Goal: Task Accomplishment & Management: Manage account settings

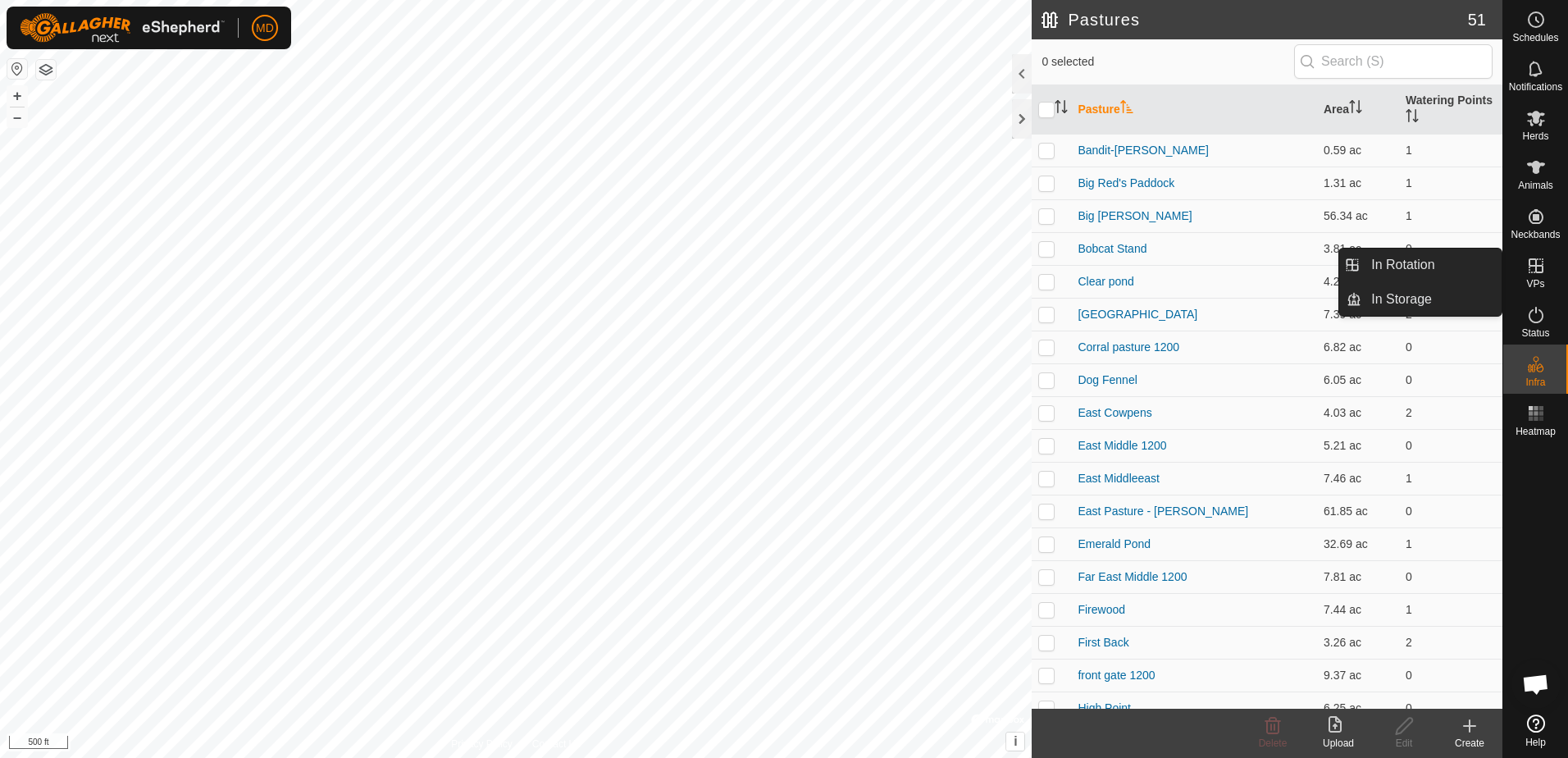
click at [1538, 268] on icon at bounding box center [1536, 266] width 20 height 20
click at [1396, 260] on link "In Rotation" at bounding box center [1431, 265] width 140 height 33
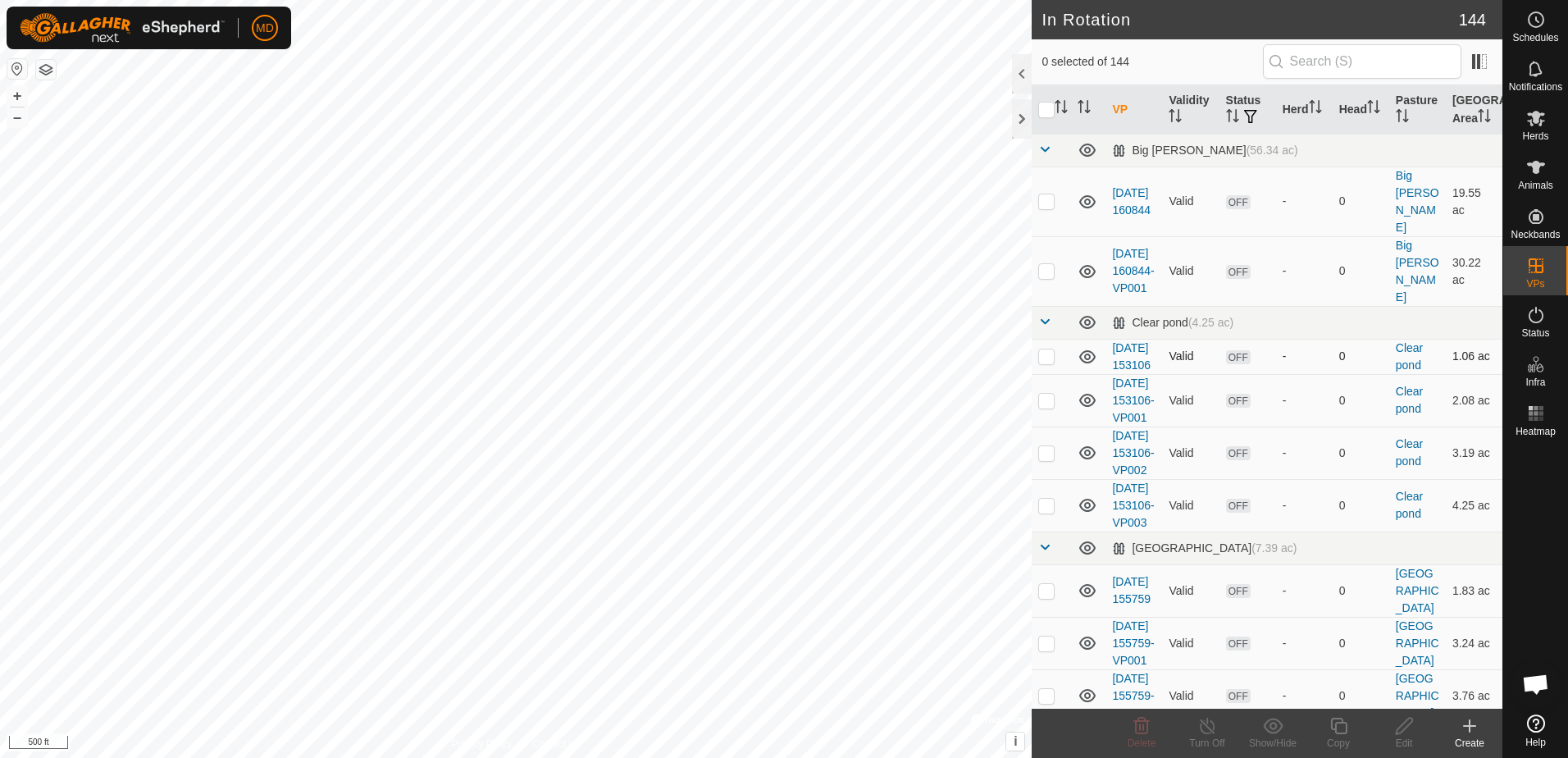
click at [1044, 350] on p-checkbox at bounding box center [1046, 356] width 16 height 13
checkbox input "true"
click at [1044, 407] on p-checkbox at bounding box center [1046, 400] width 16 height 13
checkbox input "true"
click at [1052, 459] on p-checkbox at bounding box center [1046, 453] width 16 height 13
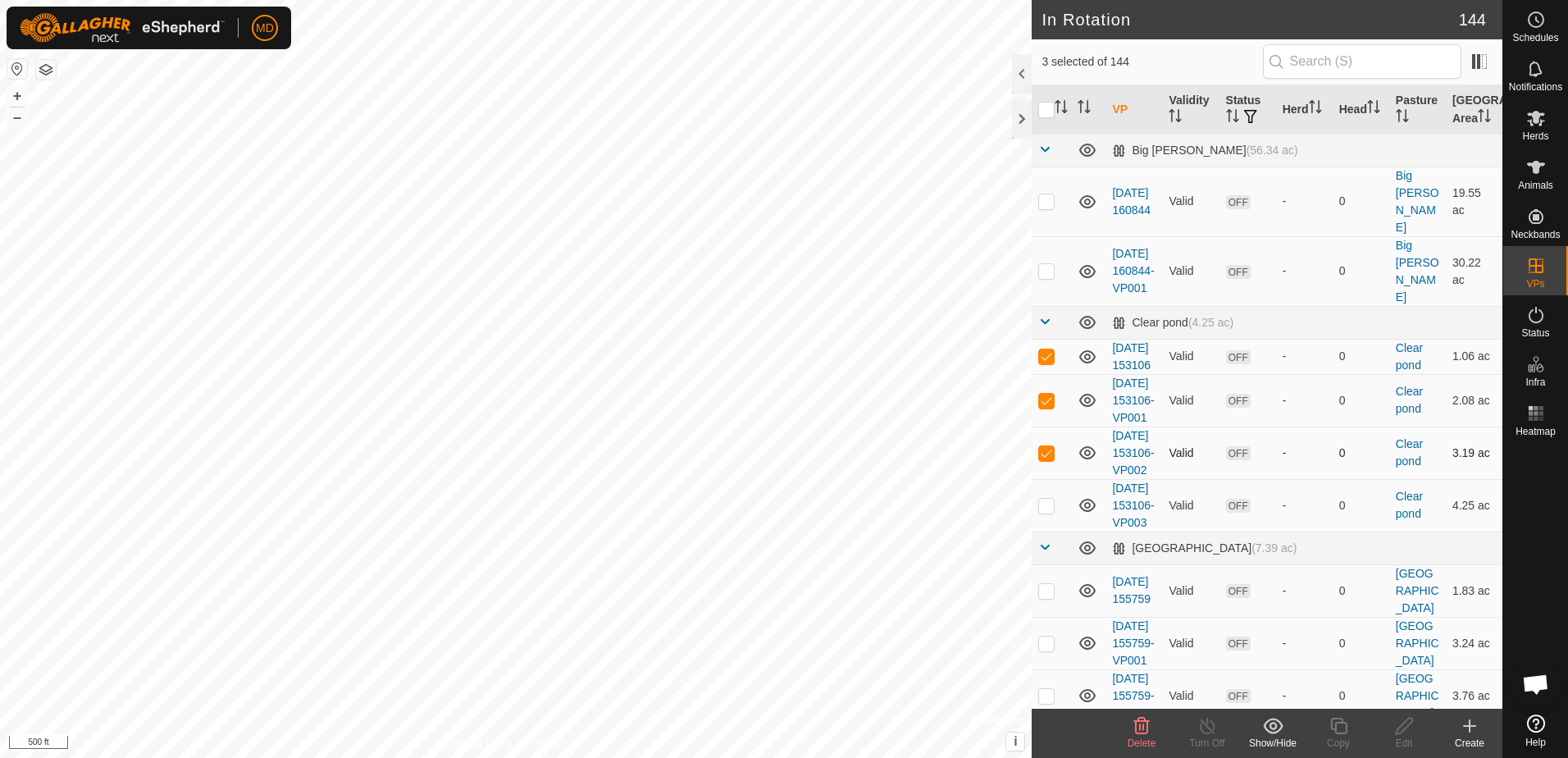
click at [1050, 459] on p-checkbox at bounding box center [1046, 453] width 16 height 13
checkbox input "false"
click at [1041, 407] on p-checkbox at bounding box center [1046, 400] width 16 height 13
checkbox input "false"
click at [1046, 340] on td at bounding box center [1051, 356] width 39 height 36
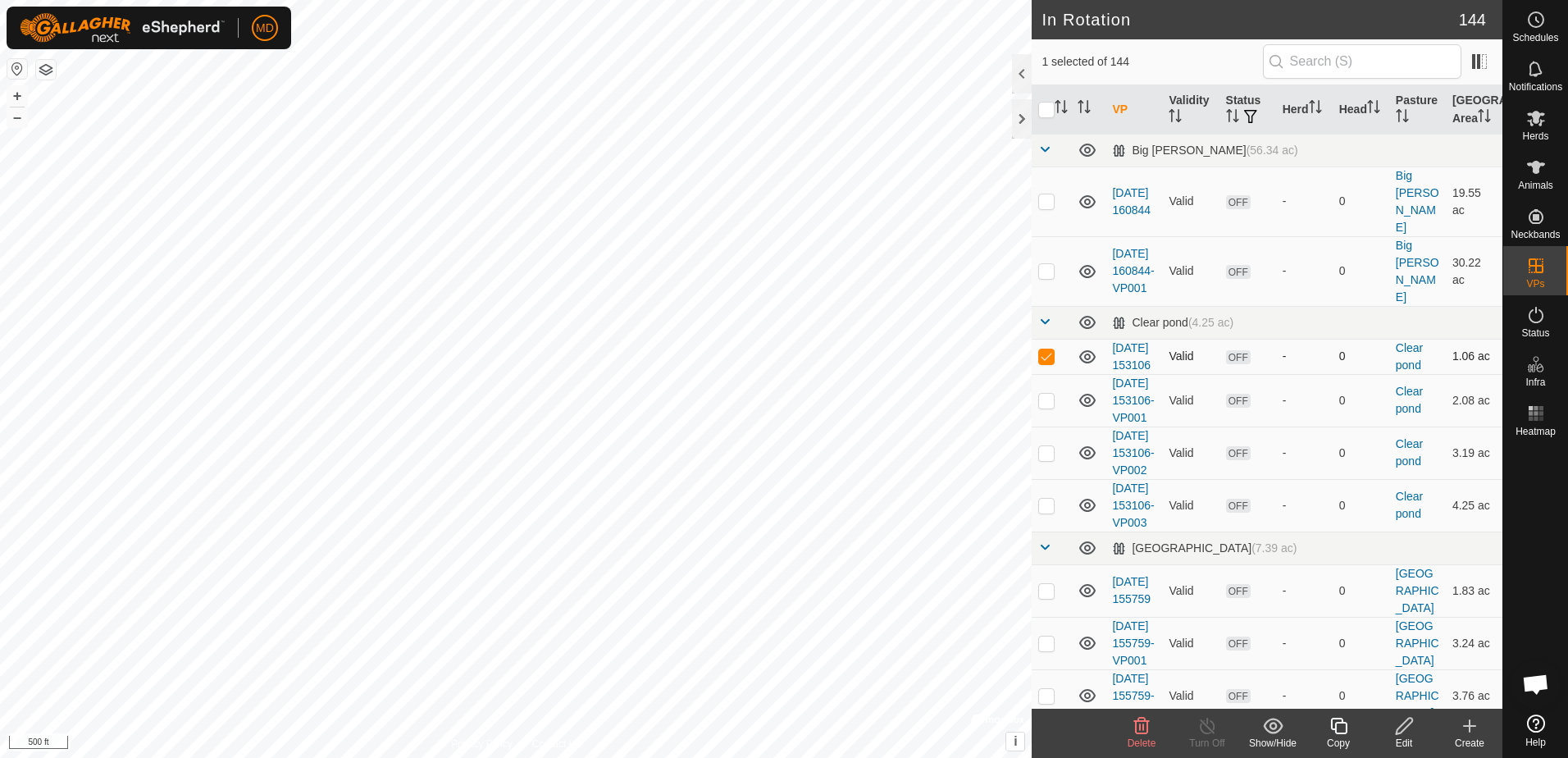
checkbox input "false"
click at [1044, 110] on input "checkbox" at bounding box center [1046, 110] width 16 height 16
checkbox input "true"
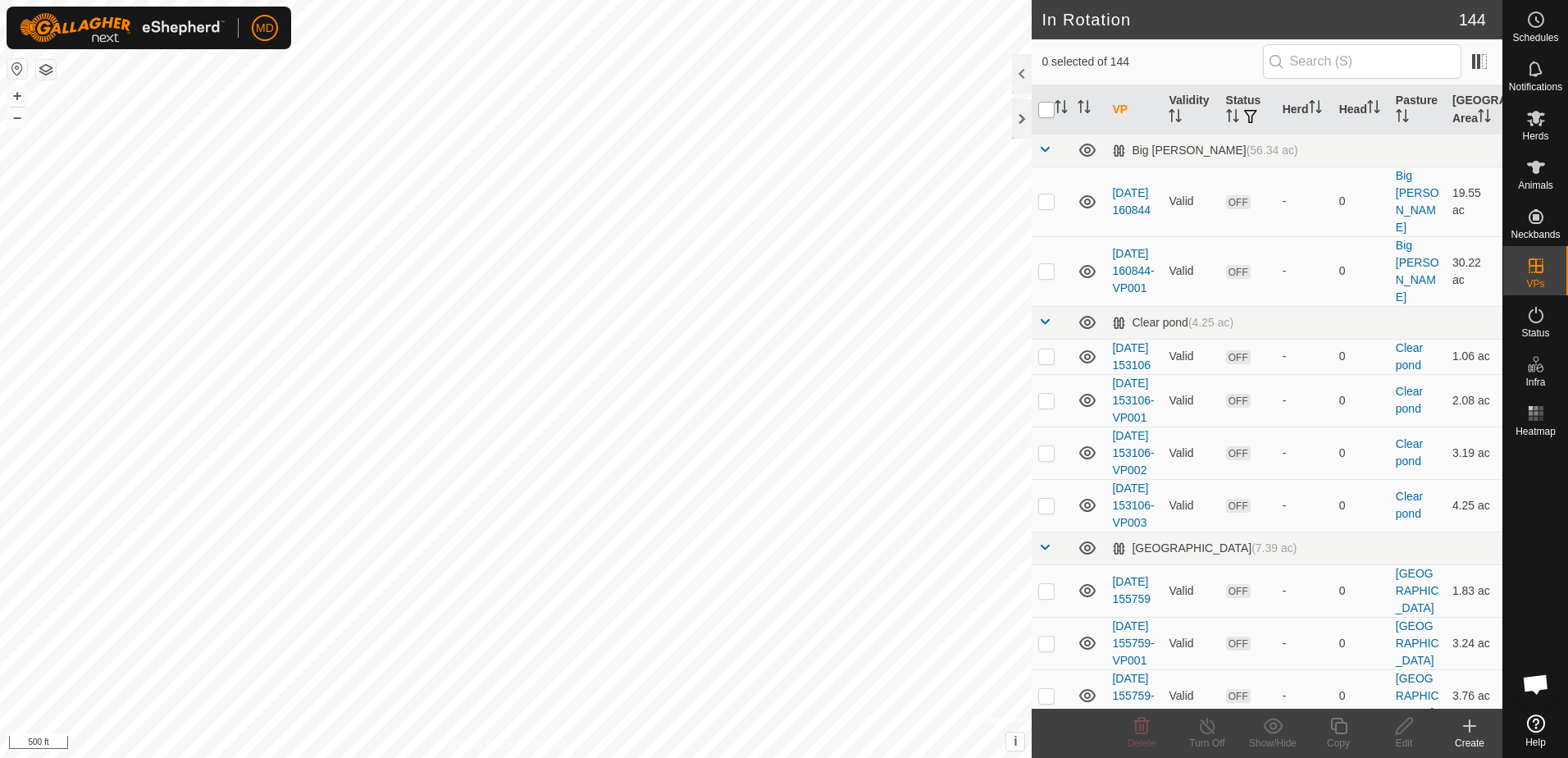
checkbox input "true"
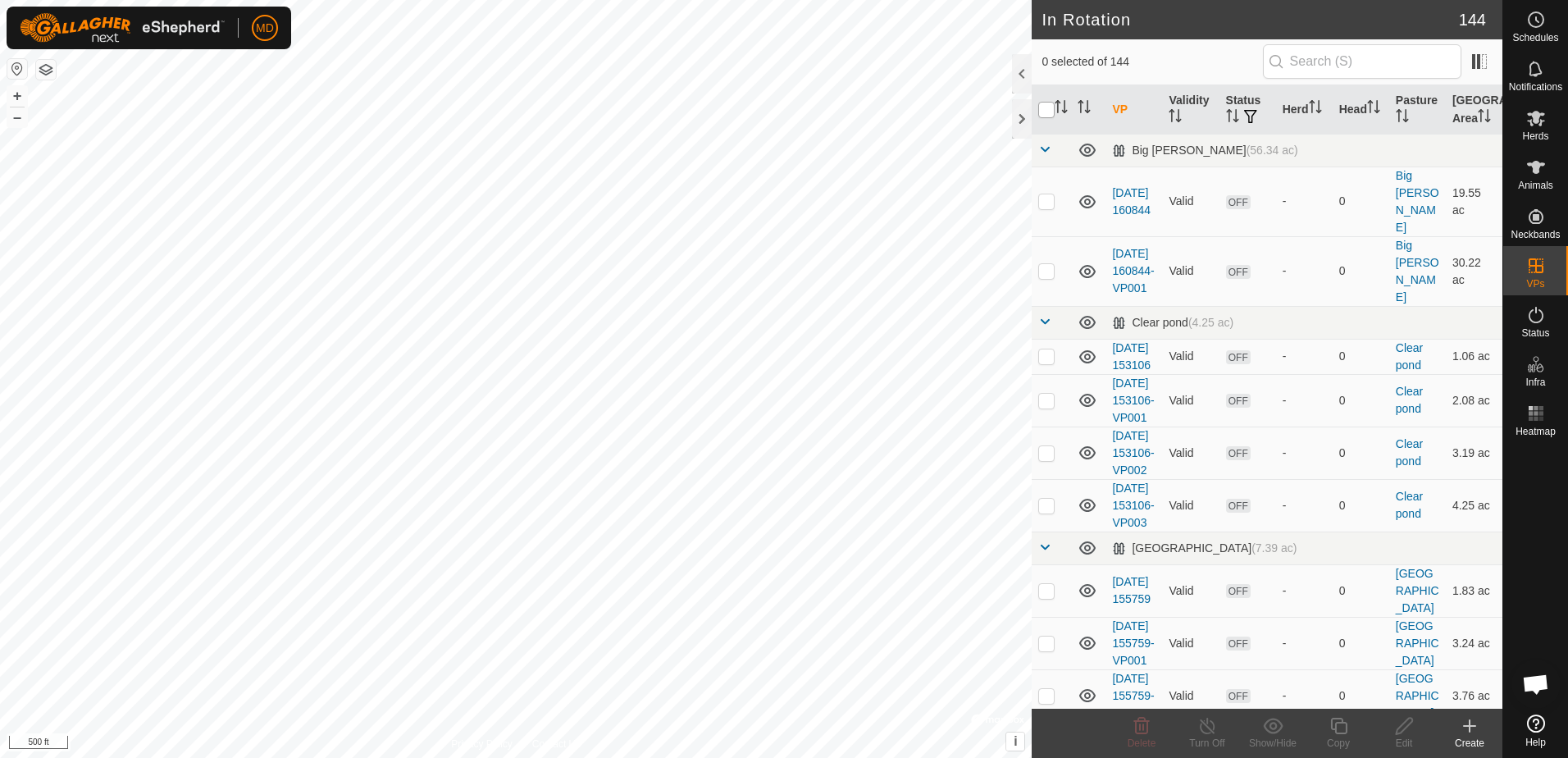
checkbox input "true"
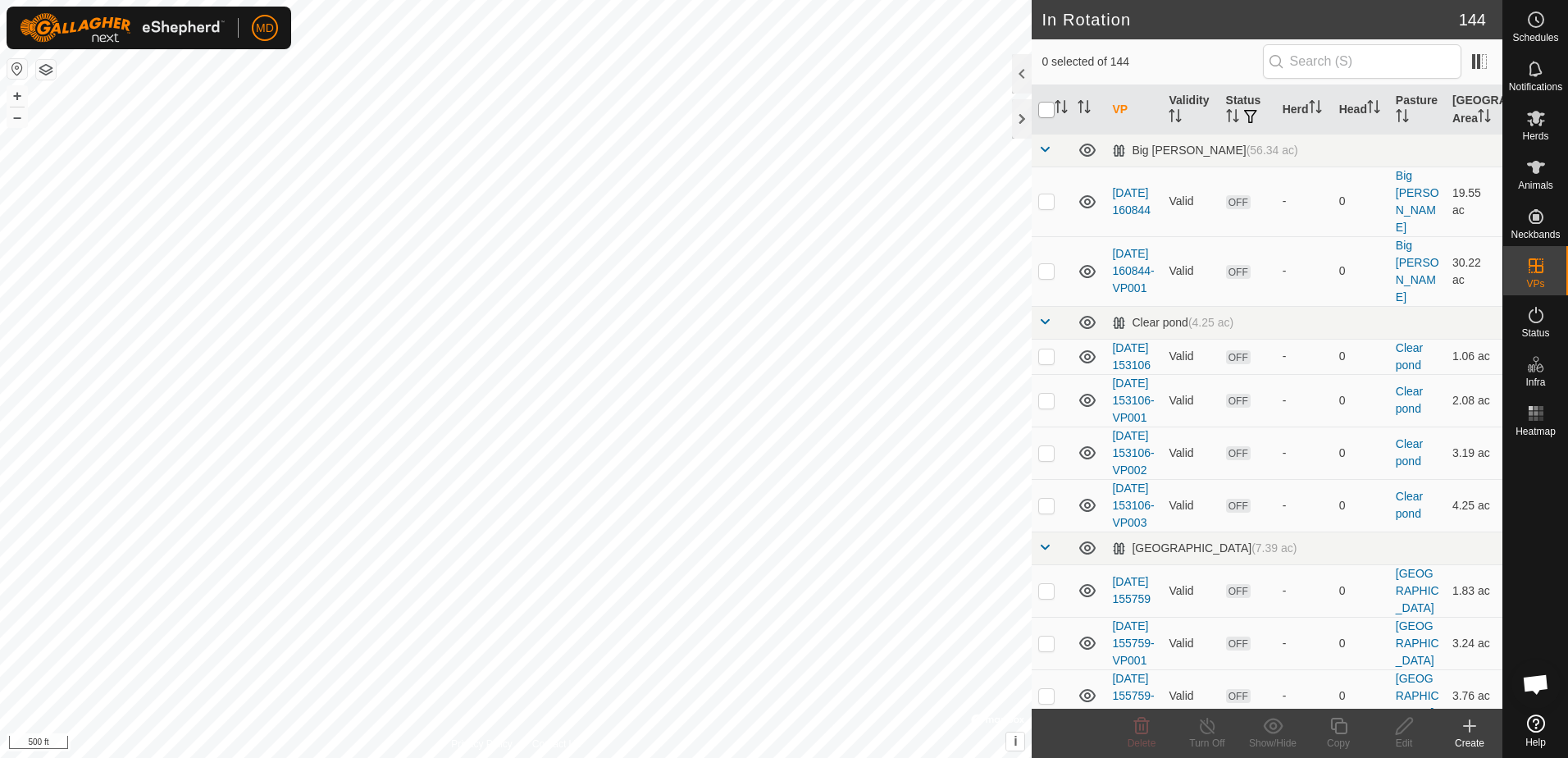
checkbox input "true"
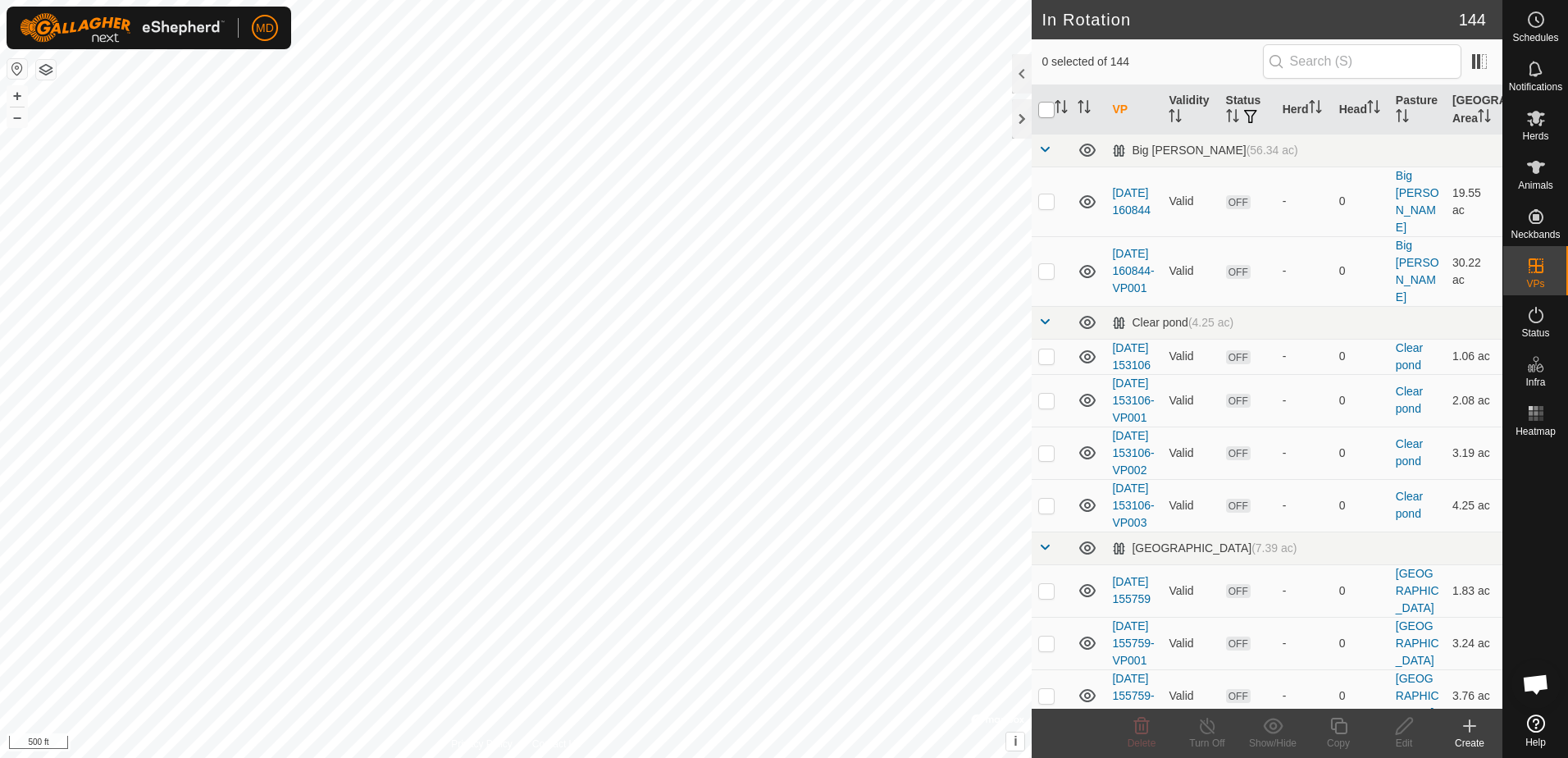
checkbox input "true"
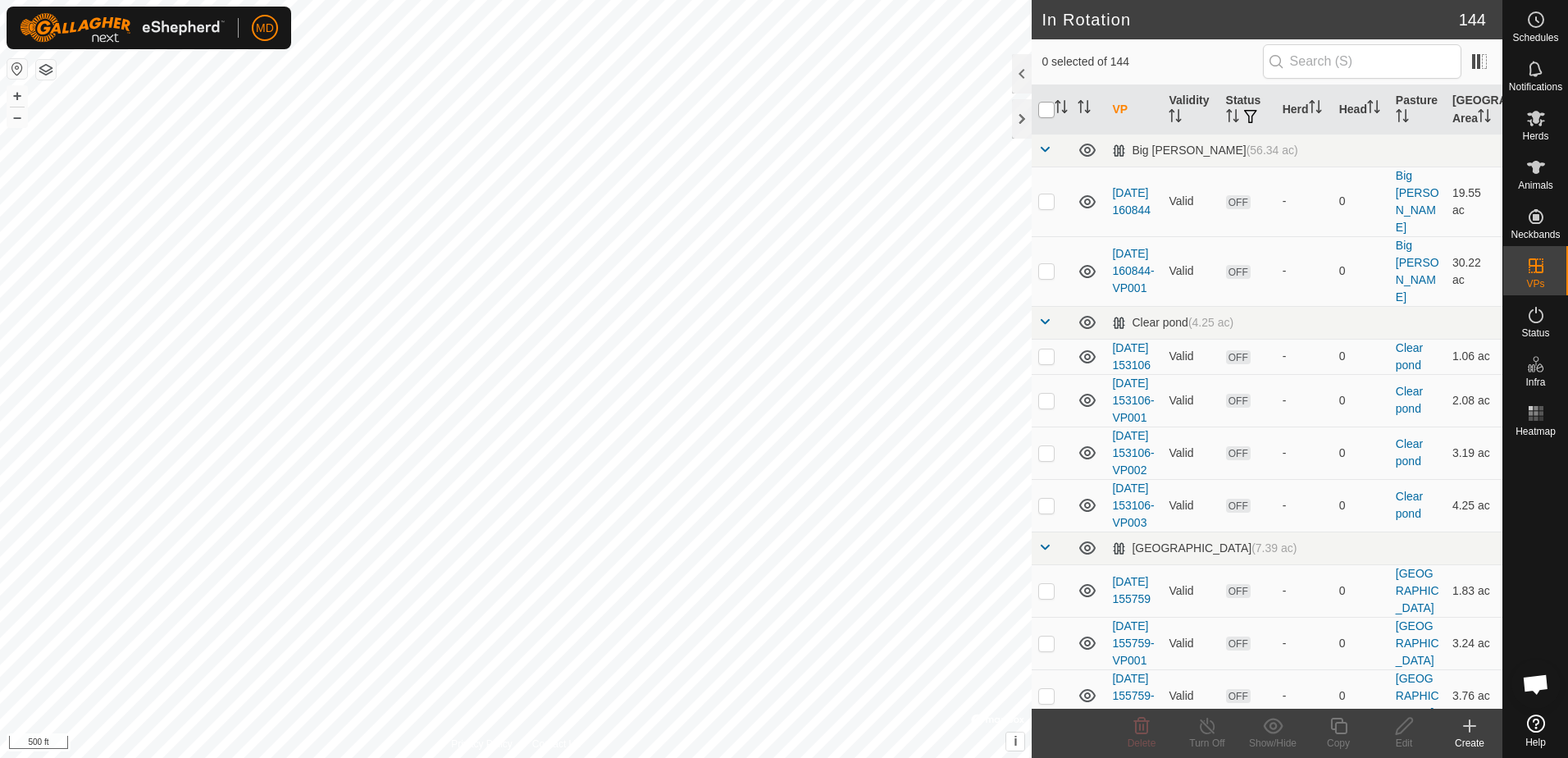
checkbox input "true"
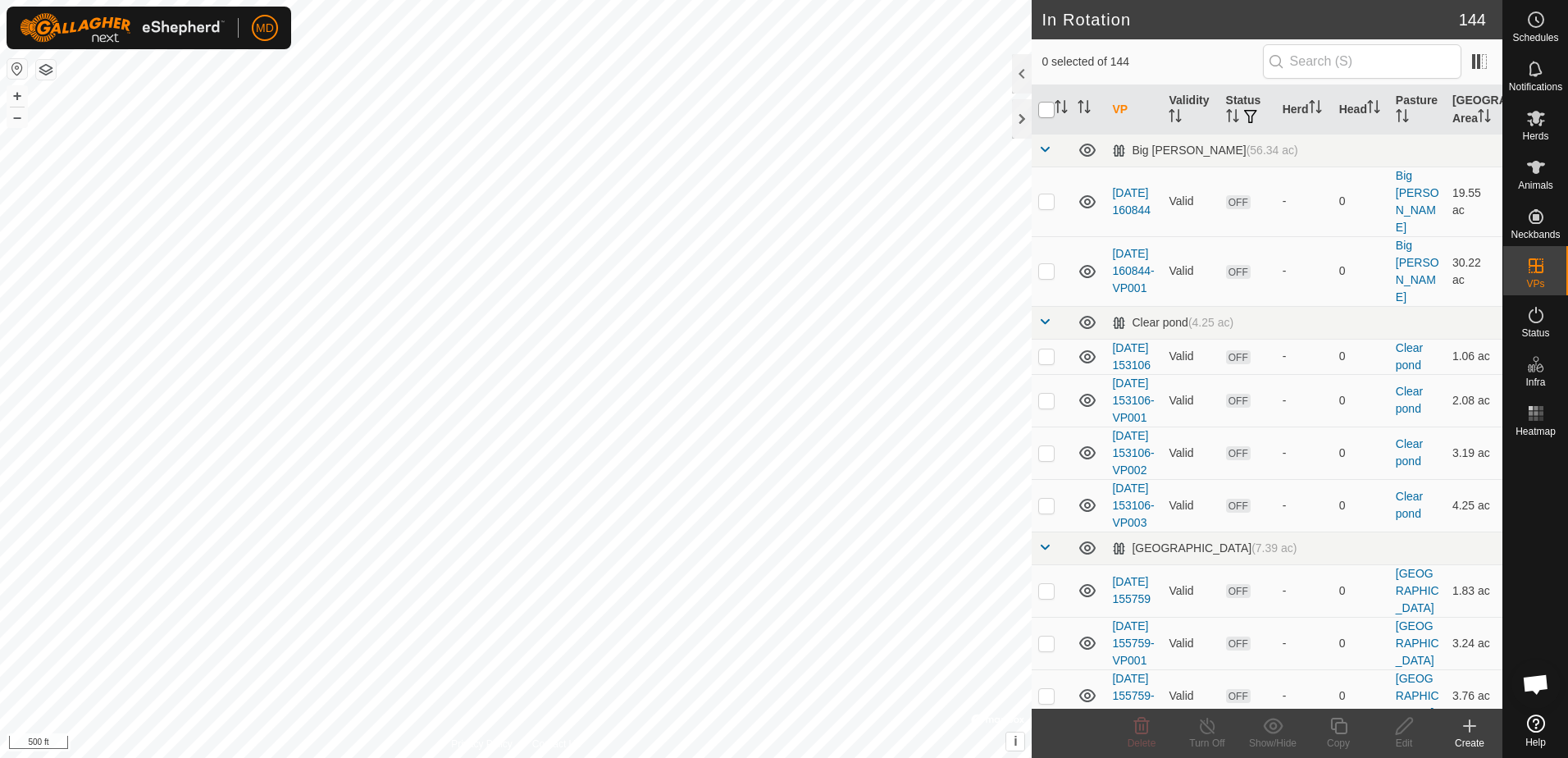
checkbox input "true"
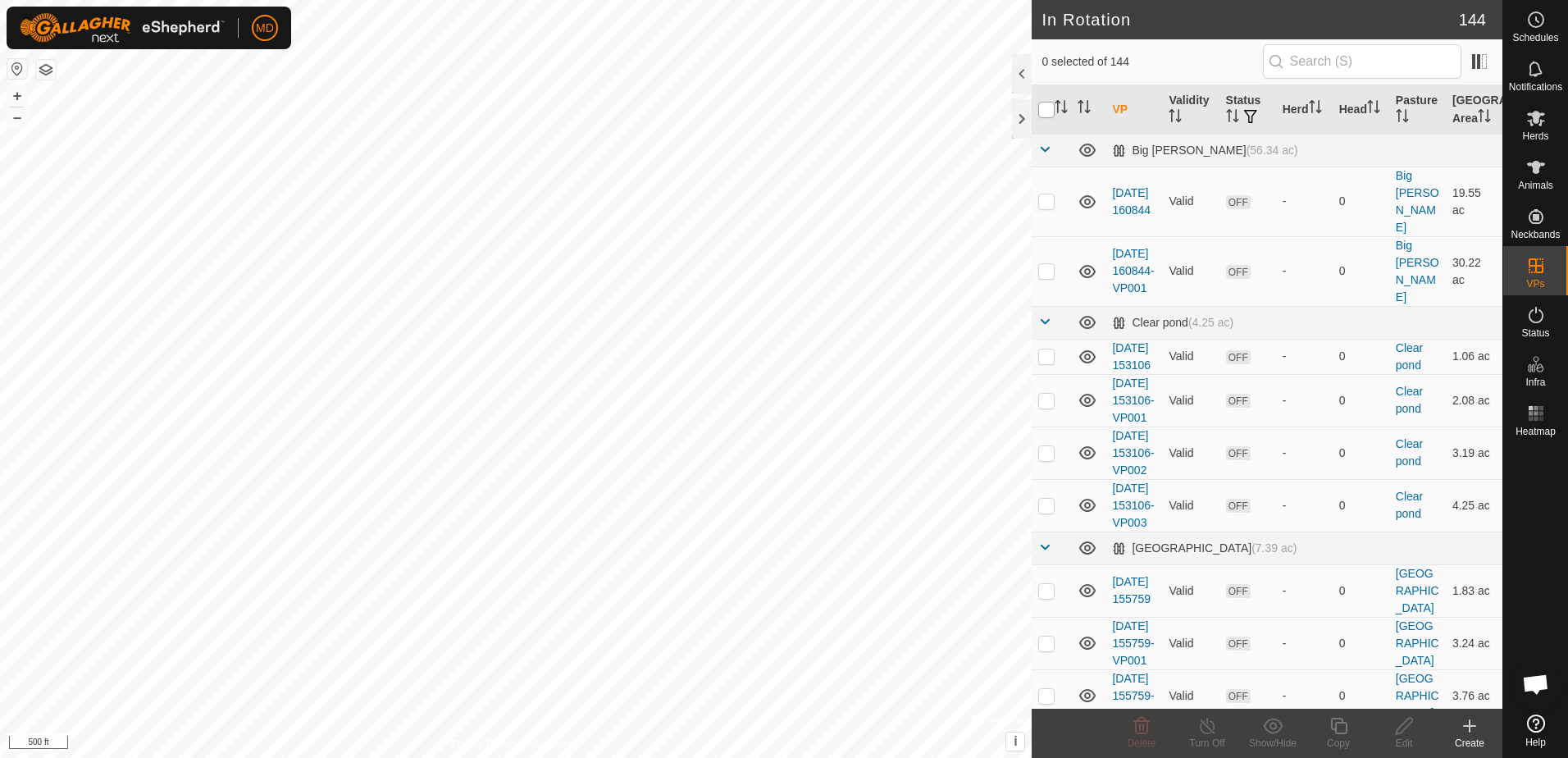
checkbox input "true"
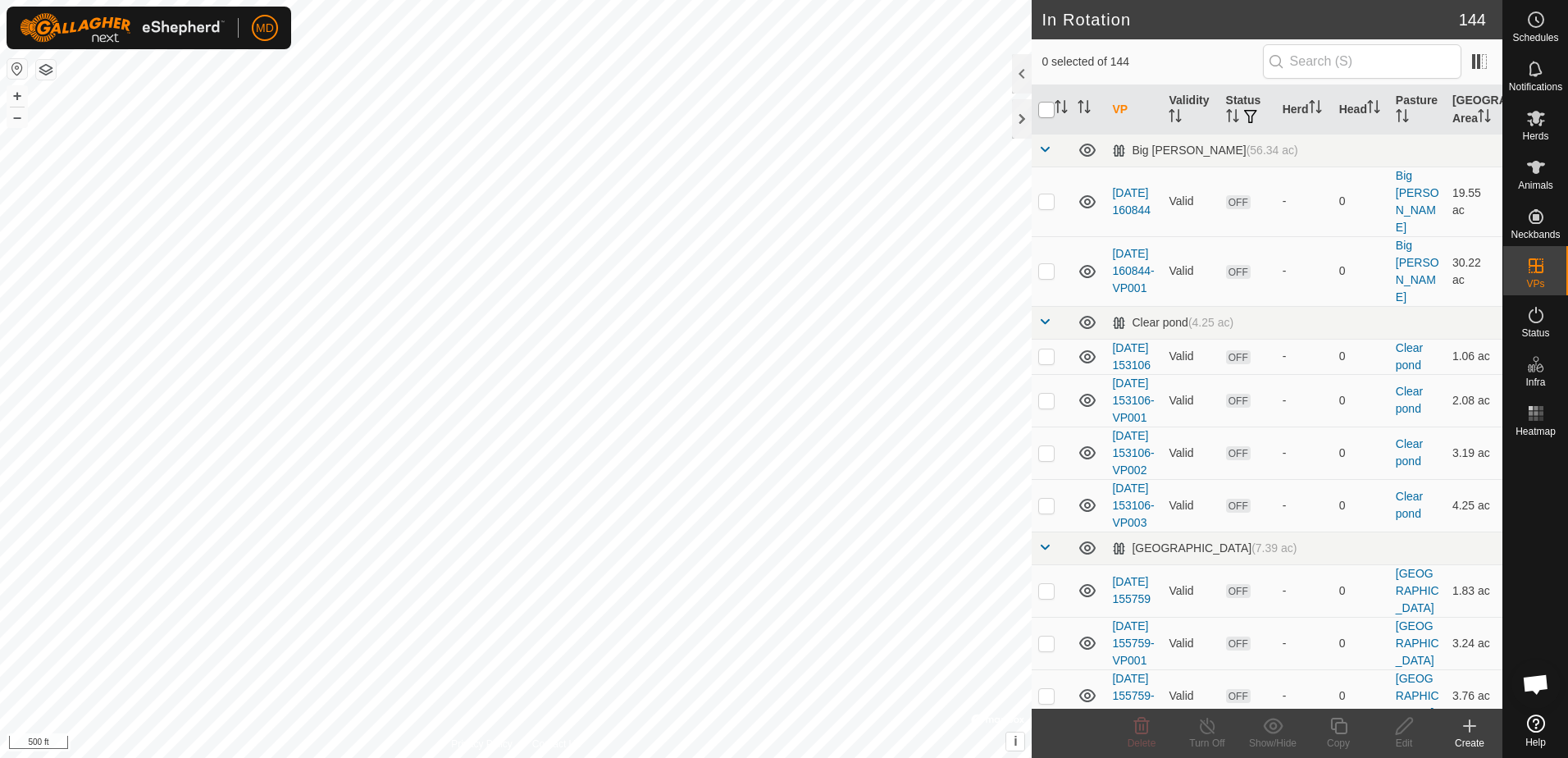
checkbox input "true"
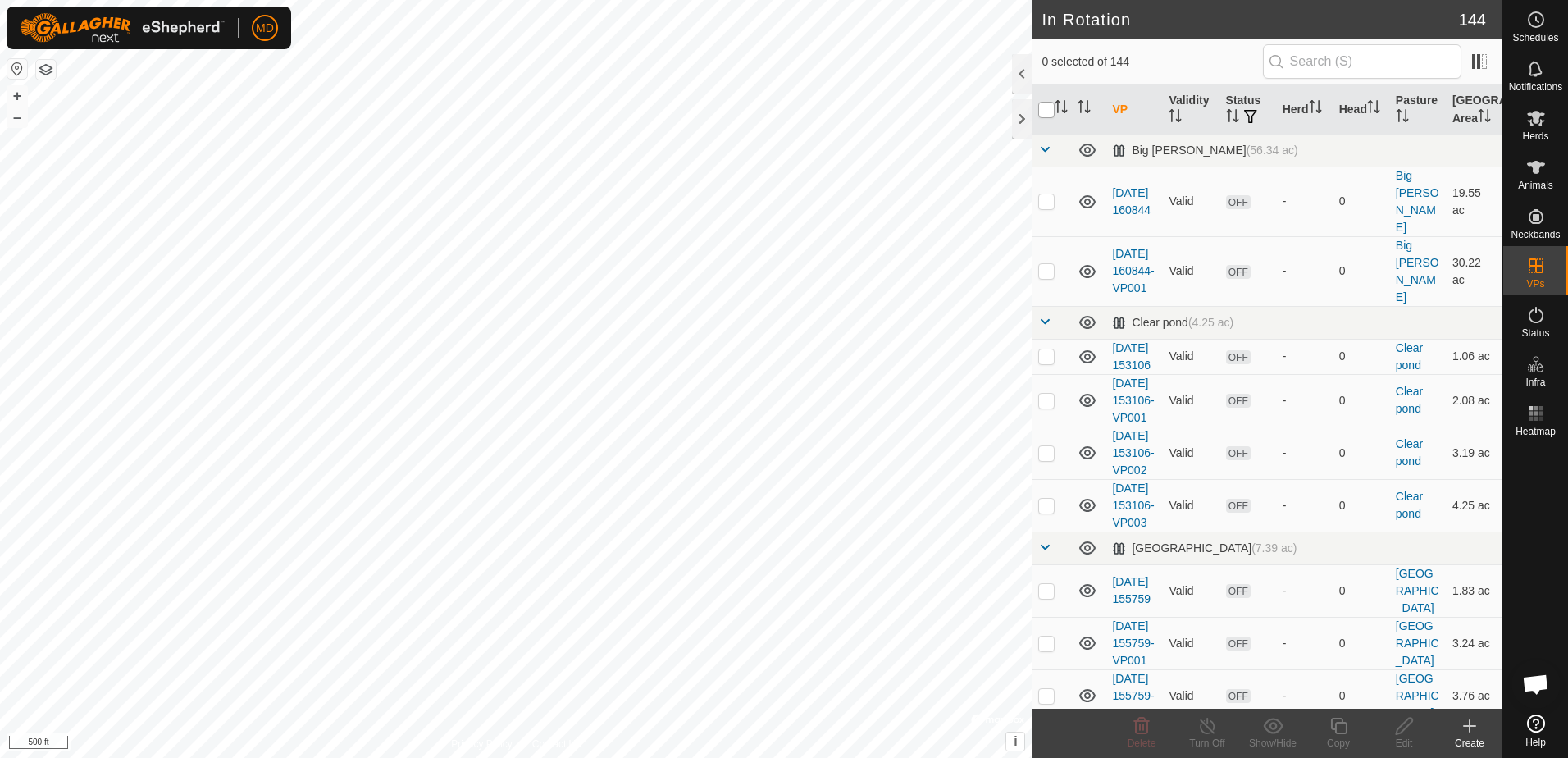
checkbox input "true"
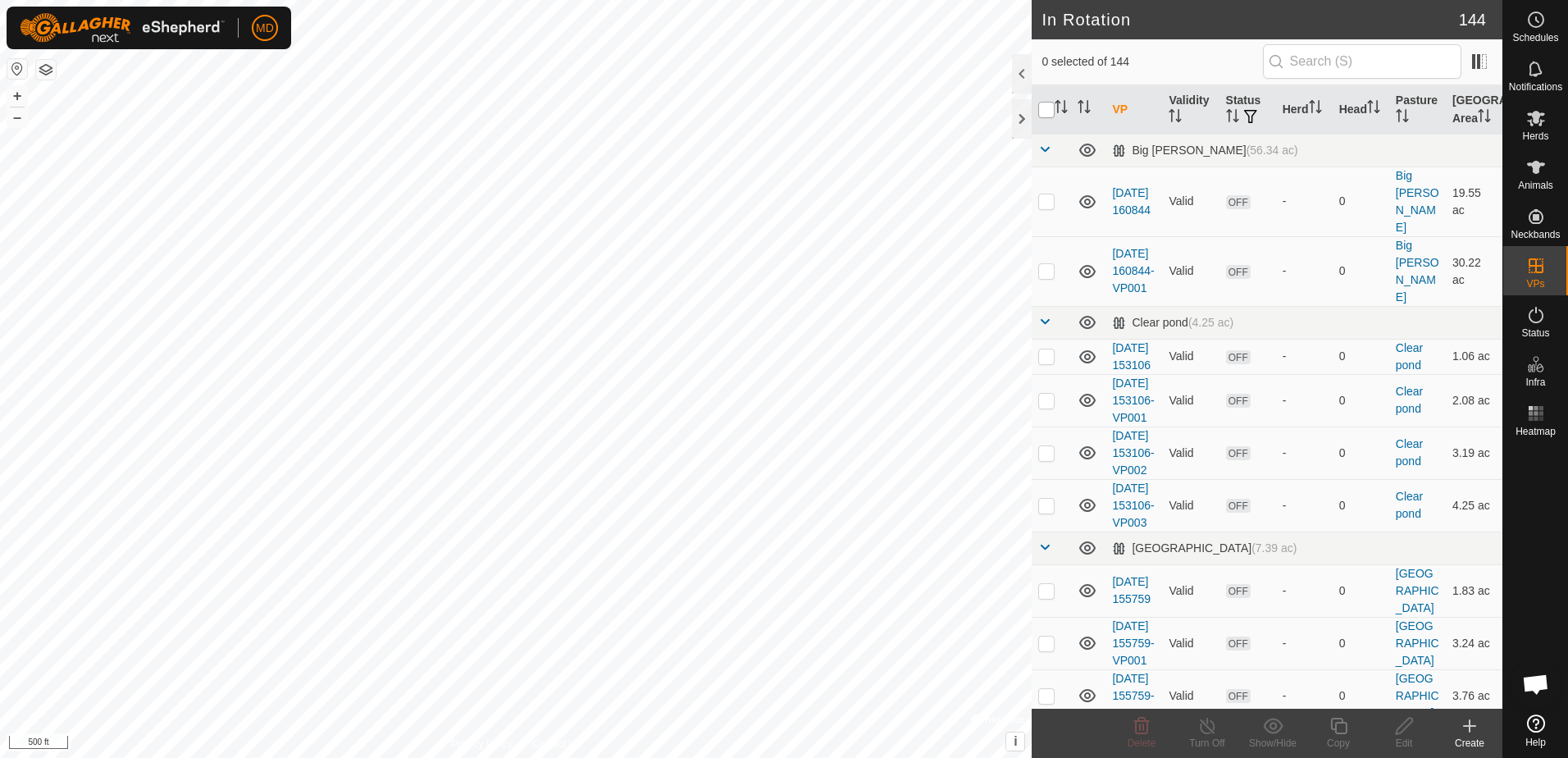
checkbox input "true"
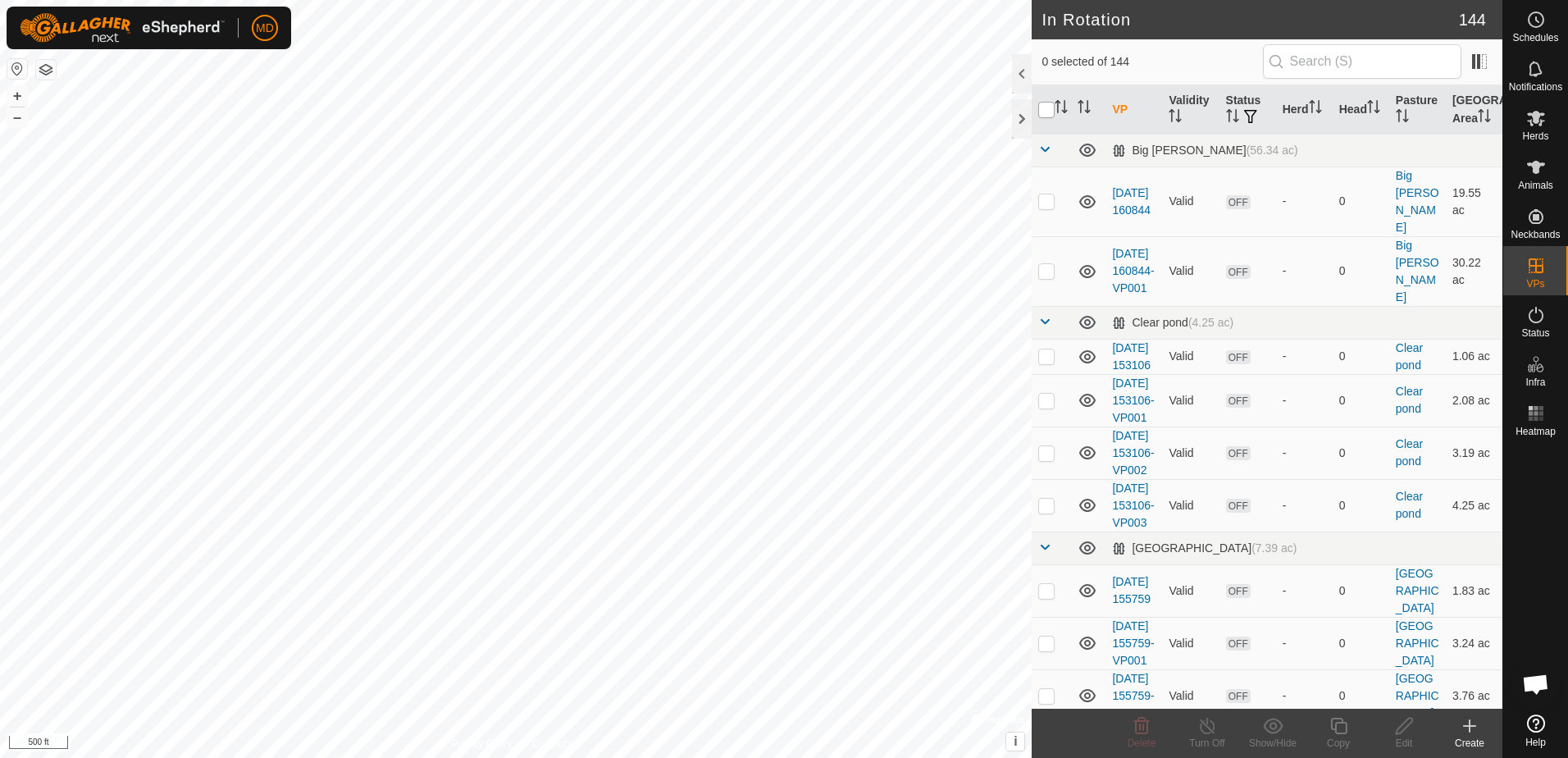
checkbox input "true"
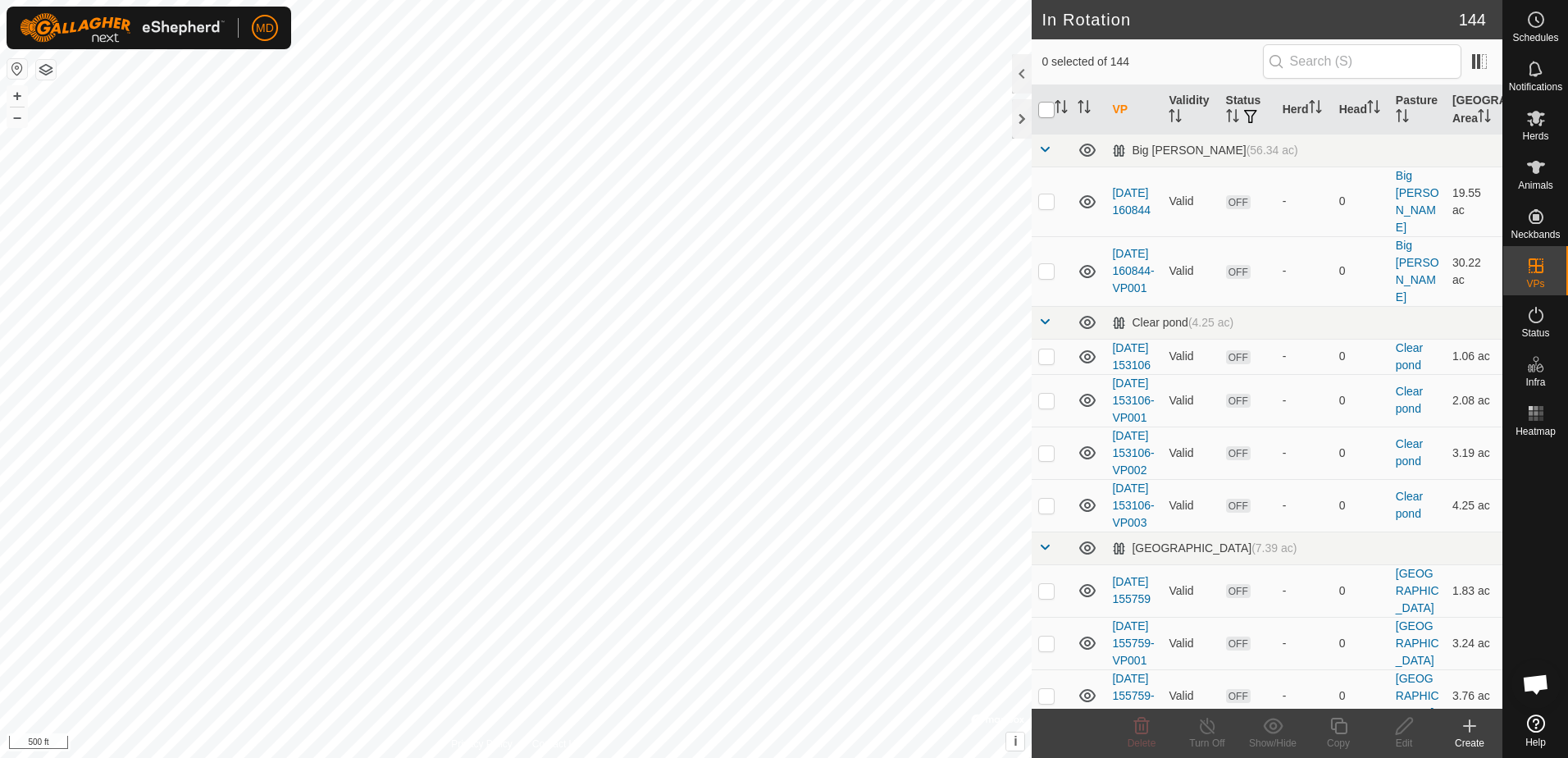
checkbox input "true"
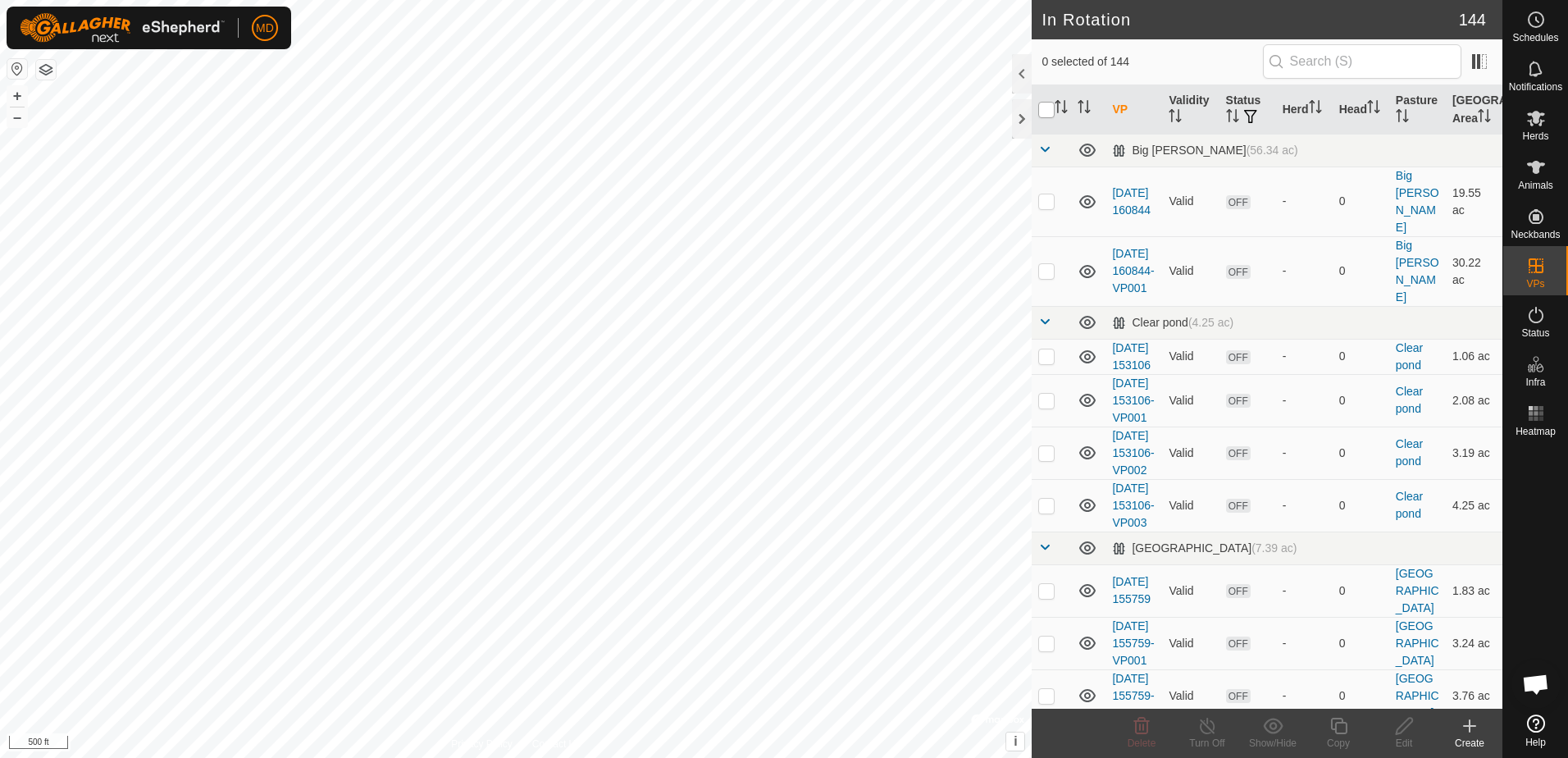
checkbox input "true"
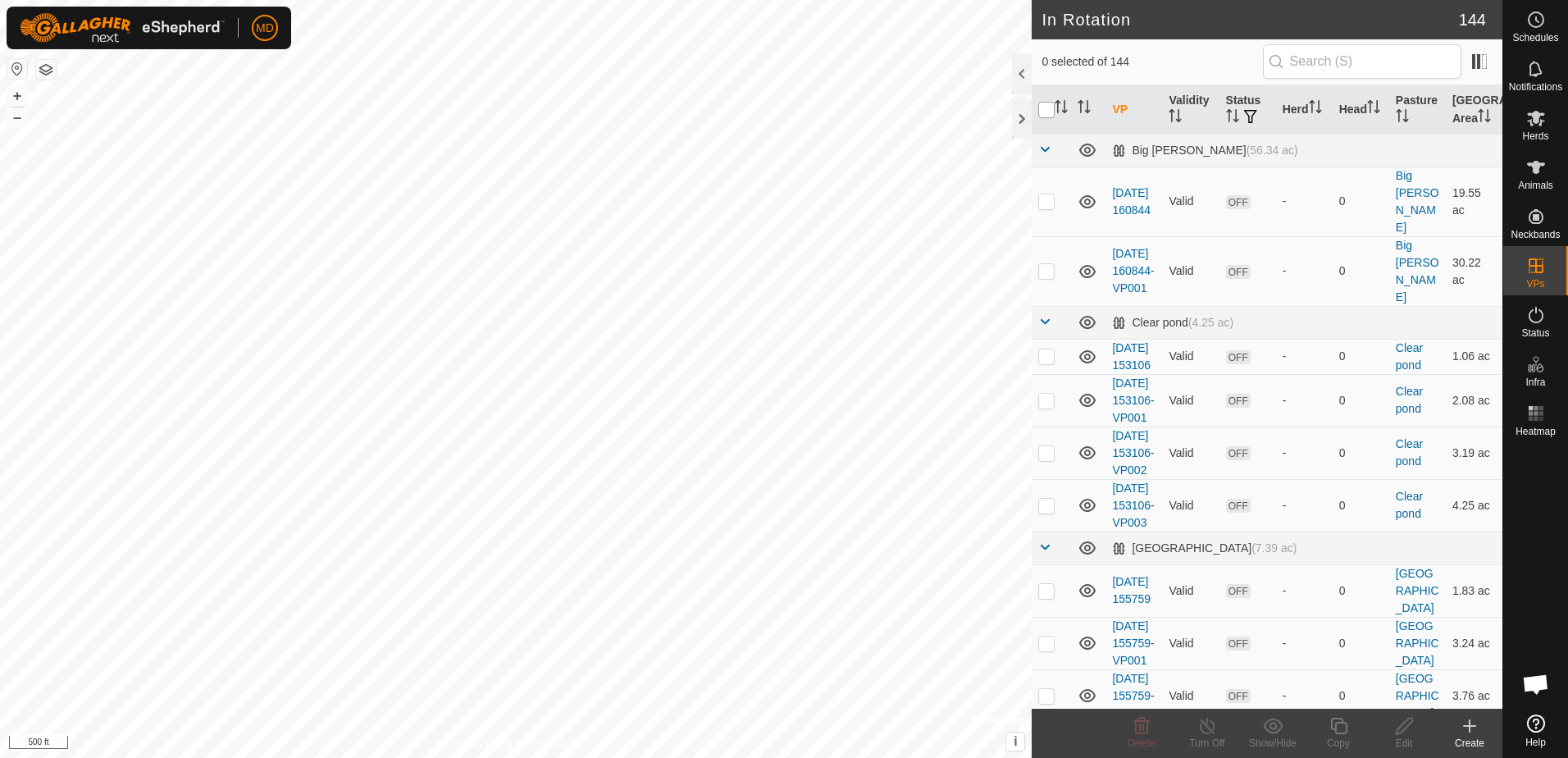
checkbox input "true"
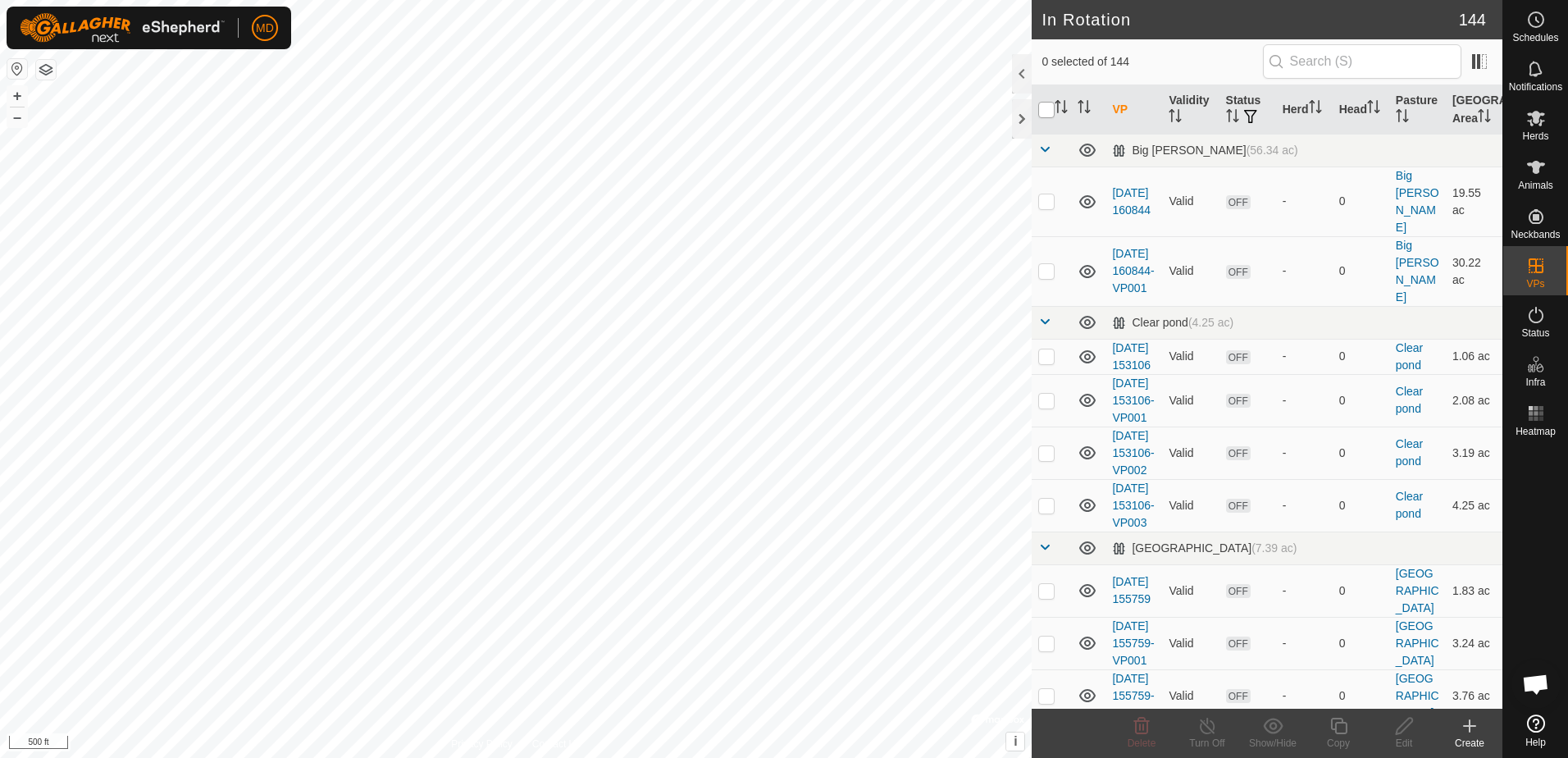
checkbox input "true"
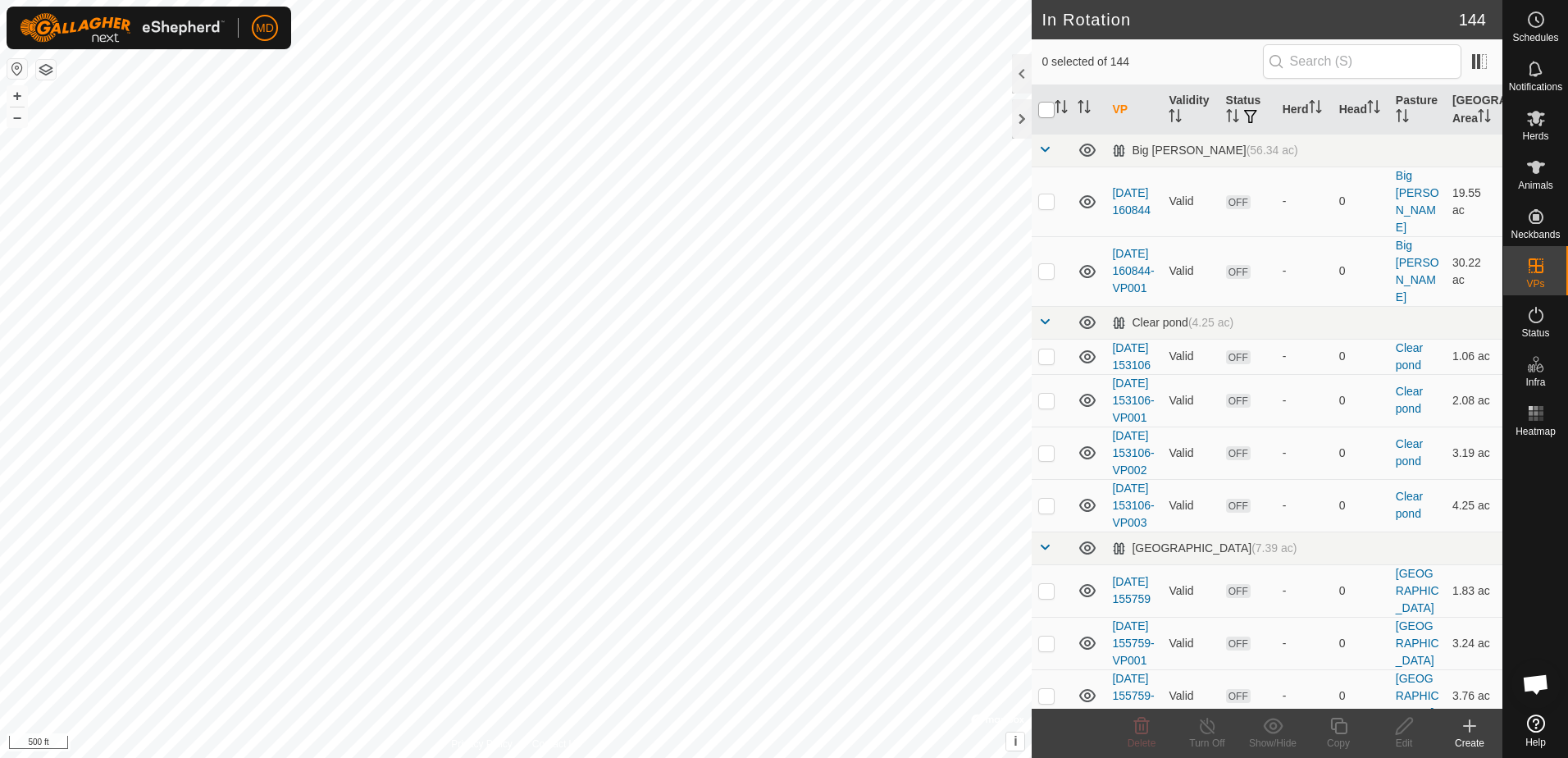
checkbox input "true"
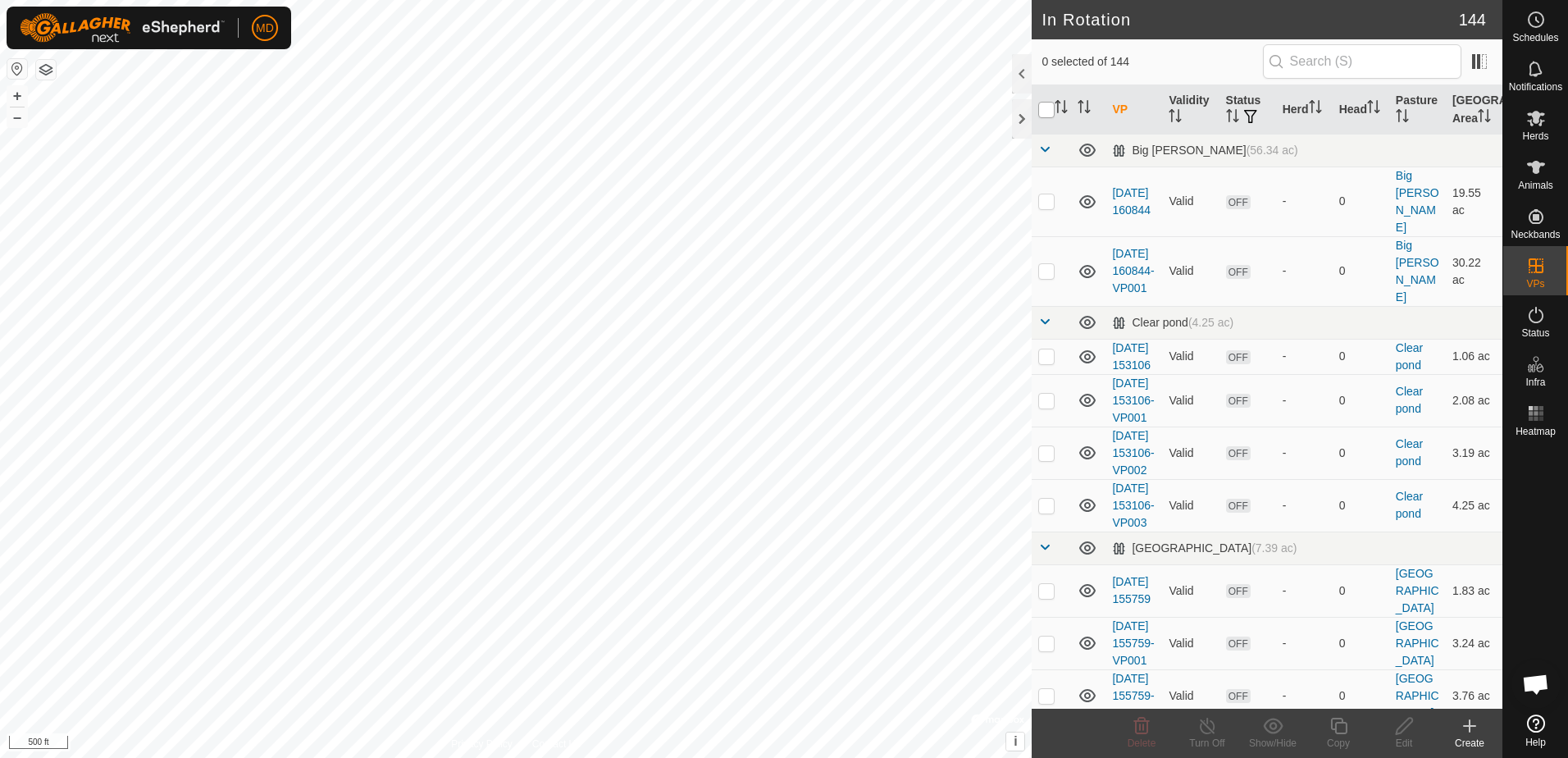
checkbox input "true"
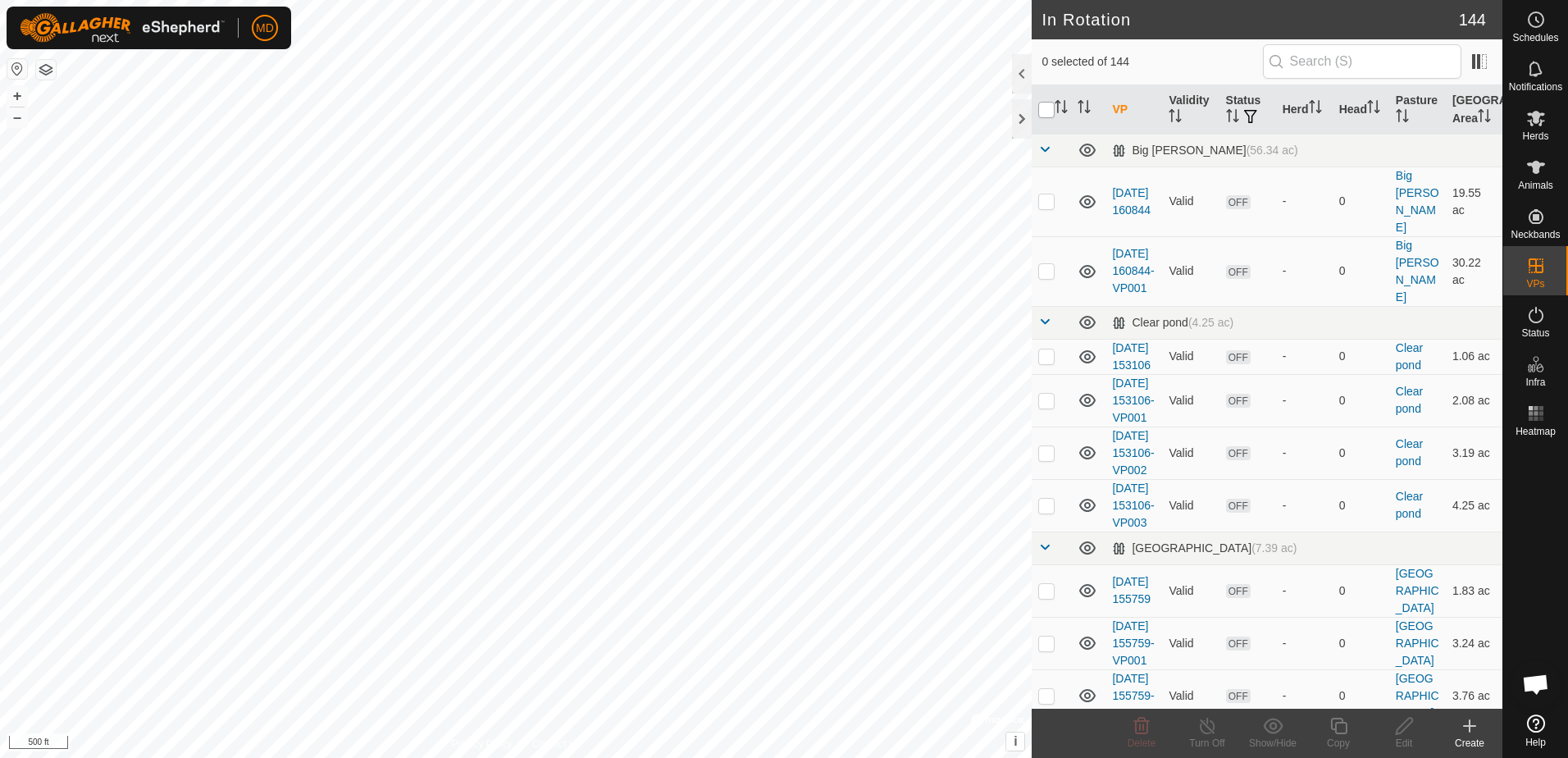
checkbox input "true"
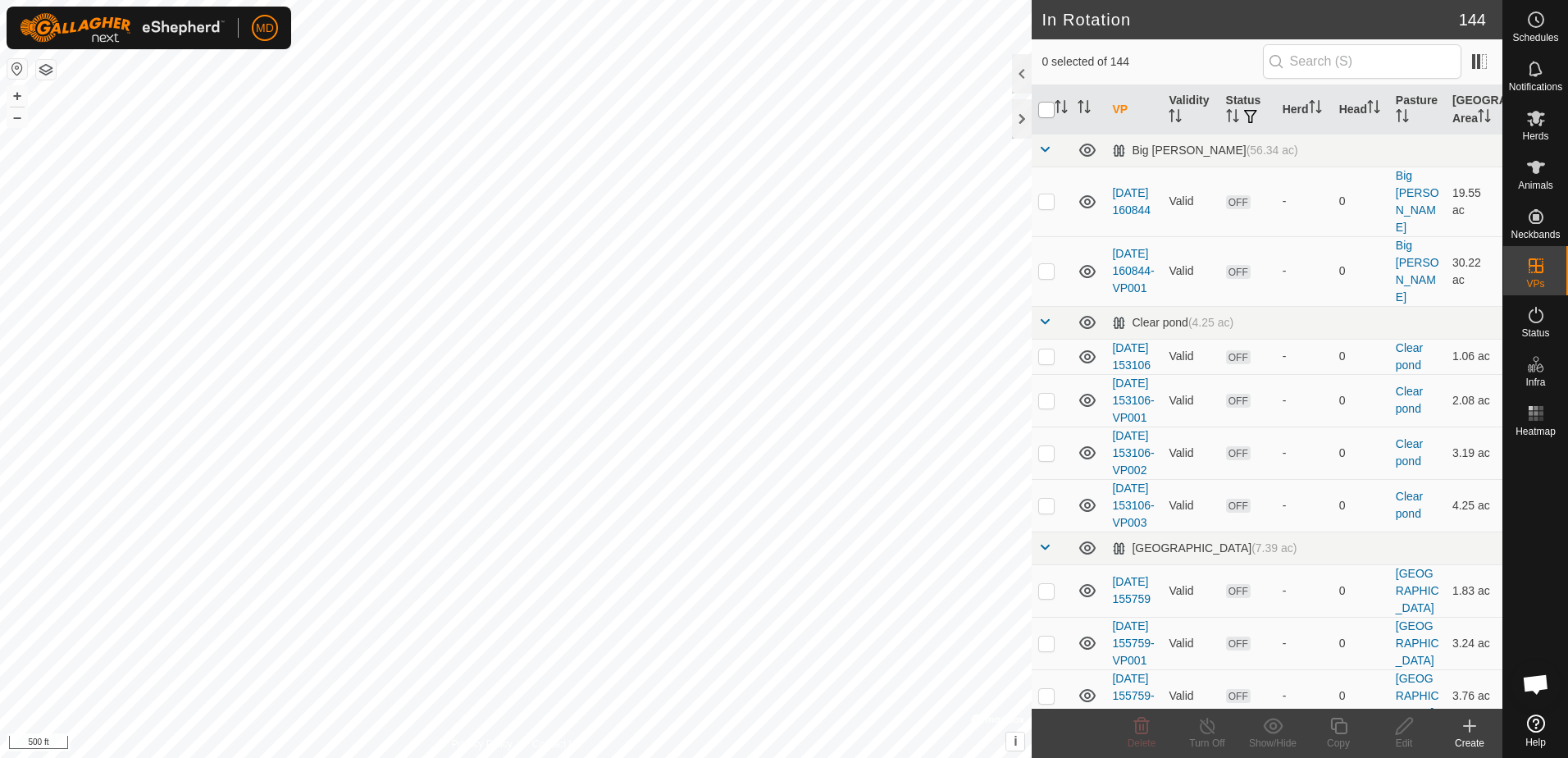
checkbox input "true"
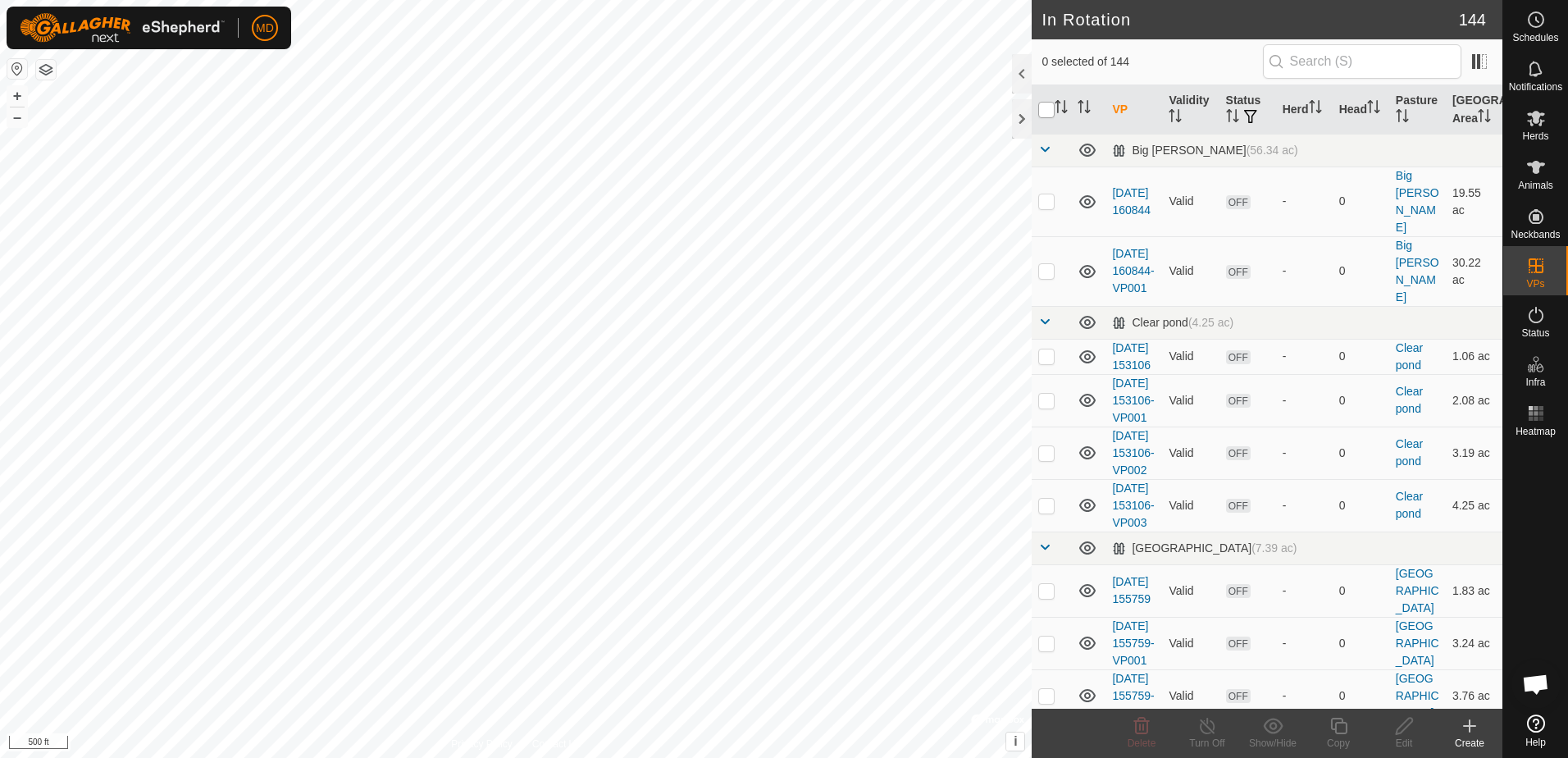
checkbox input "true"
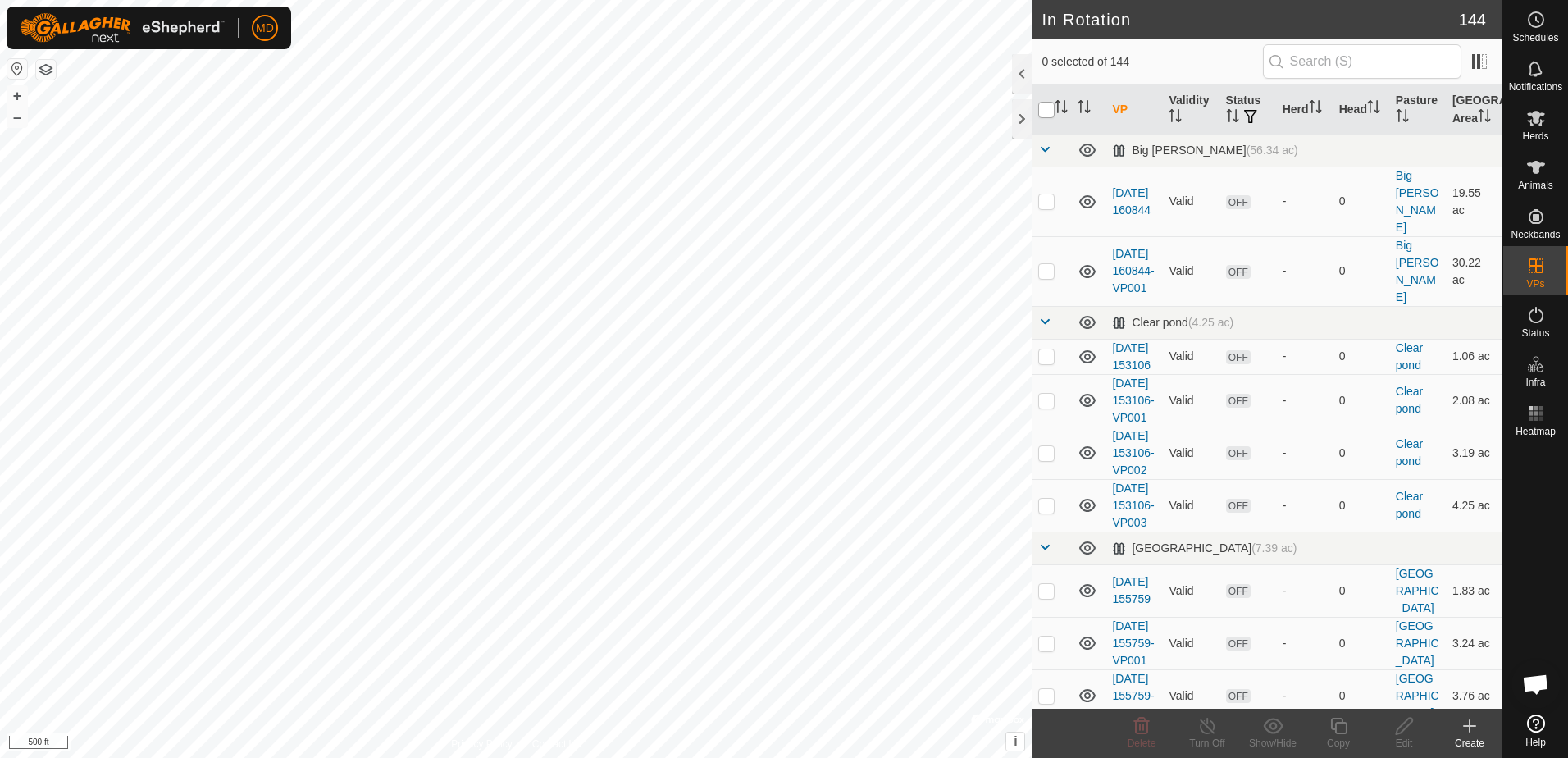
checkbox input "true"
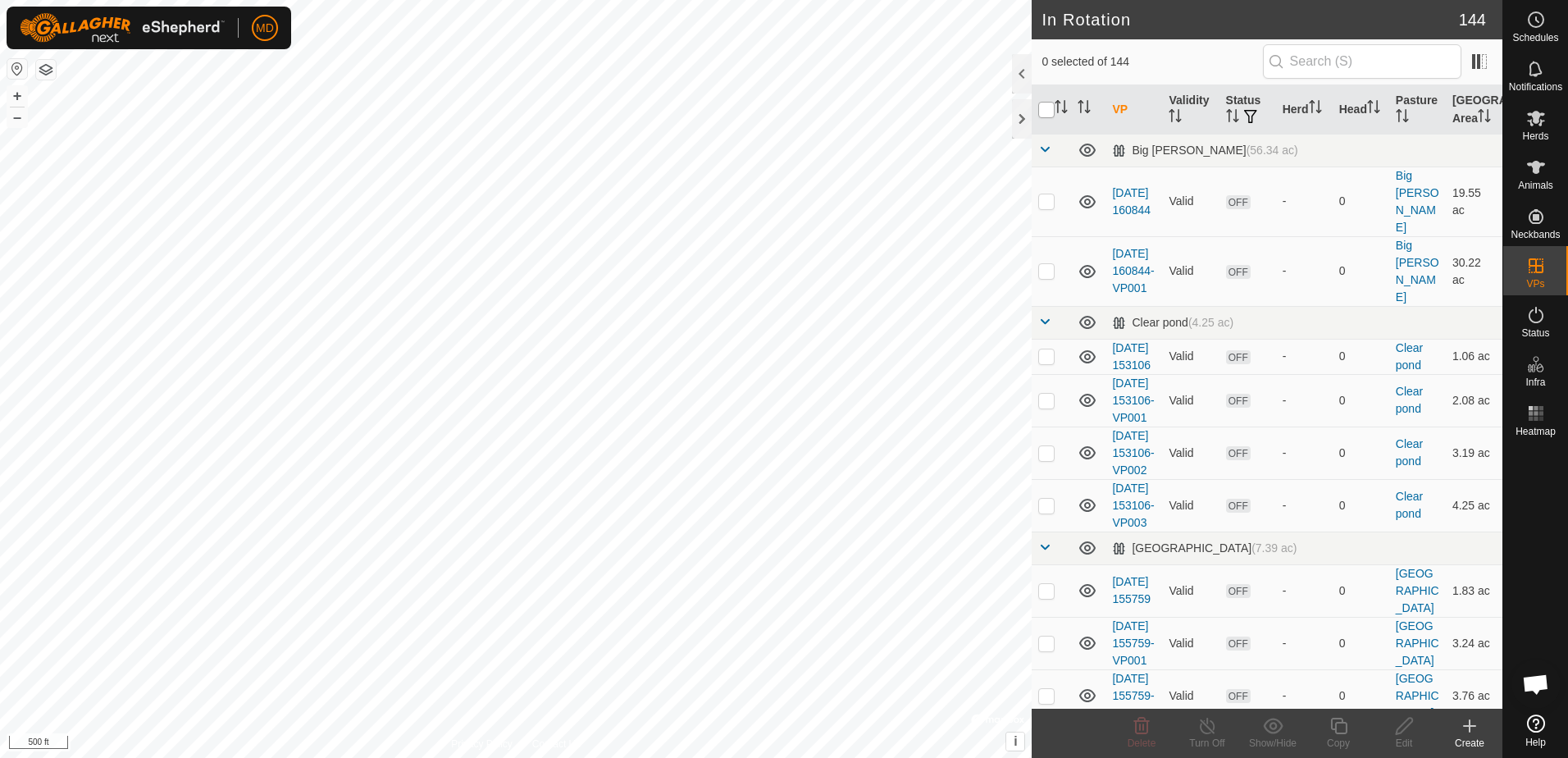
checkbox input "true"
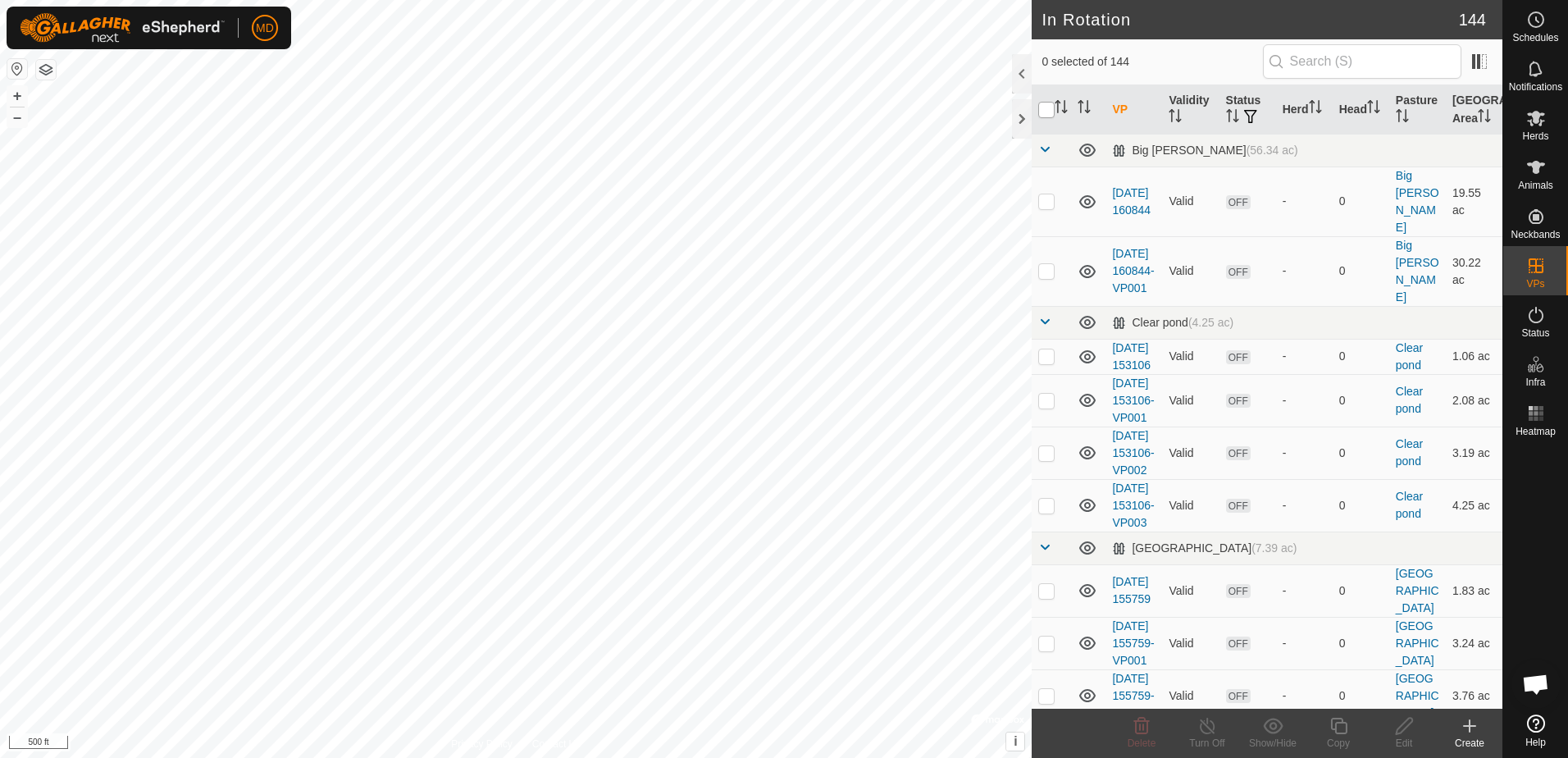
checkbox input "true"
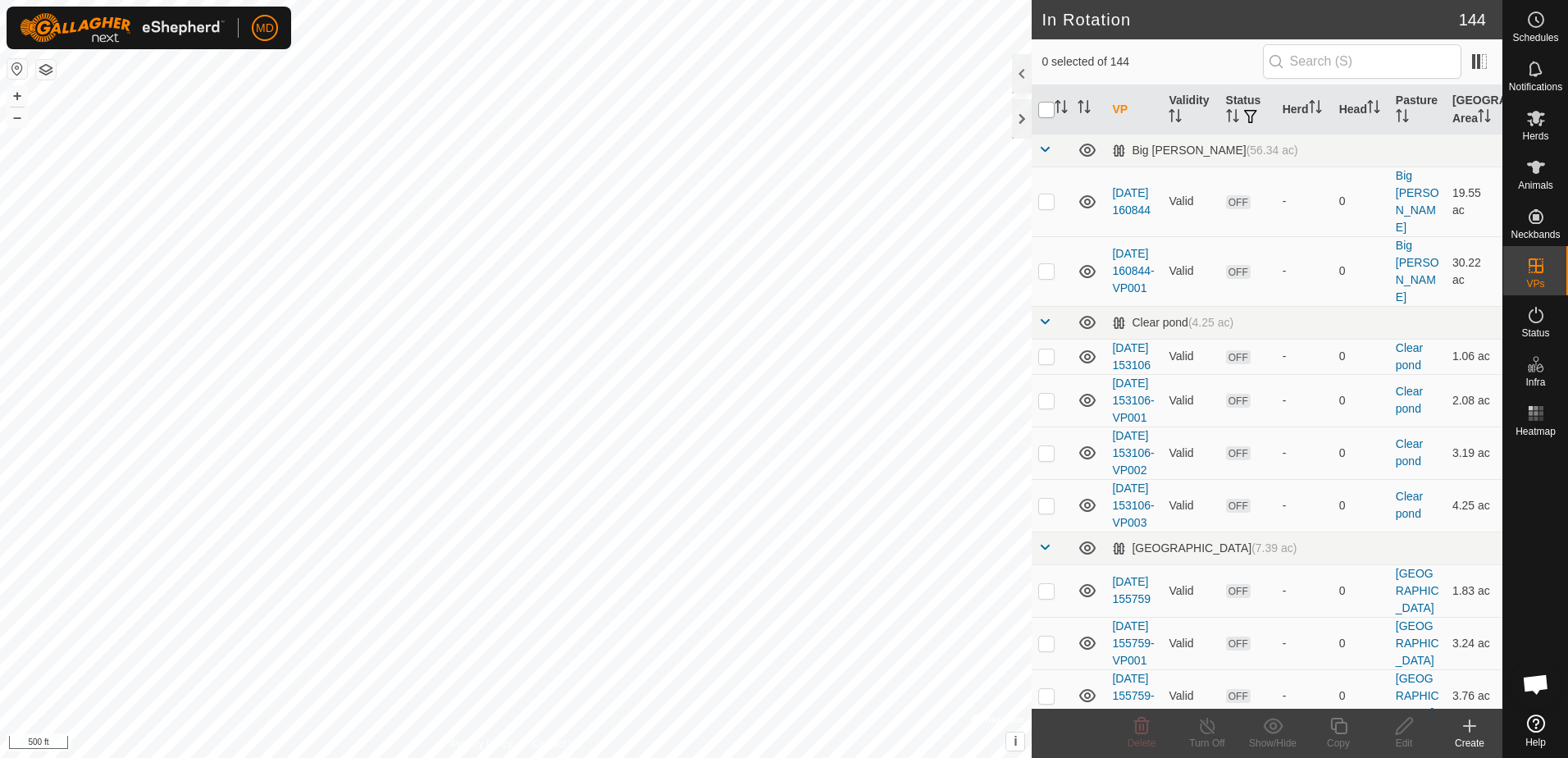
checkbox input "true"
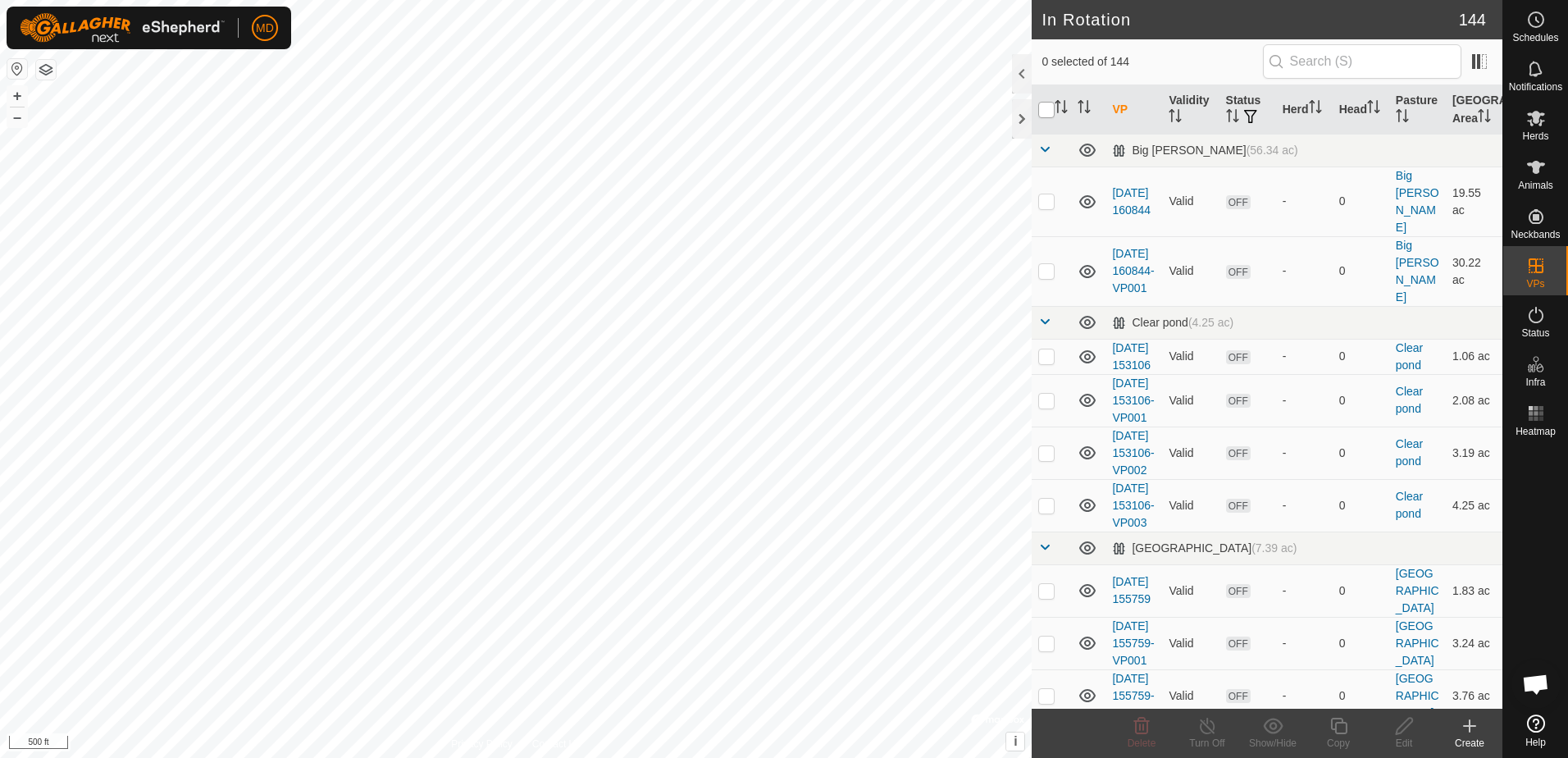
checkbox input "true"
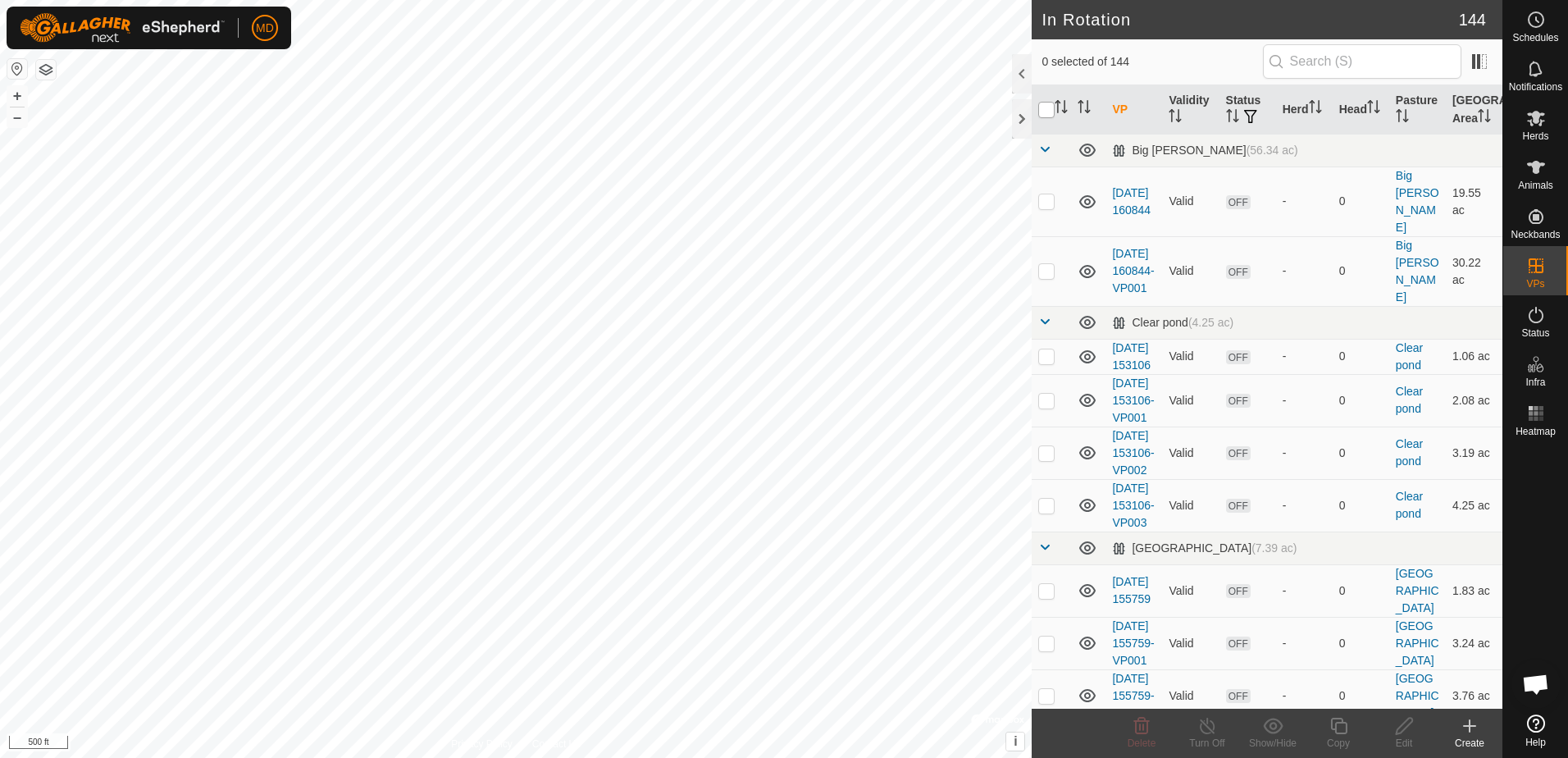
checkbox input "true"
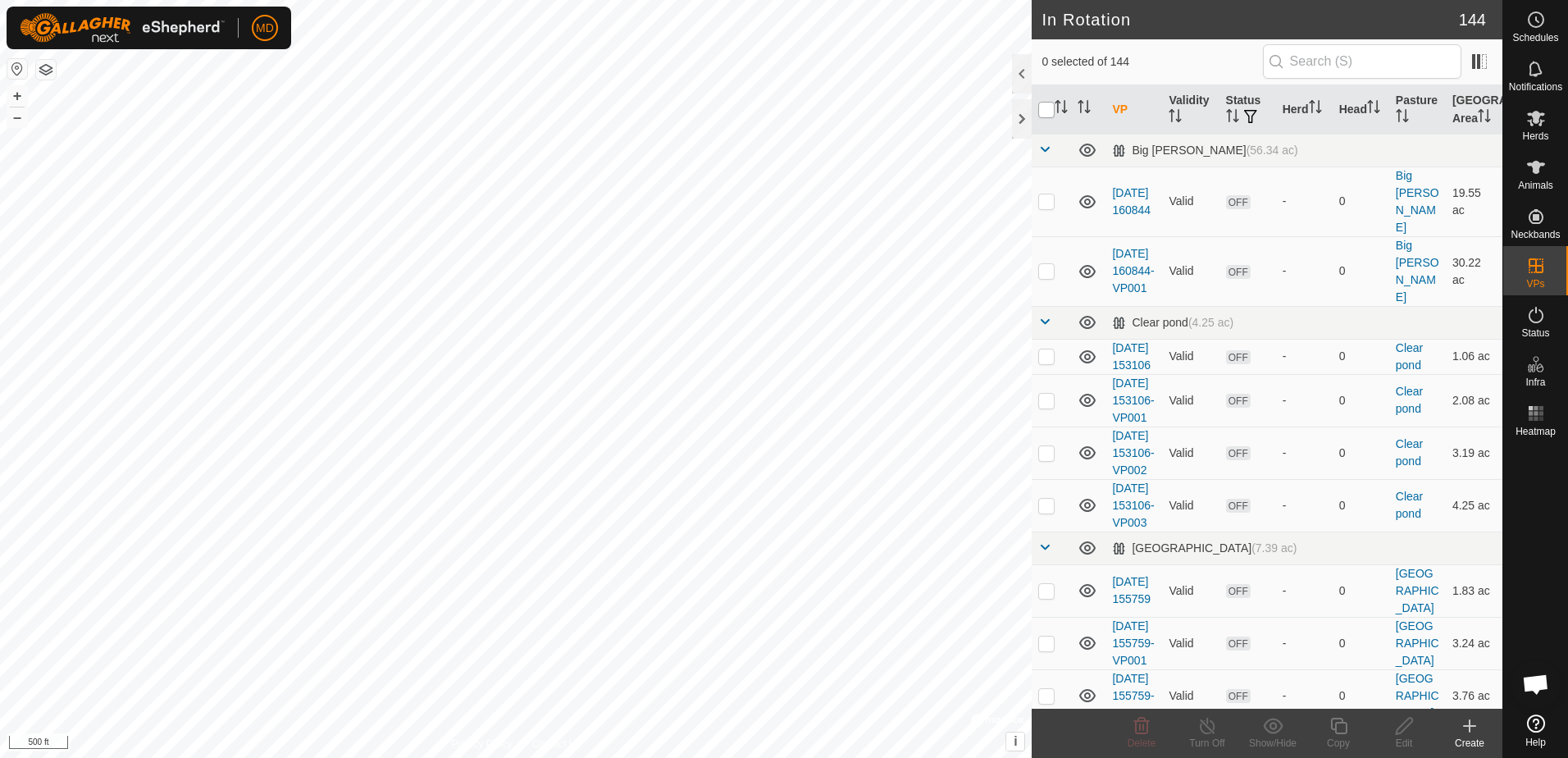
checkbox input "true"
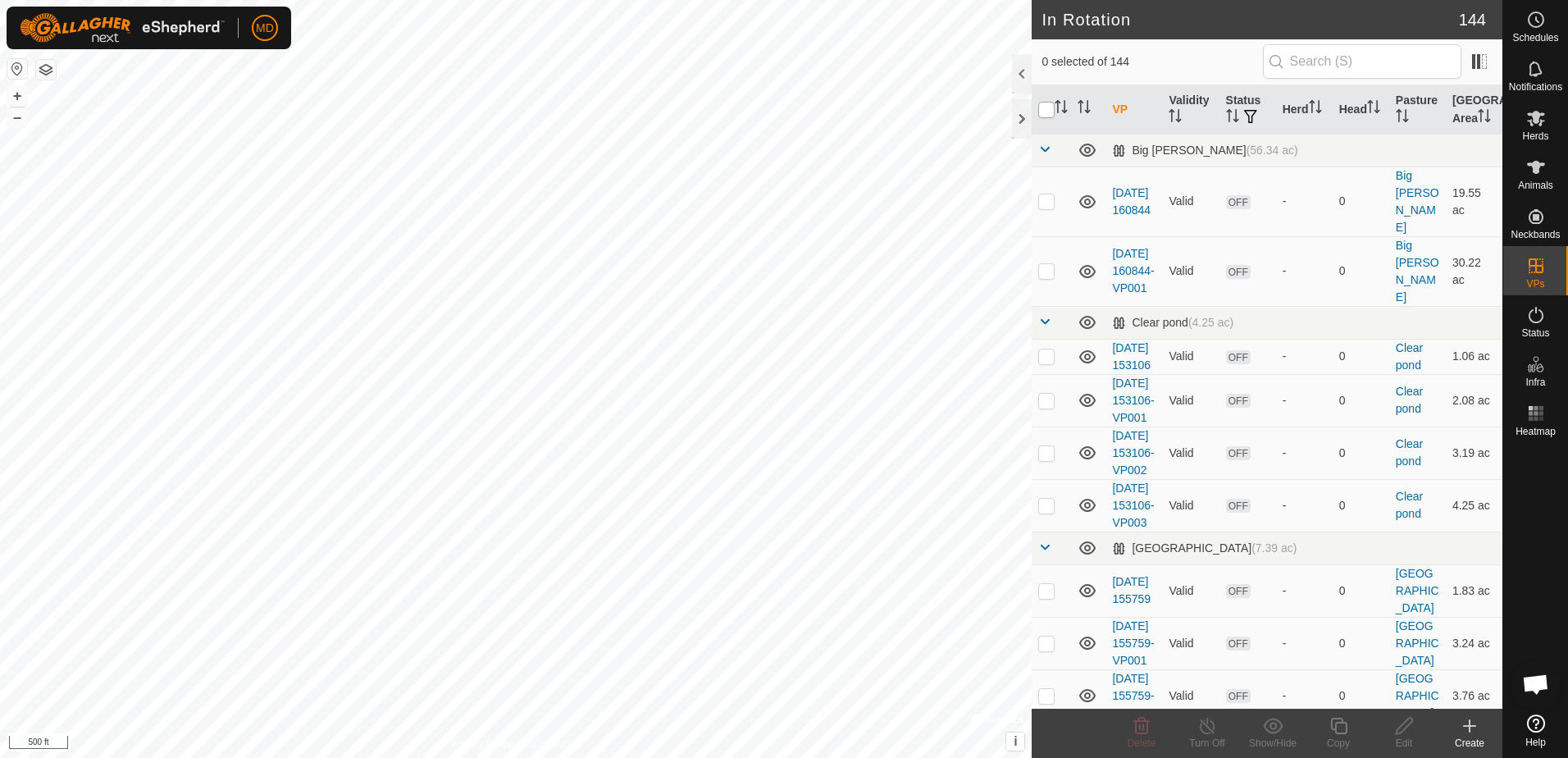
checkbox input "true"
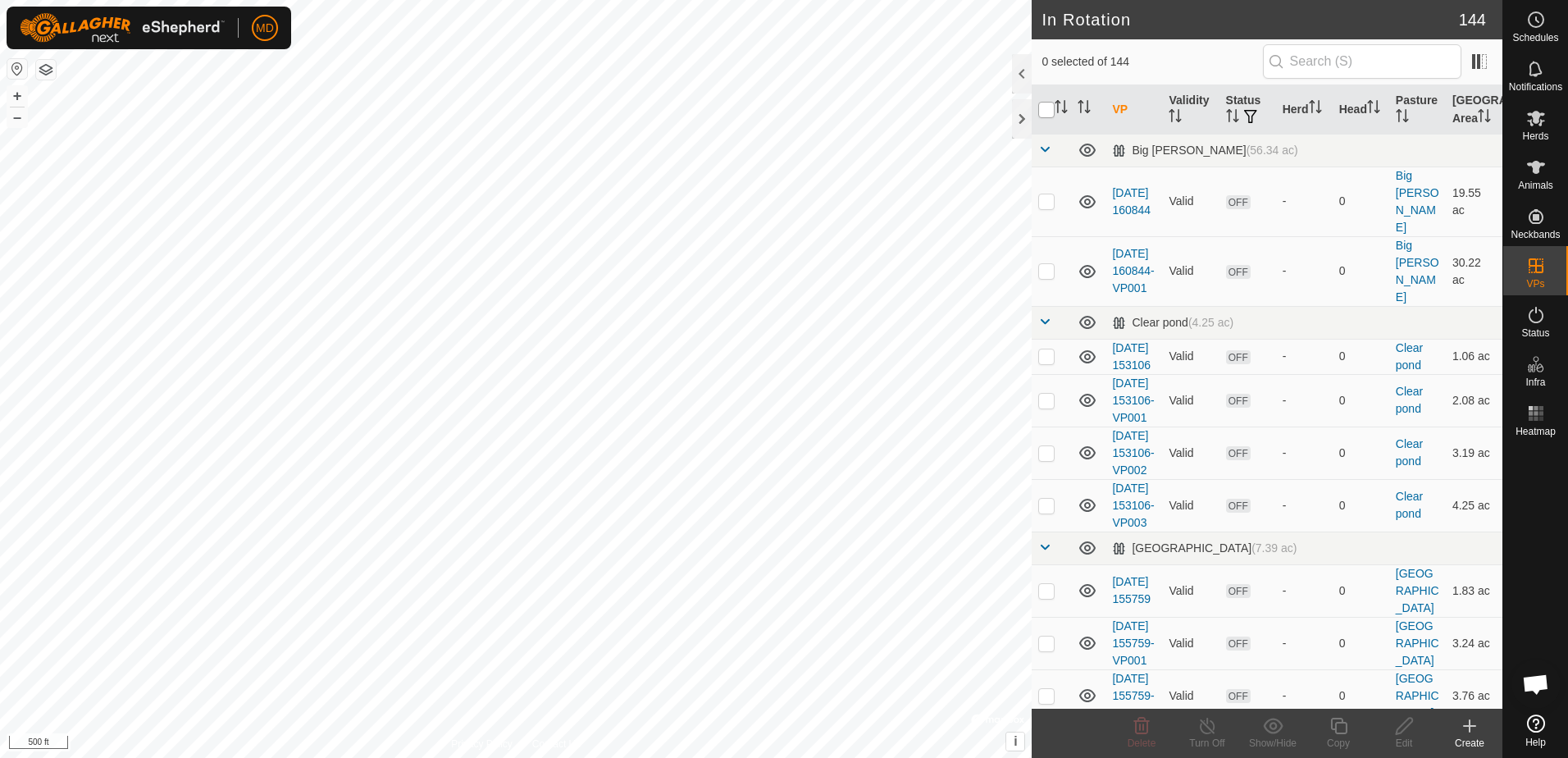
checkbox input "true"
click at [1044, 110] on input "checkbox" at bounding box center [1046, 110] width 16 height 16
checkbox input "false"
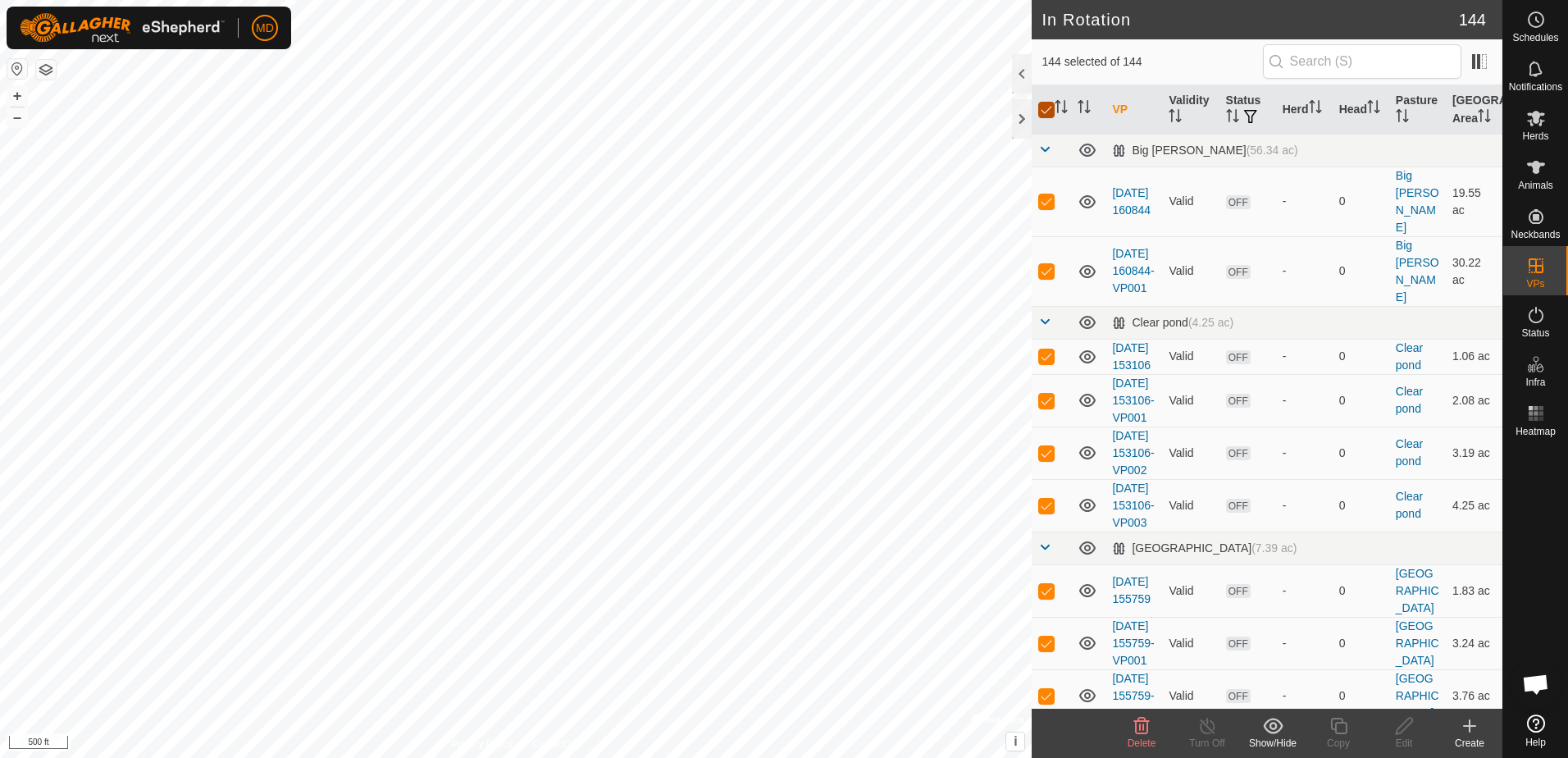
checkbox input "false"
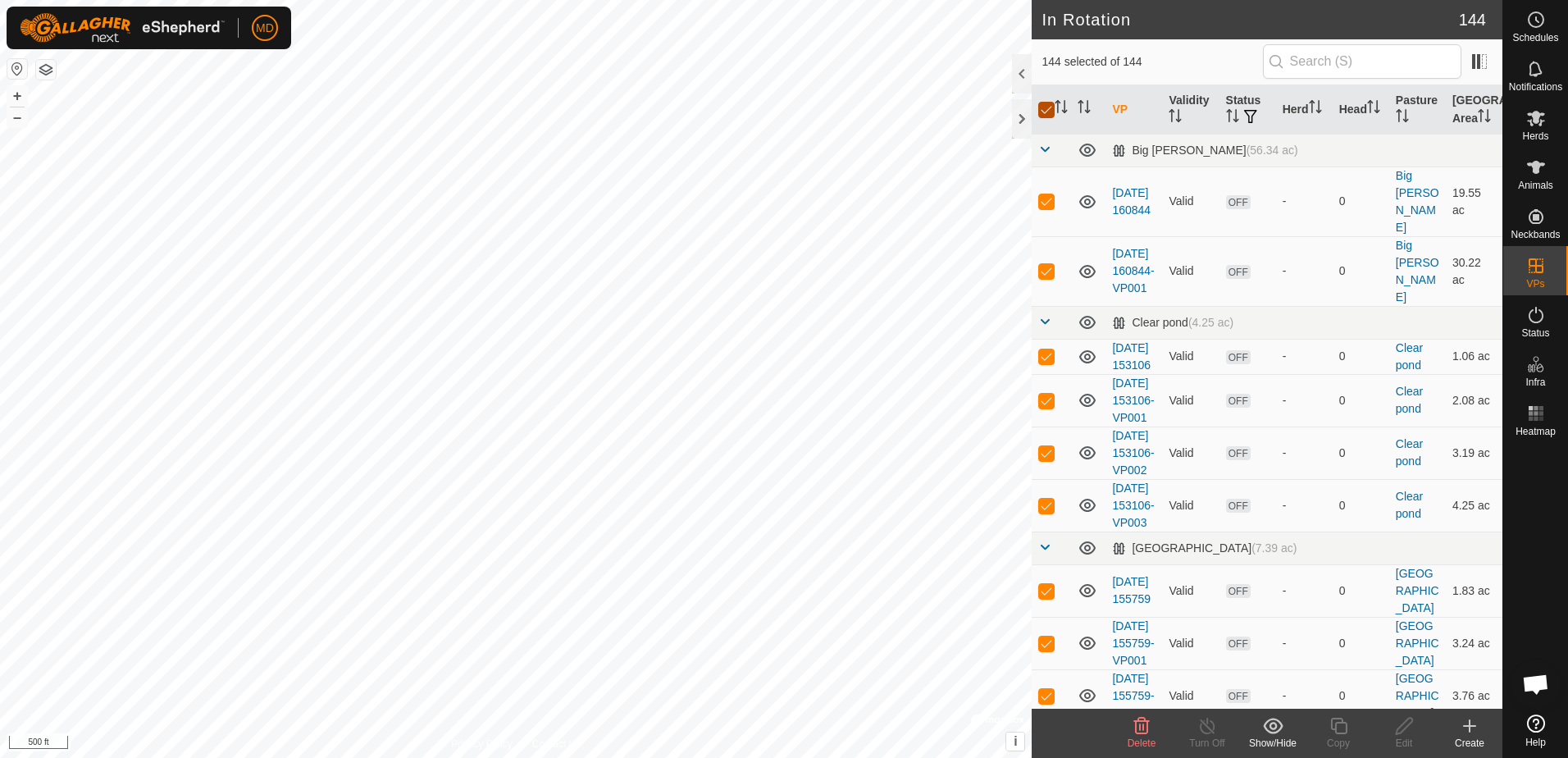
checkbox input "false"
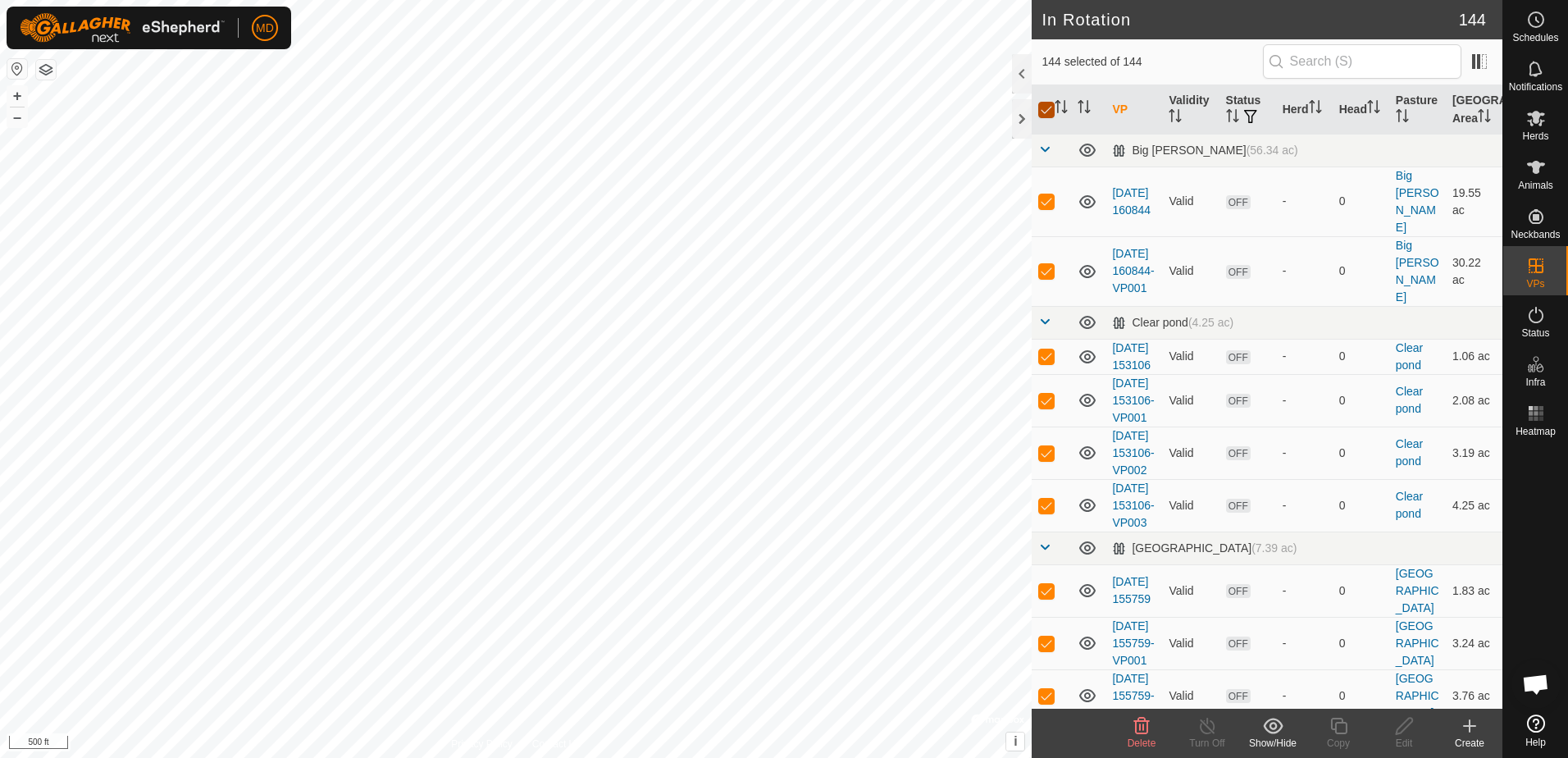
checkbox input "false"
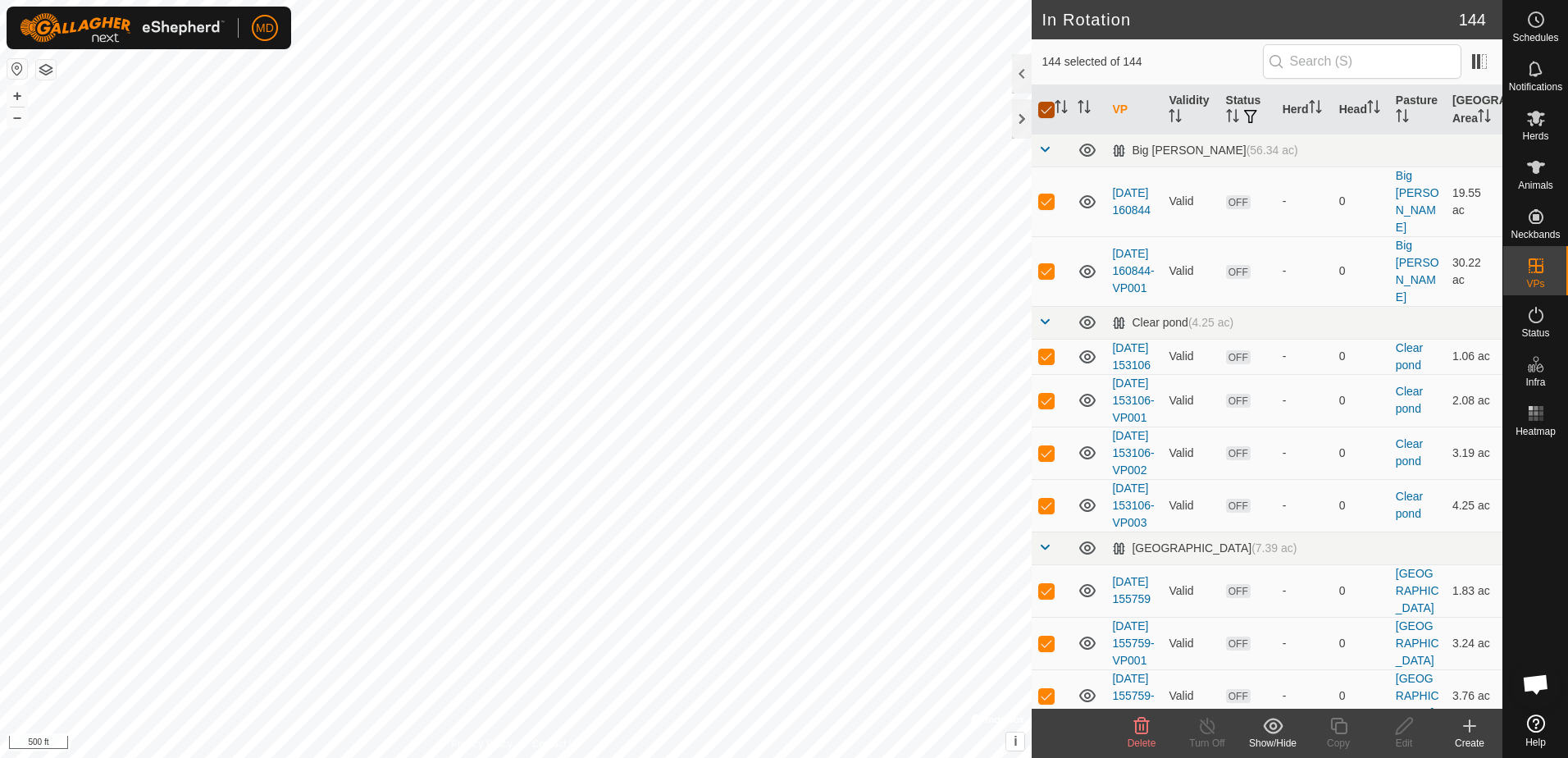
checkbox input "false"
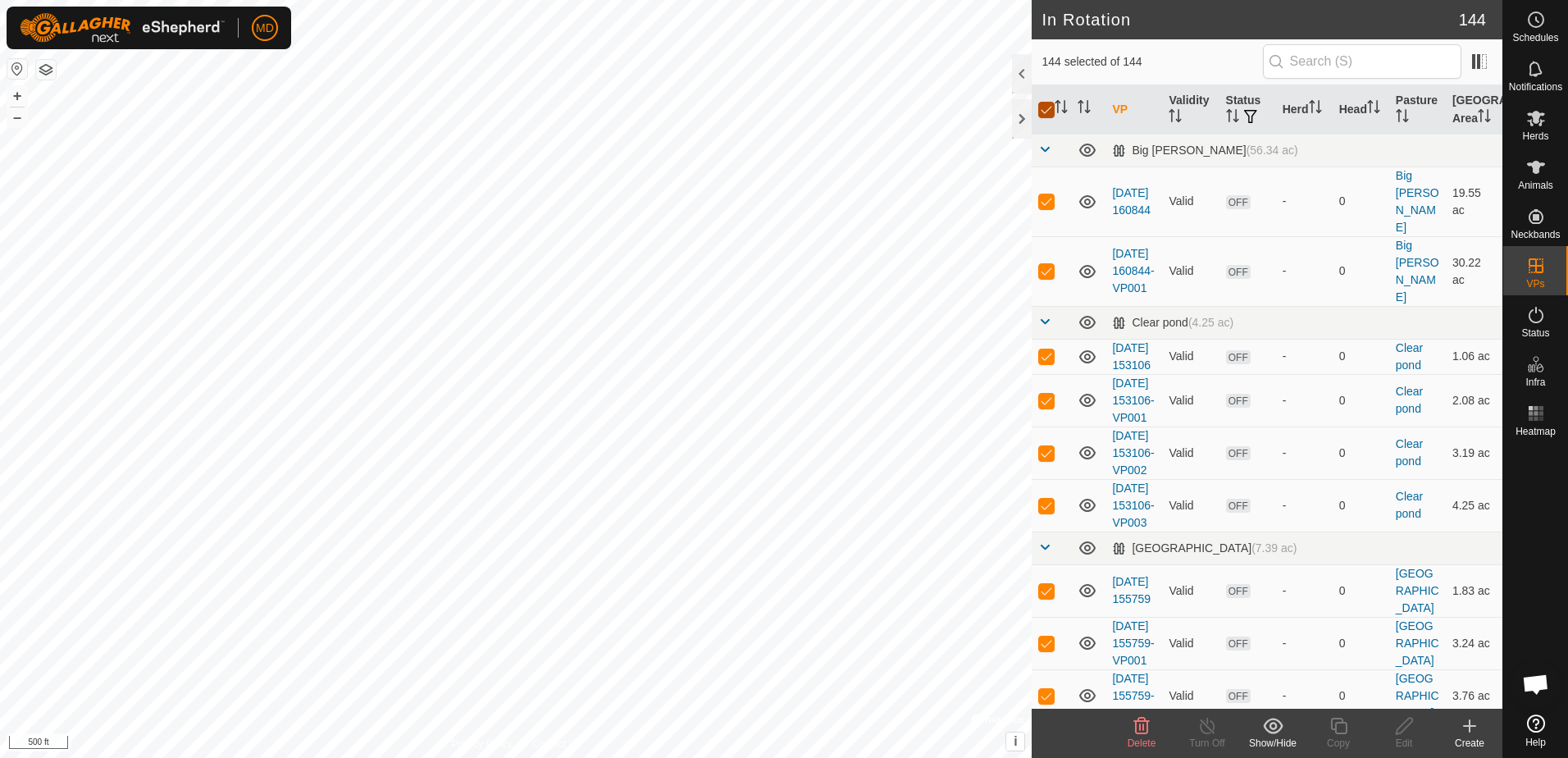
checkbox input "false"
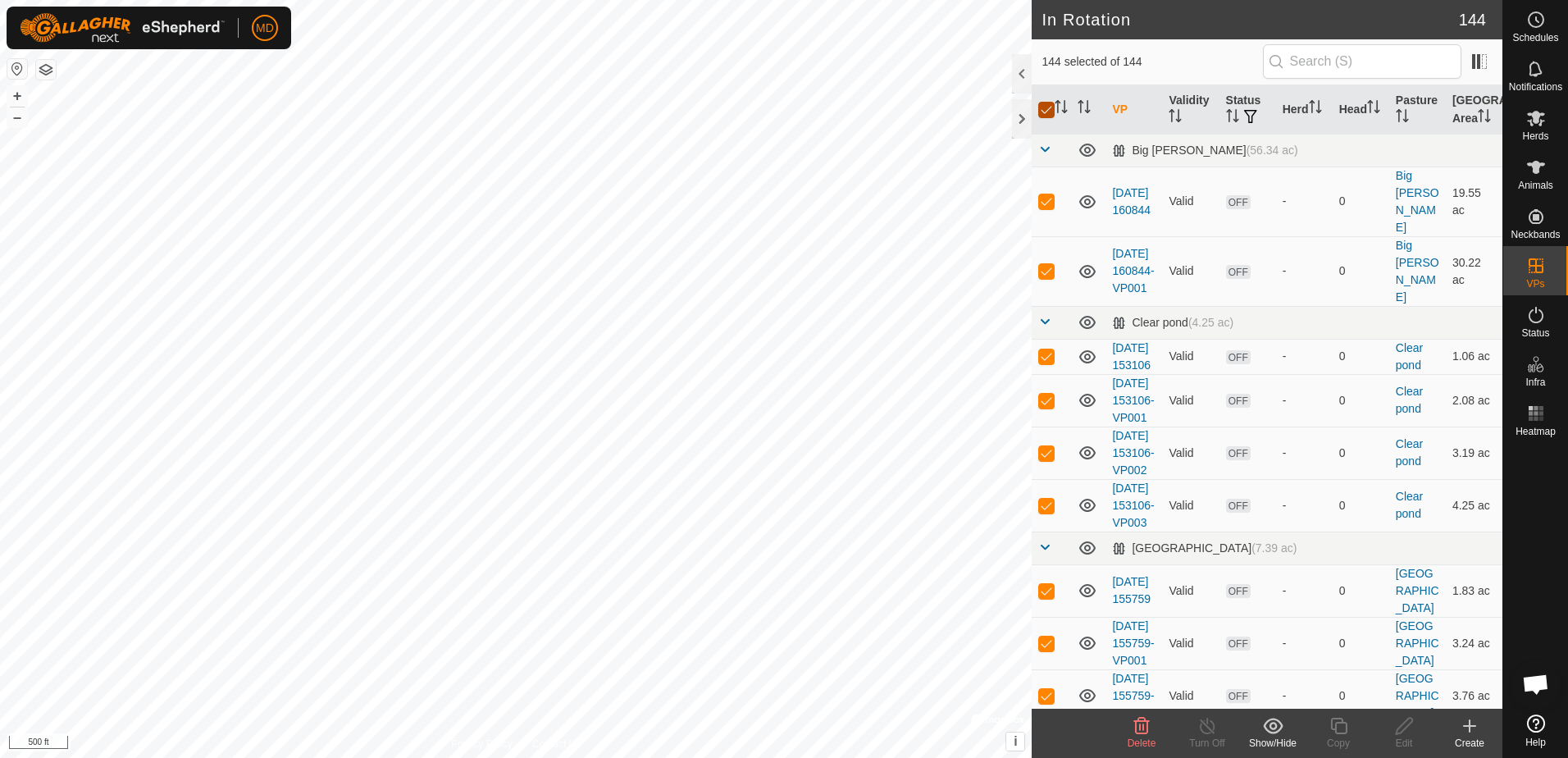
checkbox input "false"
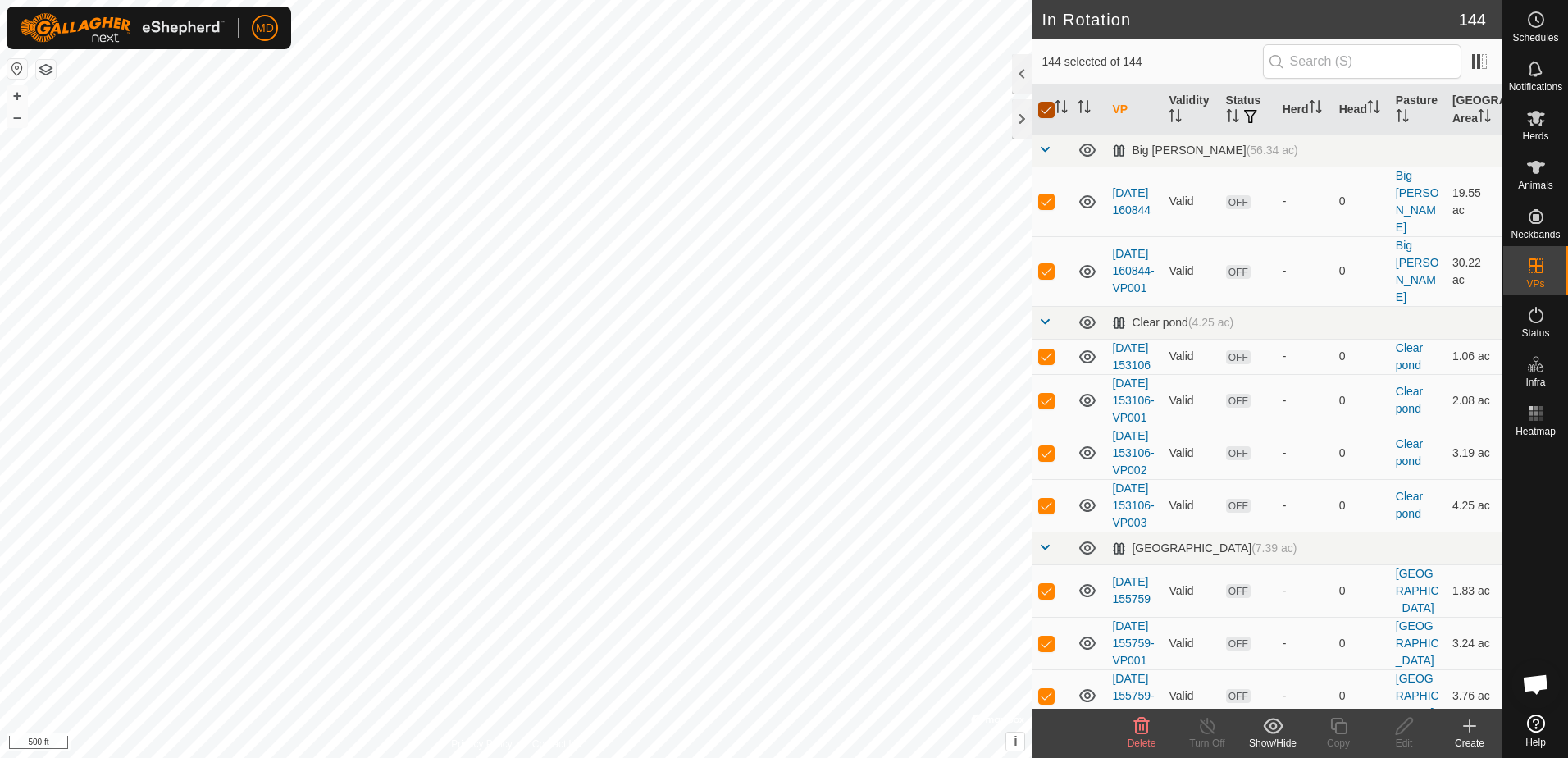
checkbox input "false"
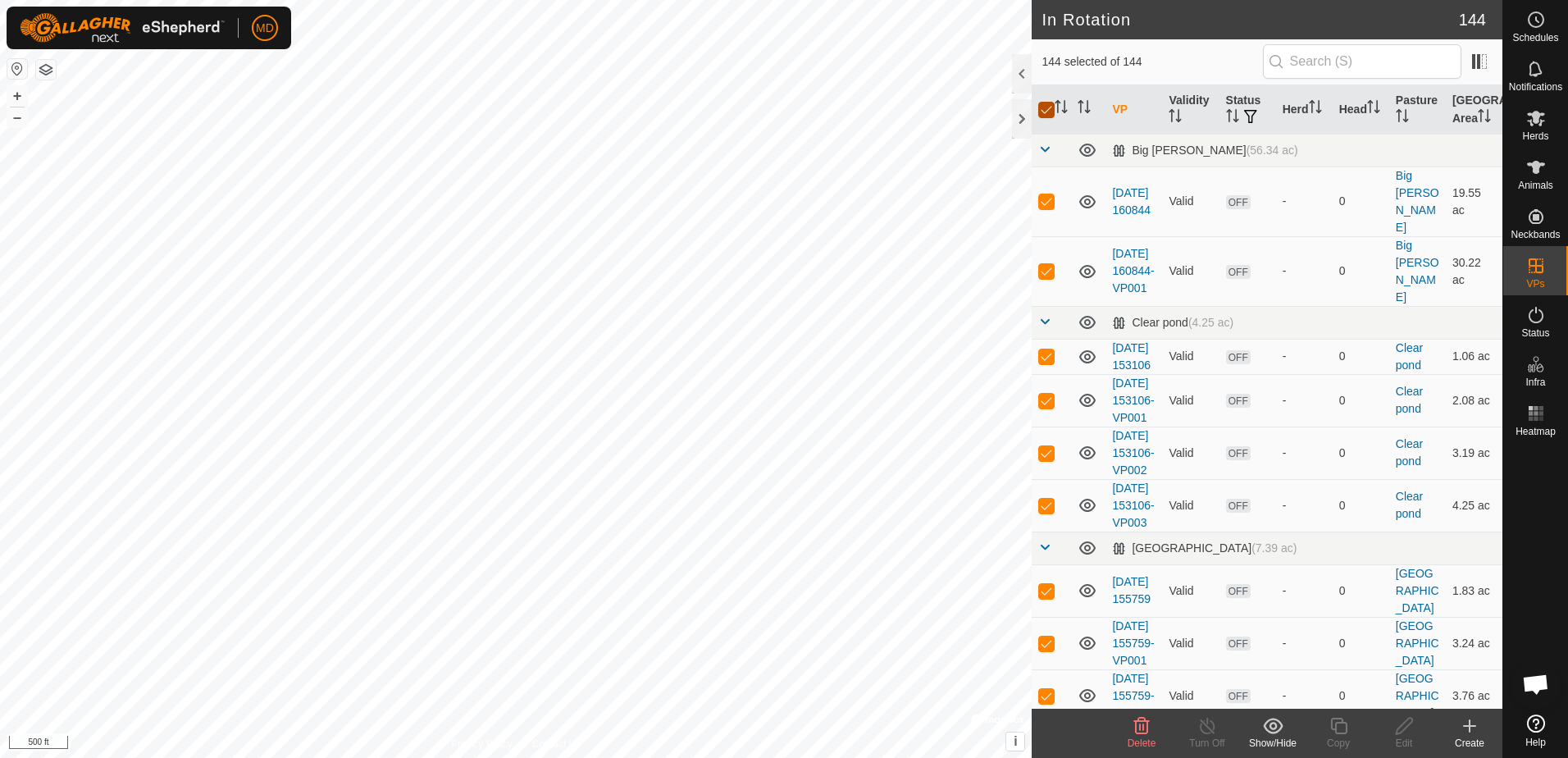
checkbox input "false"
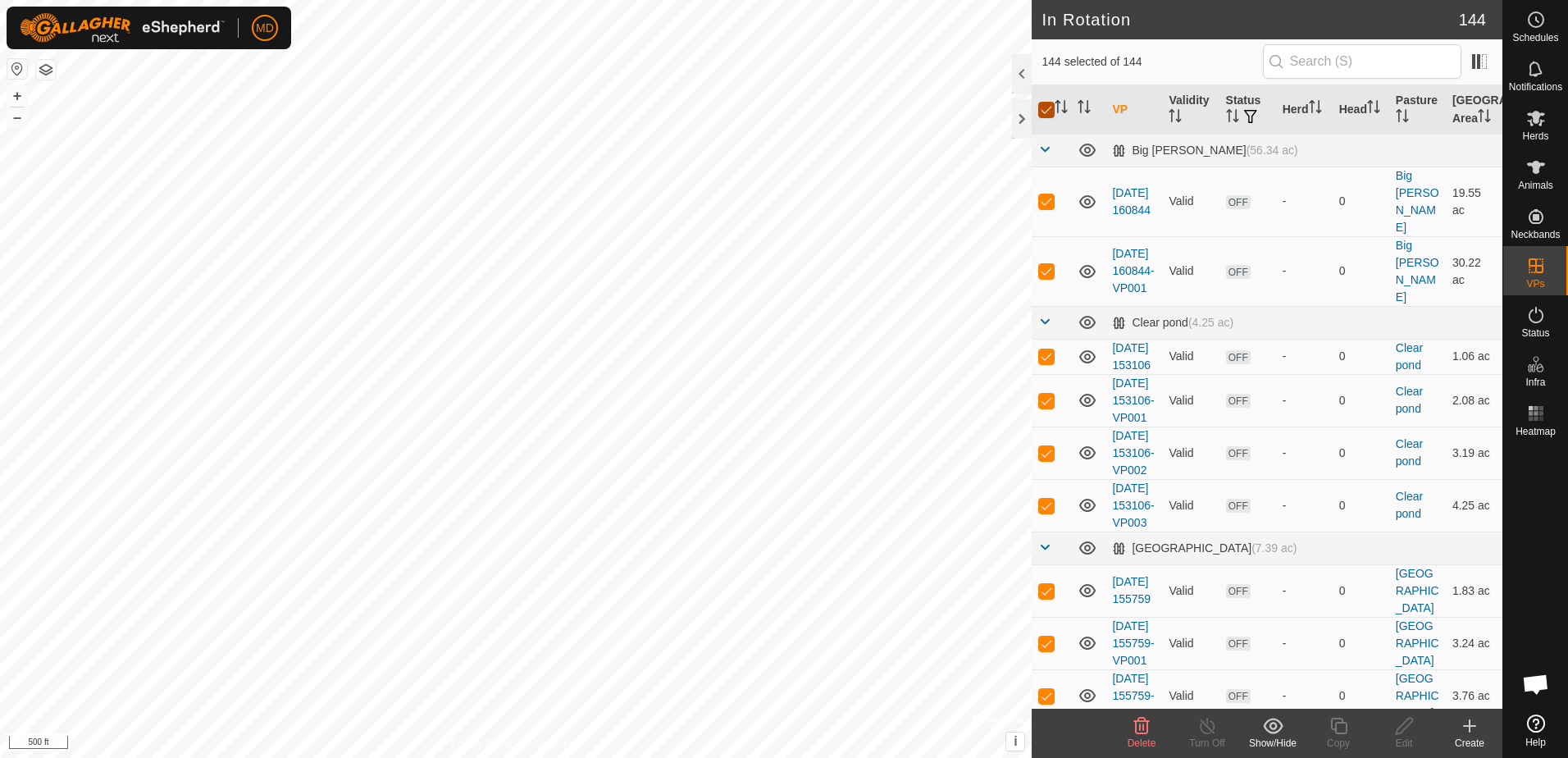
checkbox input "false"
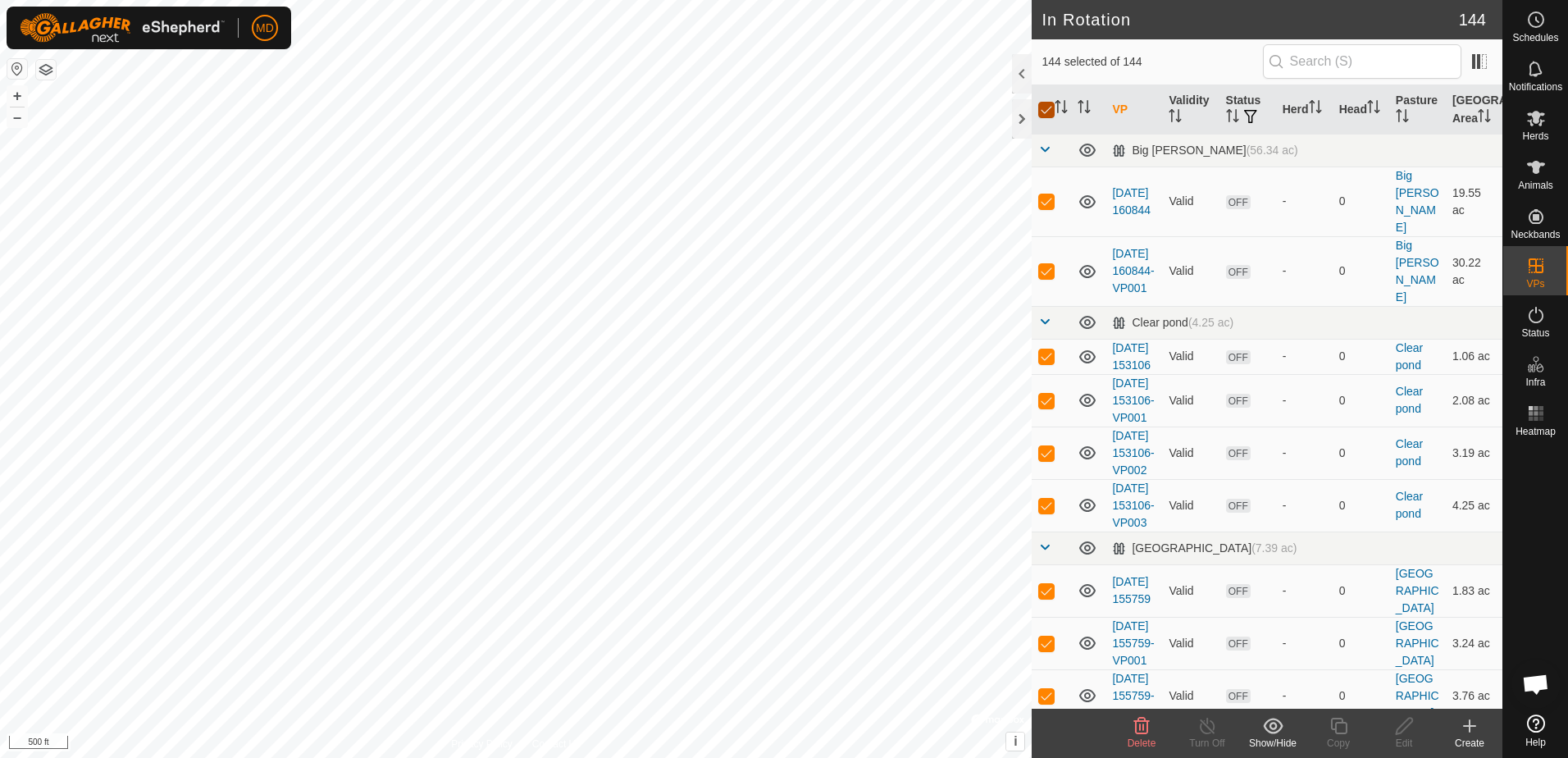
checkbox input "false"
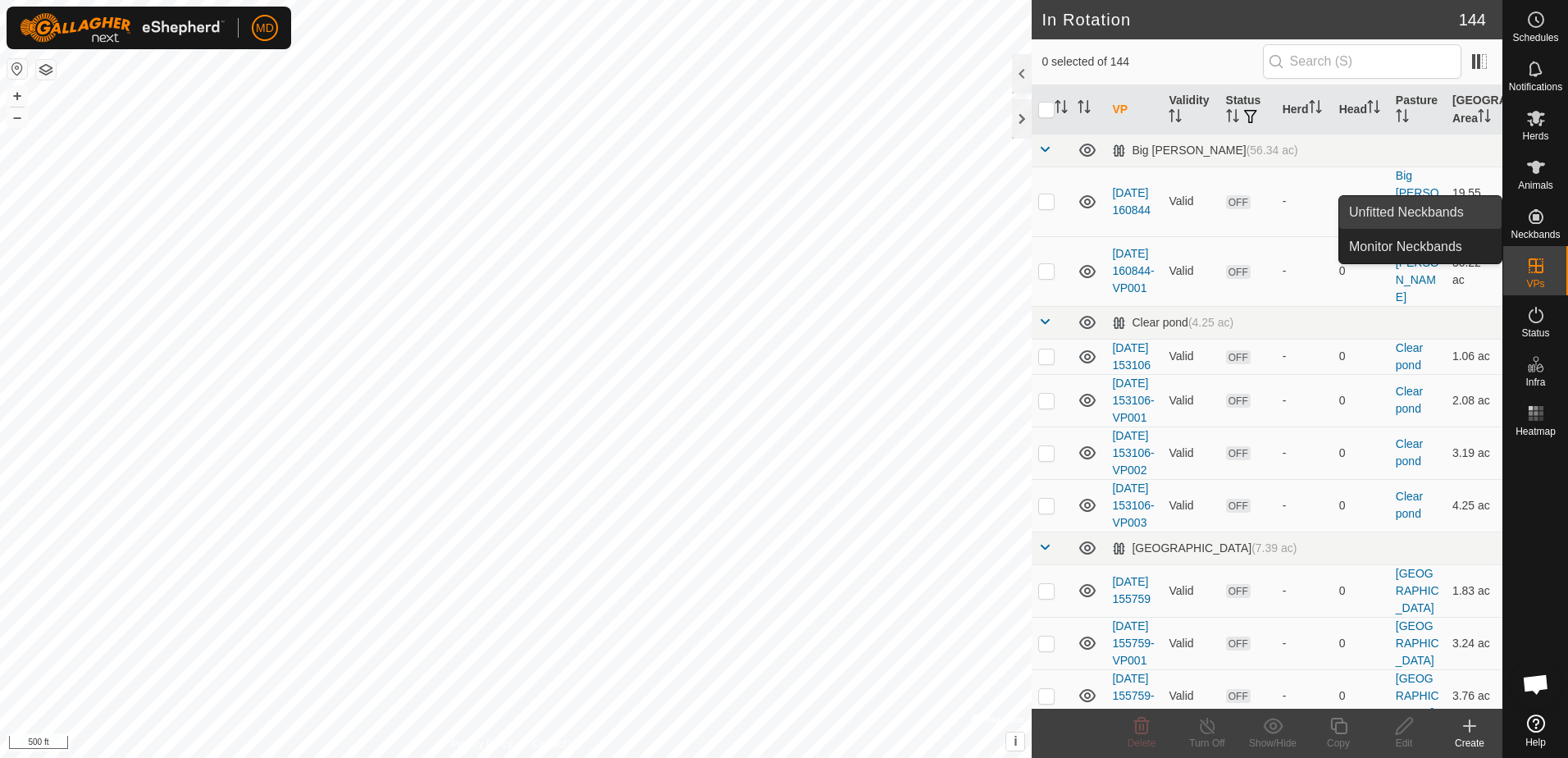
click at [1394, 205] on link "Unfitted Neckbands" at bounding box center [1420, 212] width 162 height 33
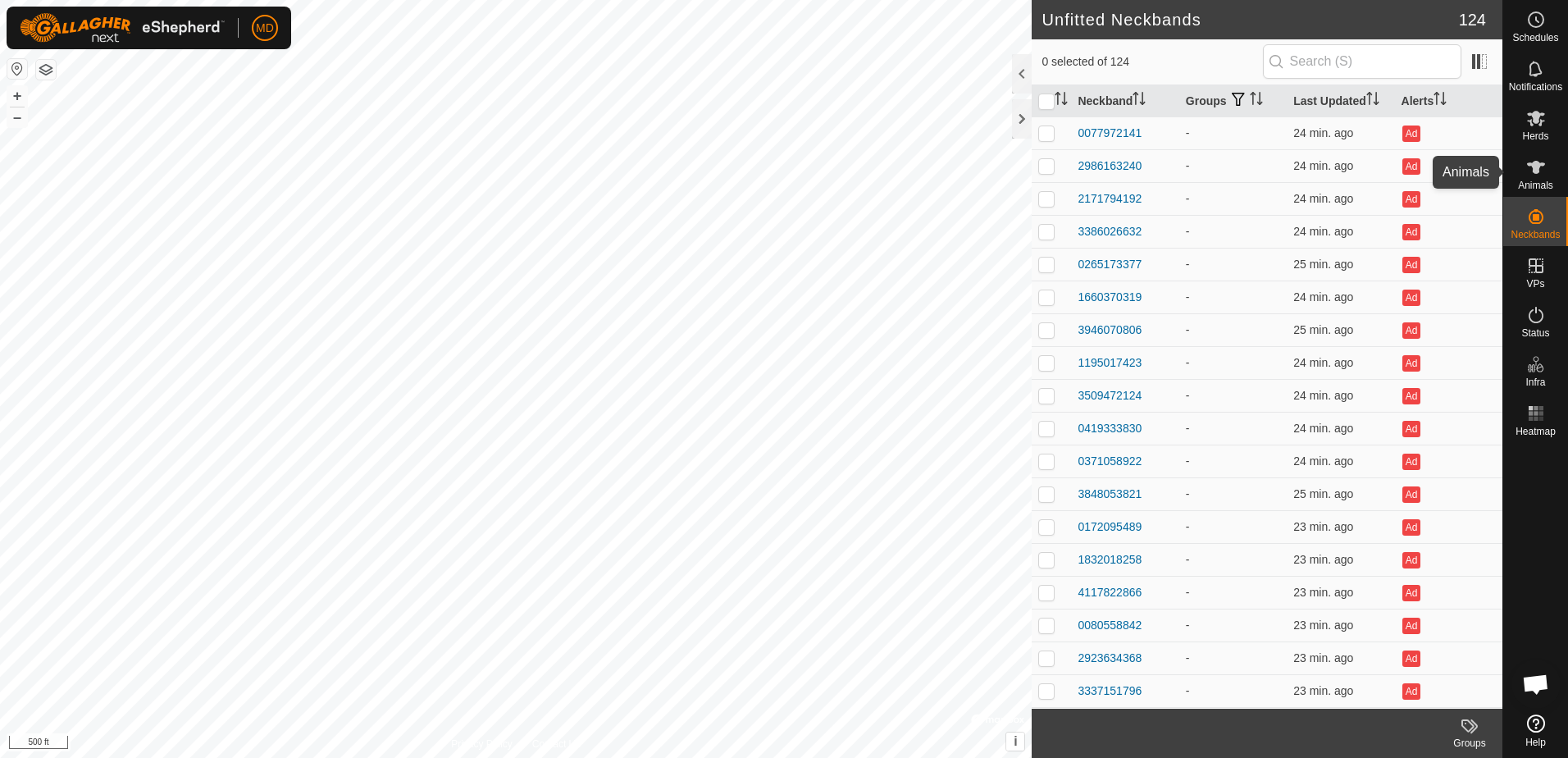
click at [1539, 175] on icon at bounding box center [1536, 168] width 20 height 20
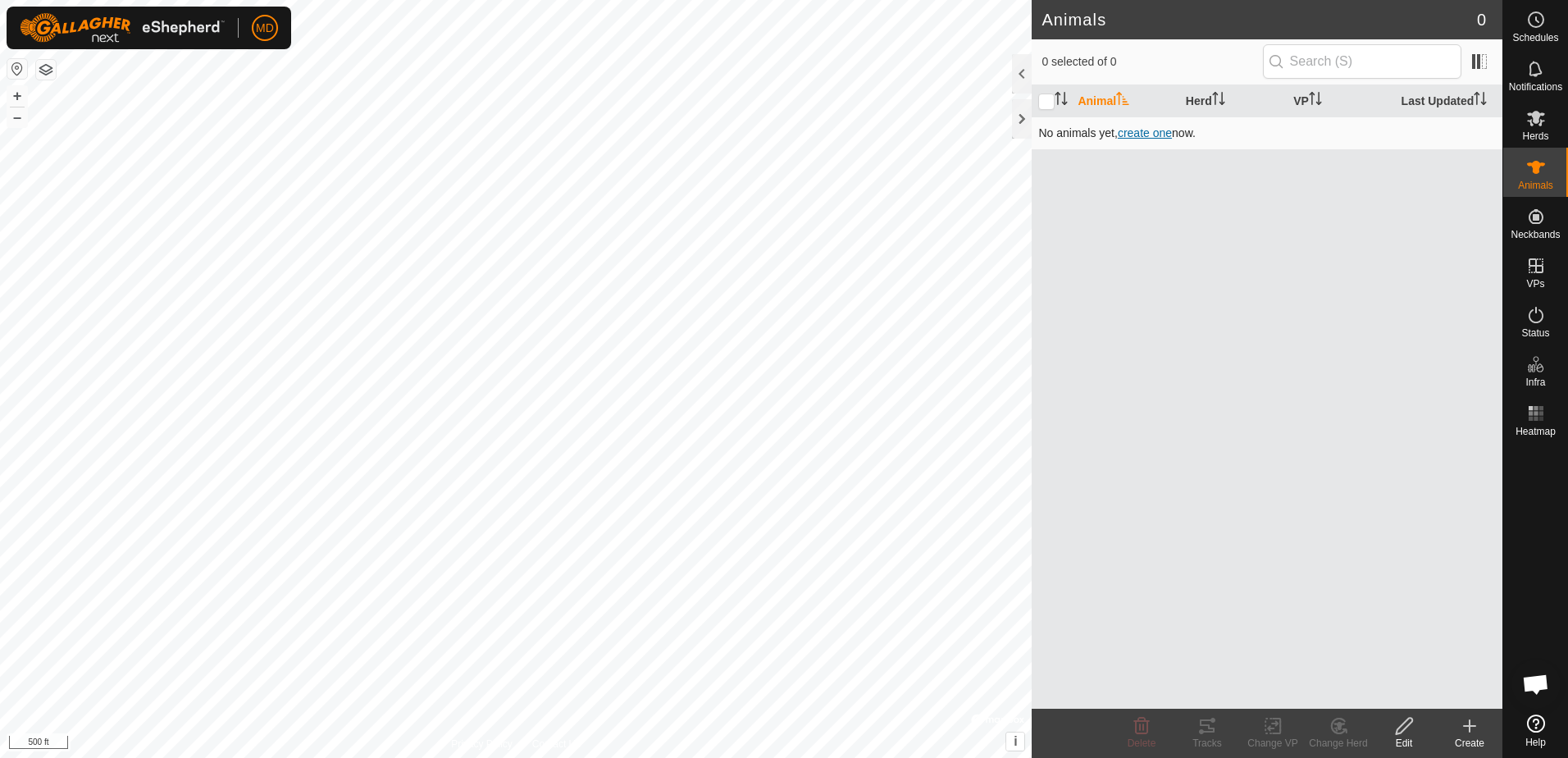
click at [1134, 133] on span "create one" at bounding box center [1144, 133] width 54 height 13
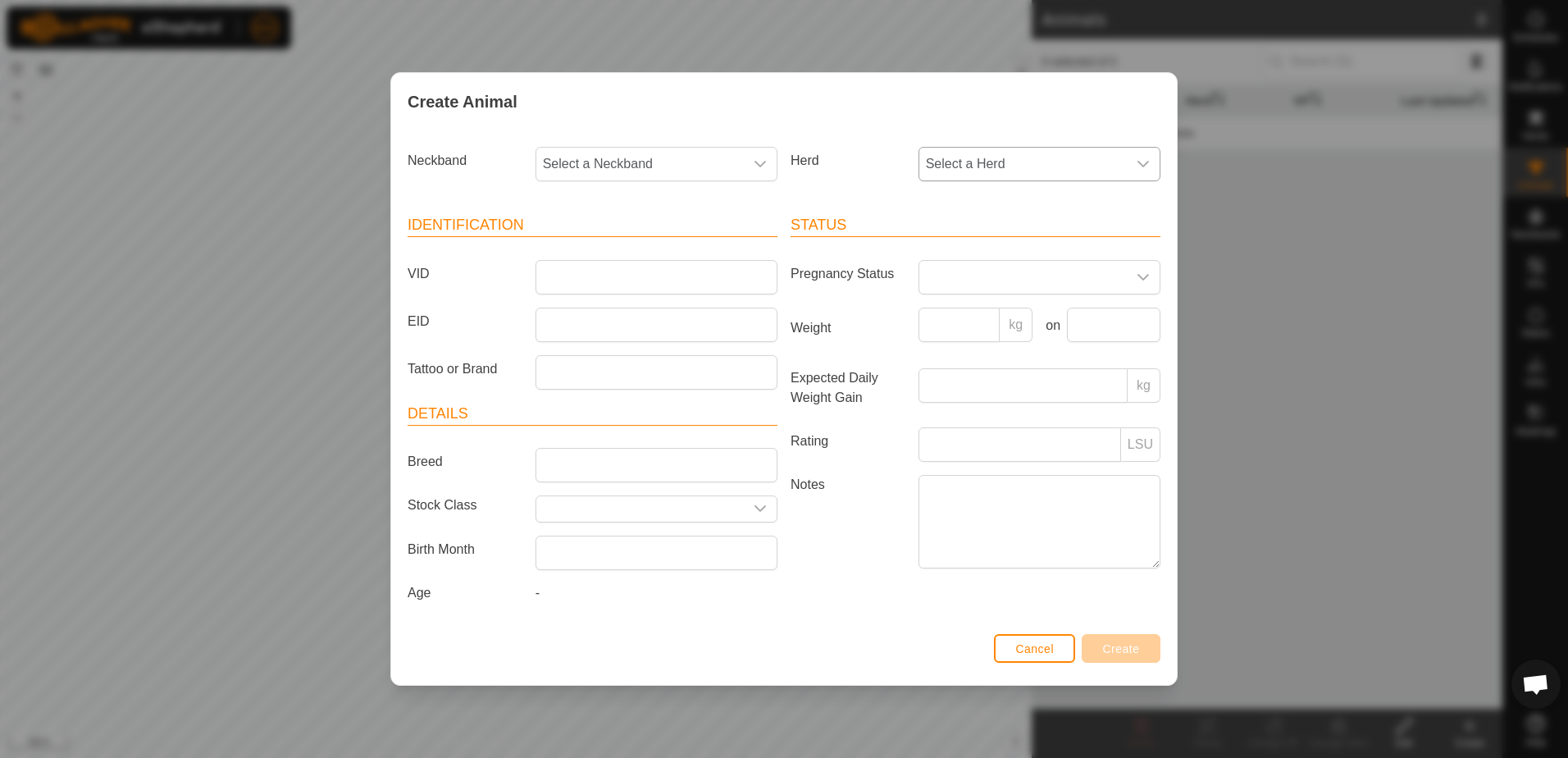
click at [1145, 161] on icon "dropdown trigger" at bounding box center [1143, 164] width 13 height 13
click at [962, 273] on li "Angus cows" at bounding box center [1040, 276] width 240 height 33
click at [927, 160] on span "Angus cows" at bounding box center [1023, 164] width 208 height 33
click at [929, 282] on li "Angus cows" at bounding box center [1040, 283] width 240 height 33
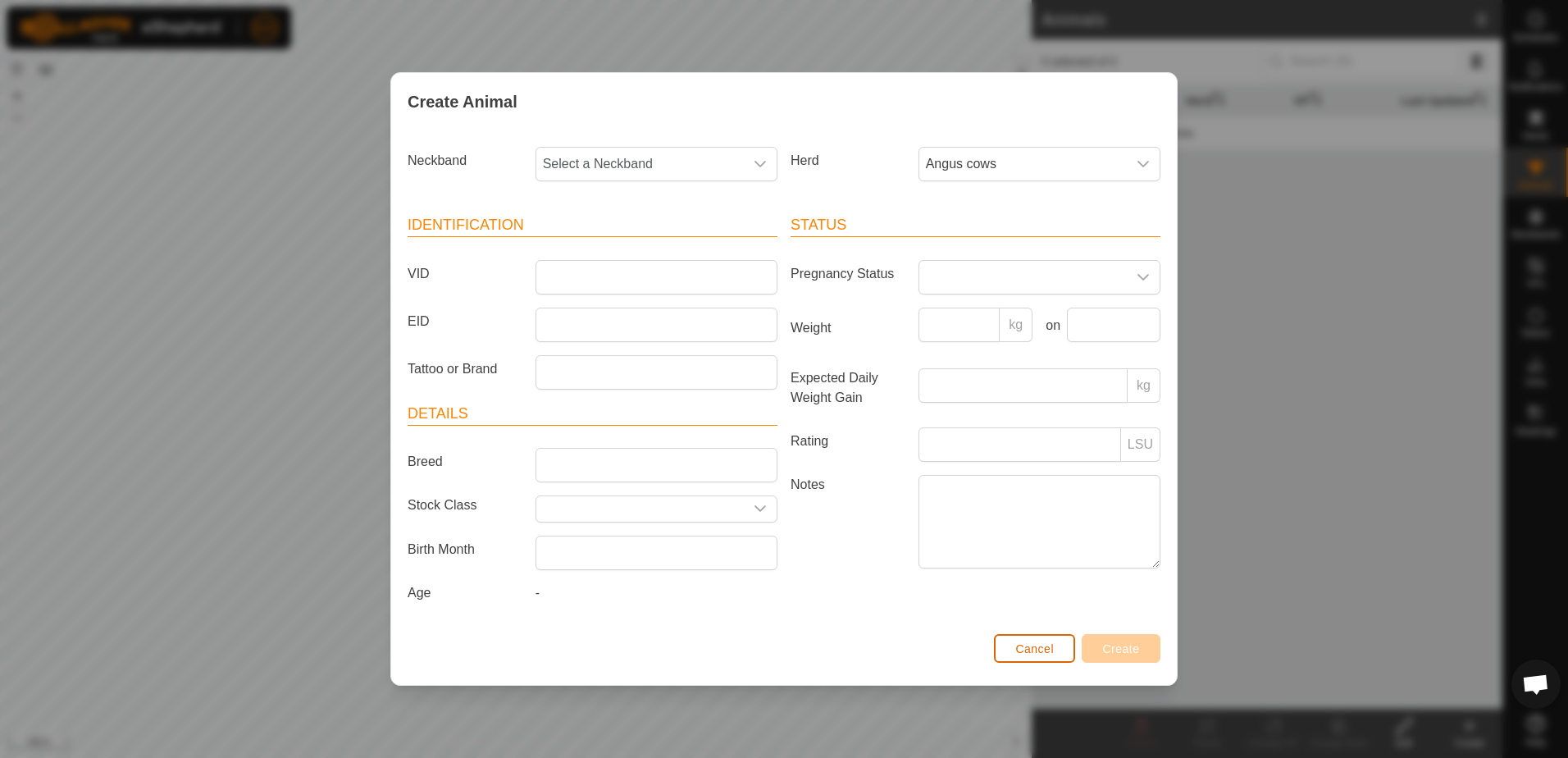
click at [1020, 644] on span "Cancel" at bounding box center [1034, 649] width 38 height 13
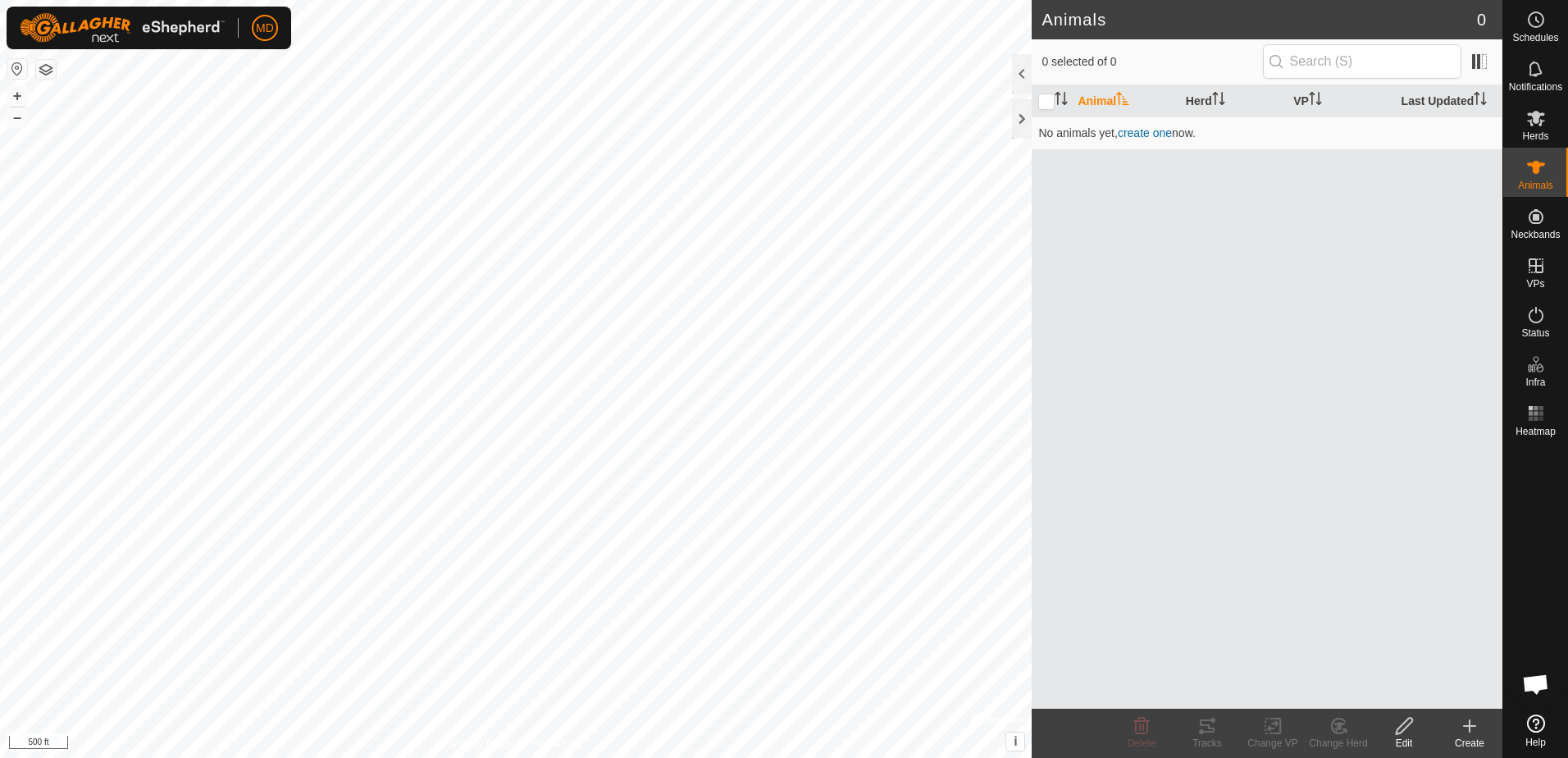
click at [1404, 728] on icon at bounding box center [1404, 726] width 21 height 20
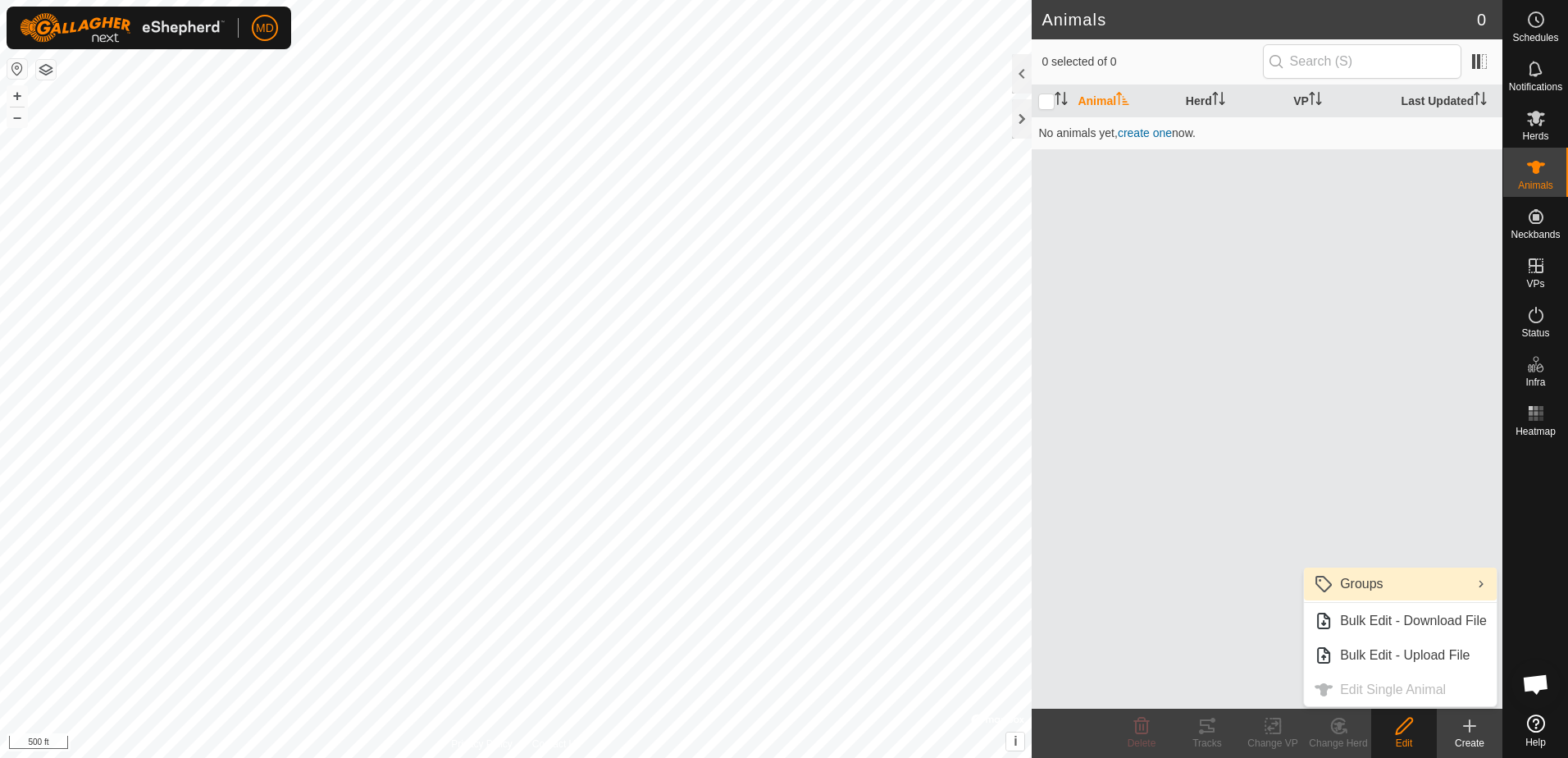
click at [1332, 585] on link "Groups" at bounding box center [1400, 584] width 193 height 33
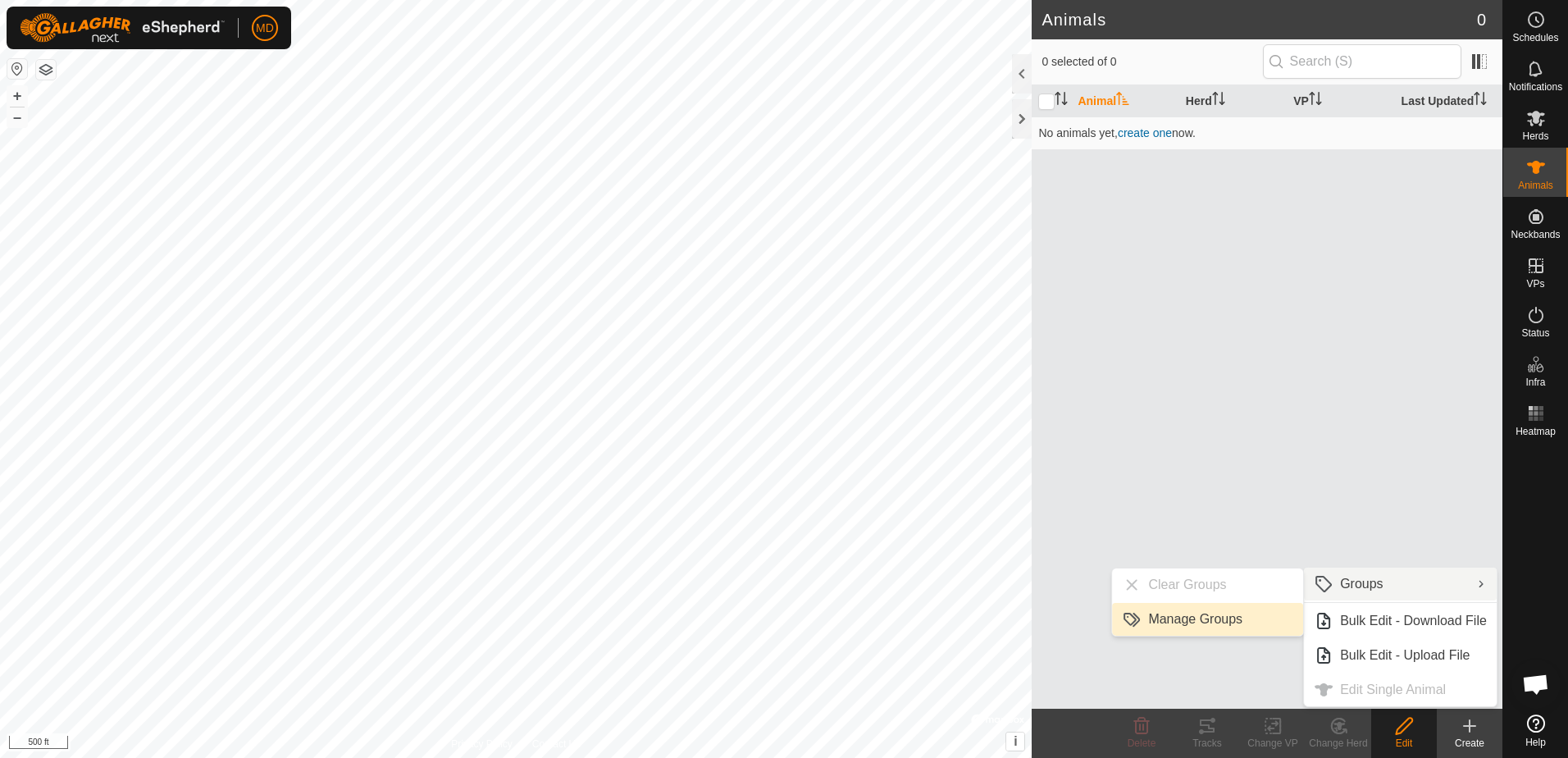
click at [1208, 620] on link "Manage Groups" at bounding box center [1207, 620] width 191 height 33
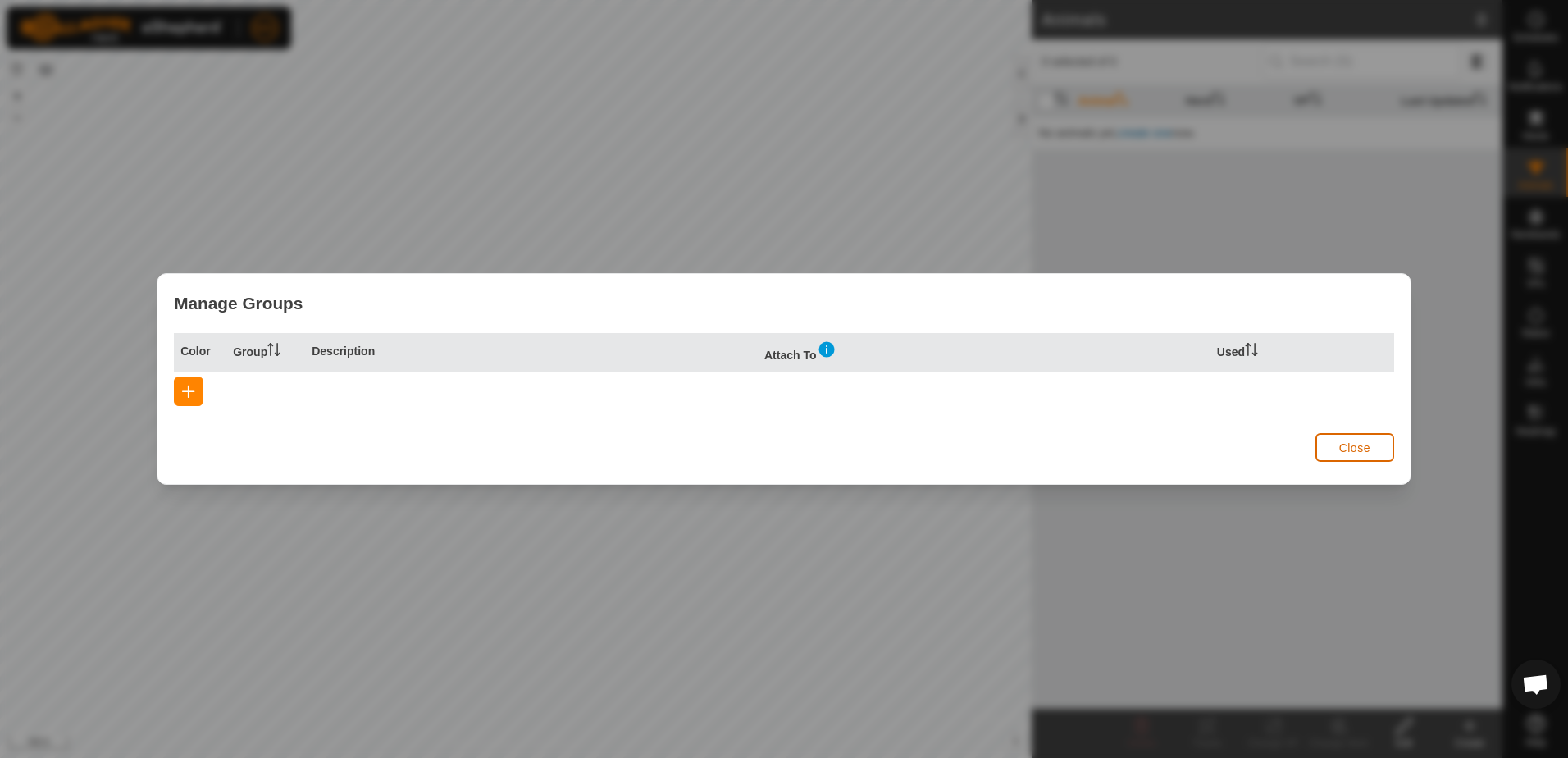
click at [1354, 440] on button "Close" at bounding box center [1355, 447] width 78 height 29
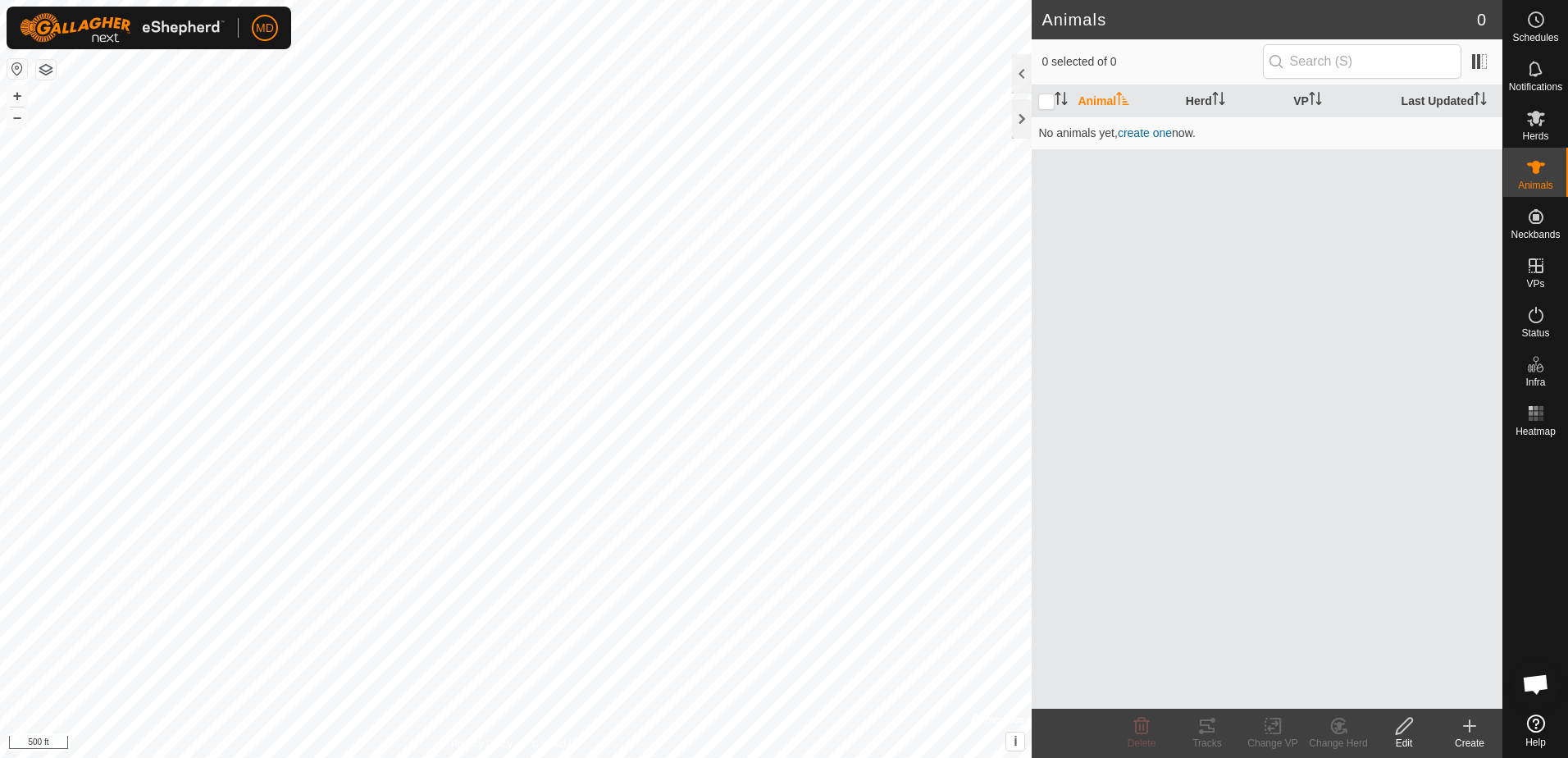
click at [1470, 730] on icon at bounding box center [1470, 726] width 0 height 12
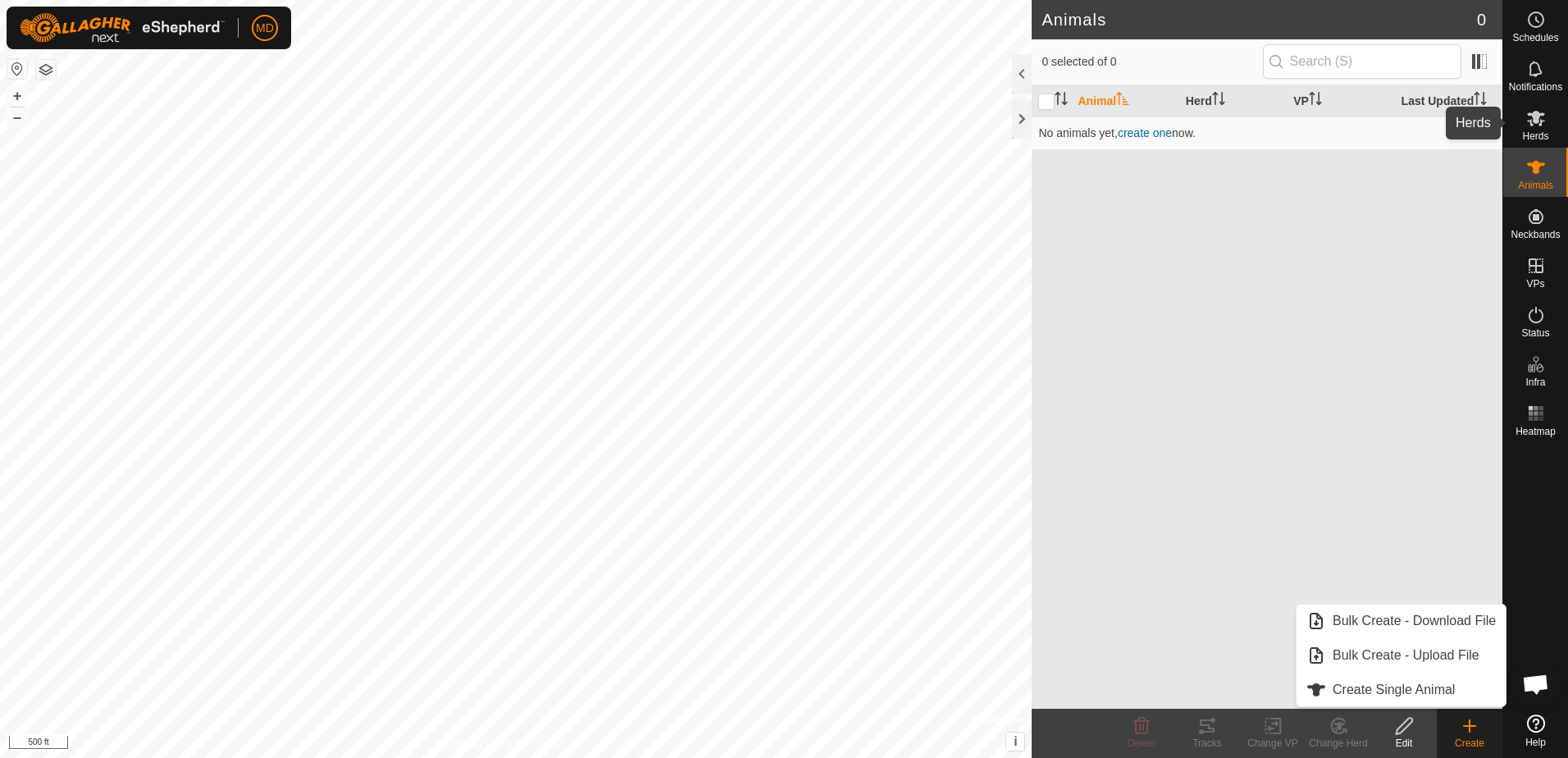
click at [1542, 119] on icon at bounding box center [1536, 118] width 20 height 20
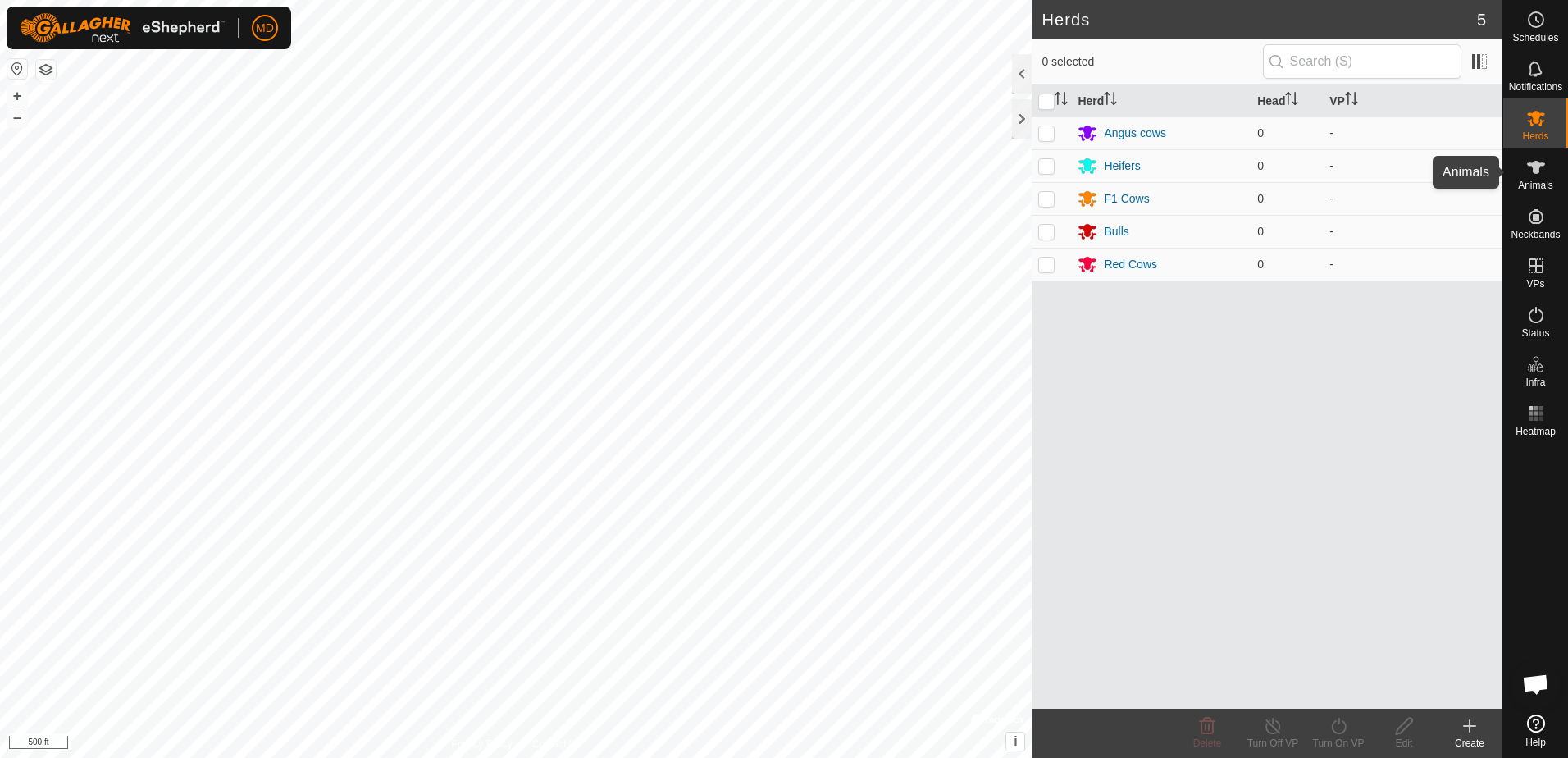
click at [1534, 171] on icon at bounding box center [1536, 168] width 18 height 13
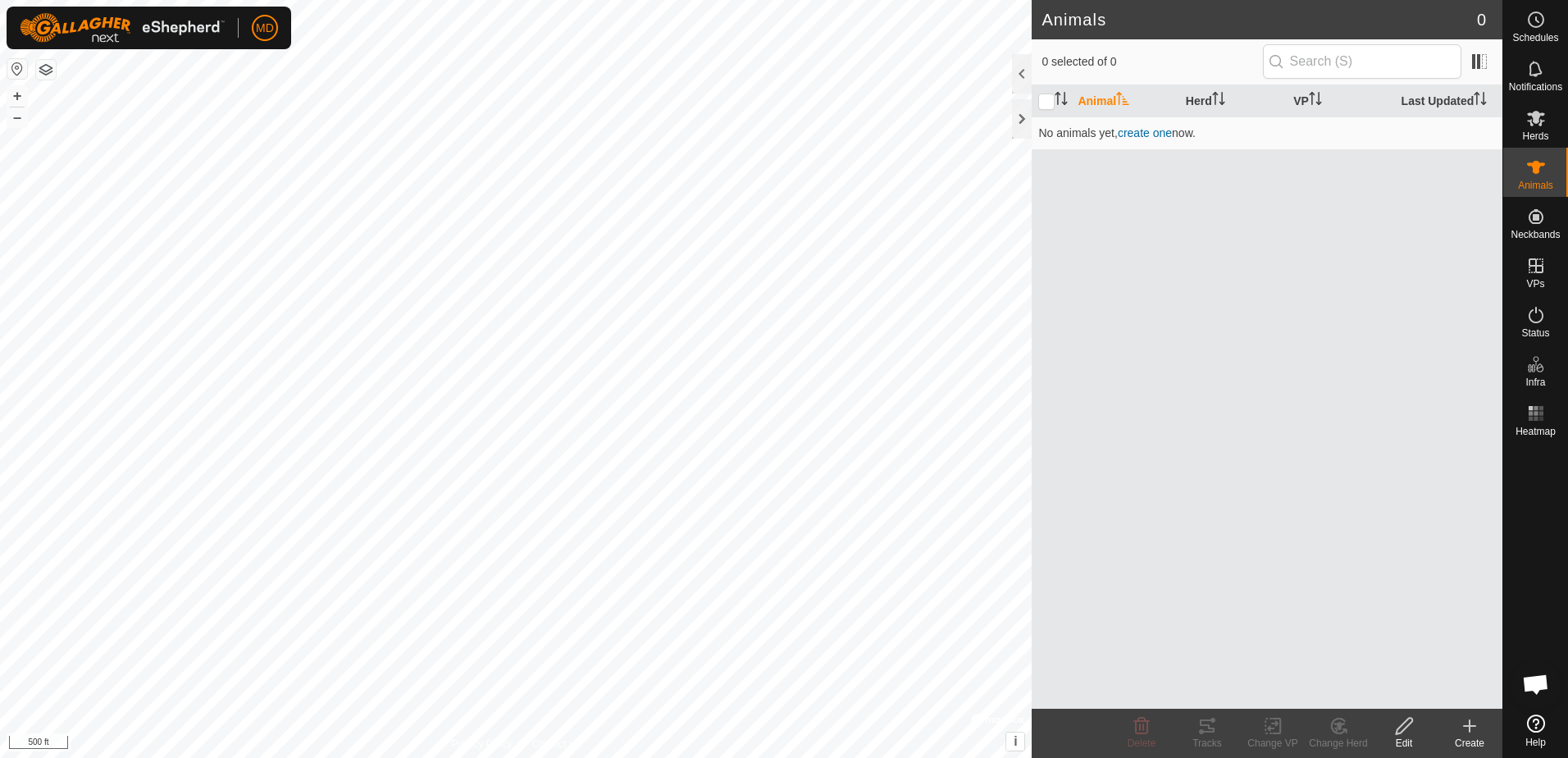
click at [1086, 101] on th "Animal" at bounding box center [1125, 101] width 107 height 32
click at [1468, 726] on icon at bounding box center [1470, 726] width 12 height 0
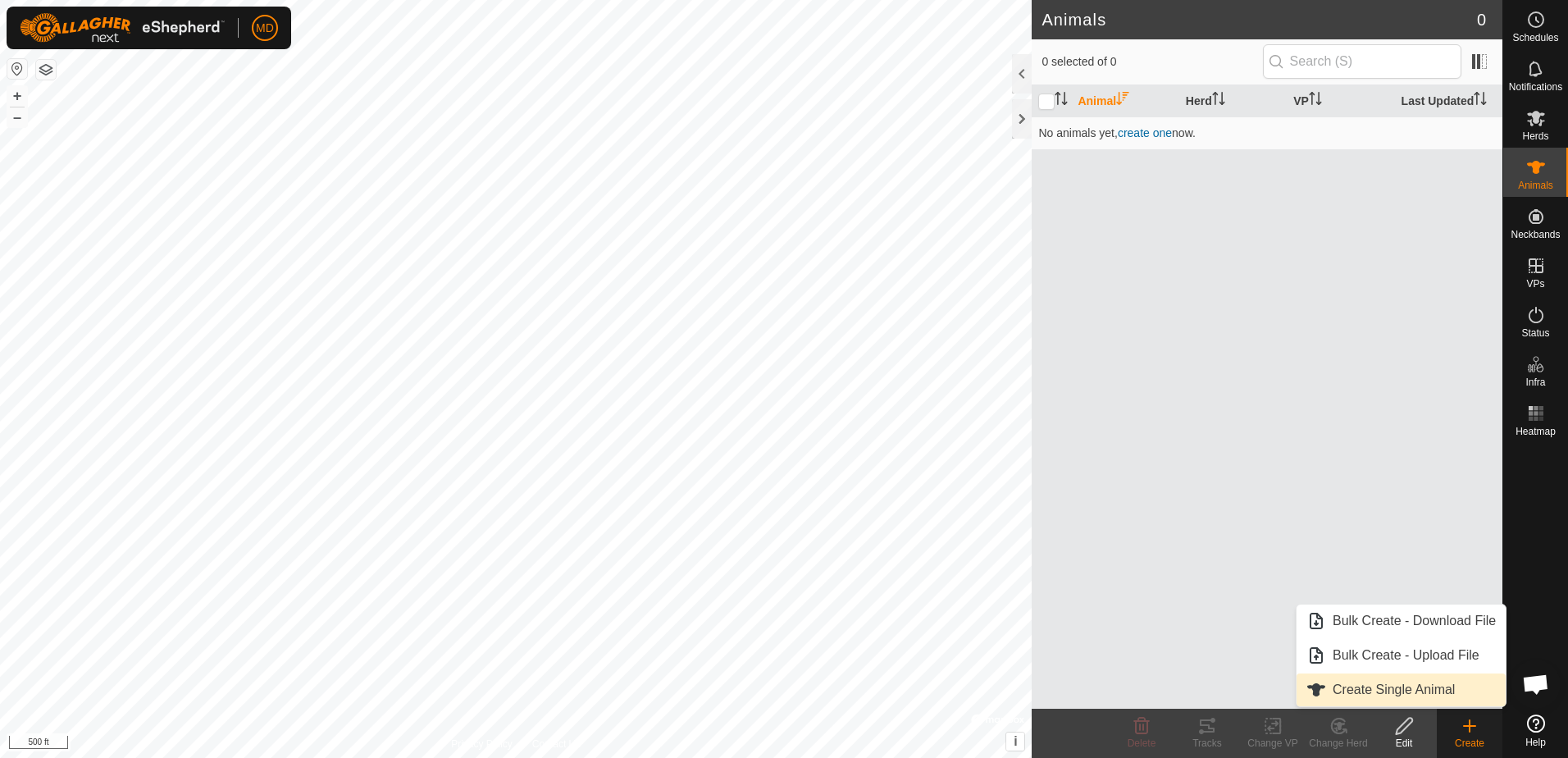
click at [1373, 689] on link "Create Single Animal" at bounding box center [1401, 690] width 209 height 33
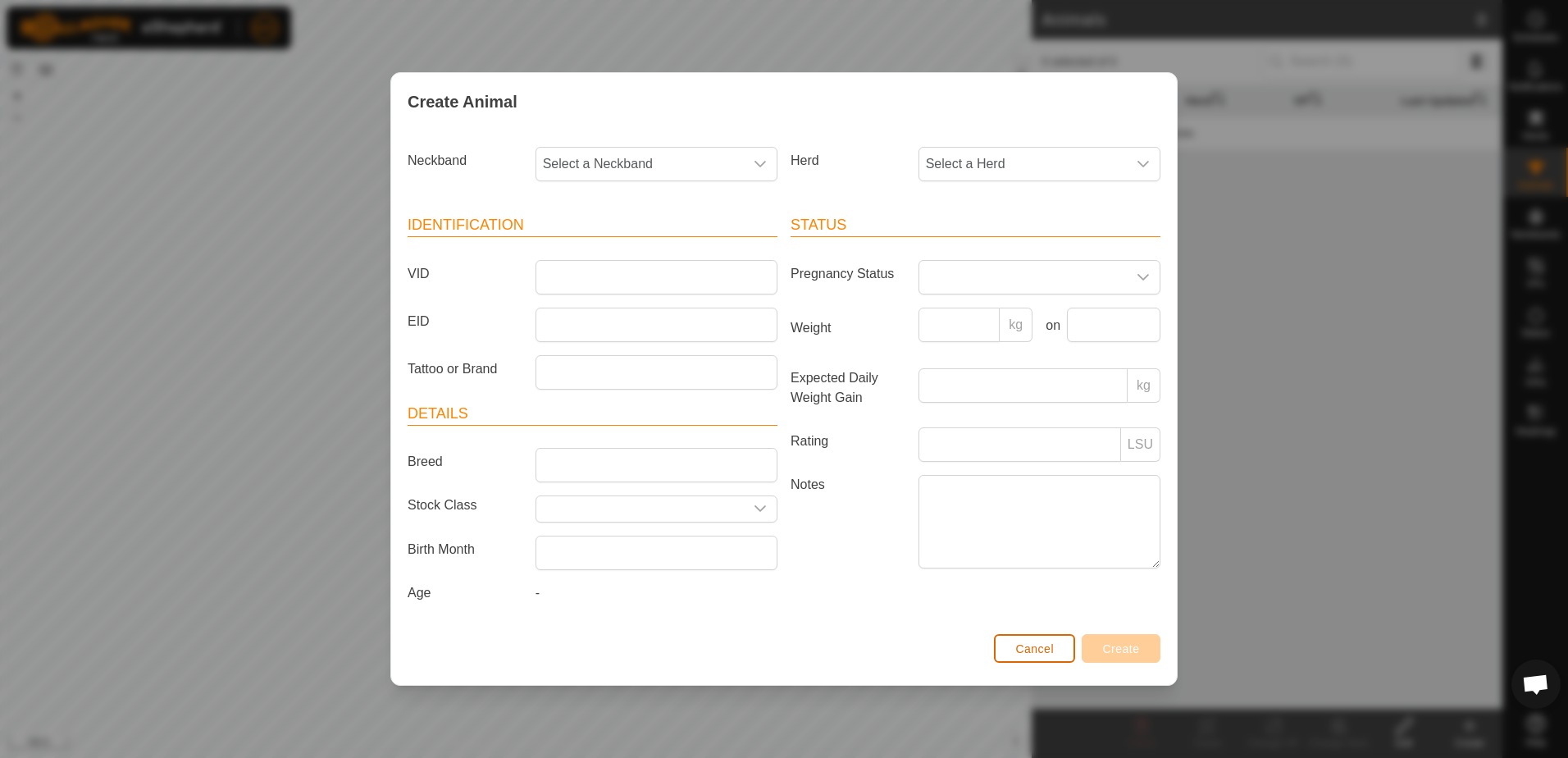
click at [1031, 648] on span "Cancel" at bounding box center [1034, 649] width 38 height 13
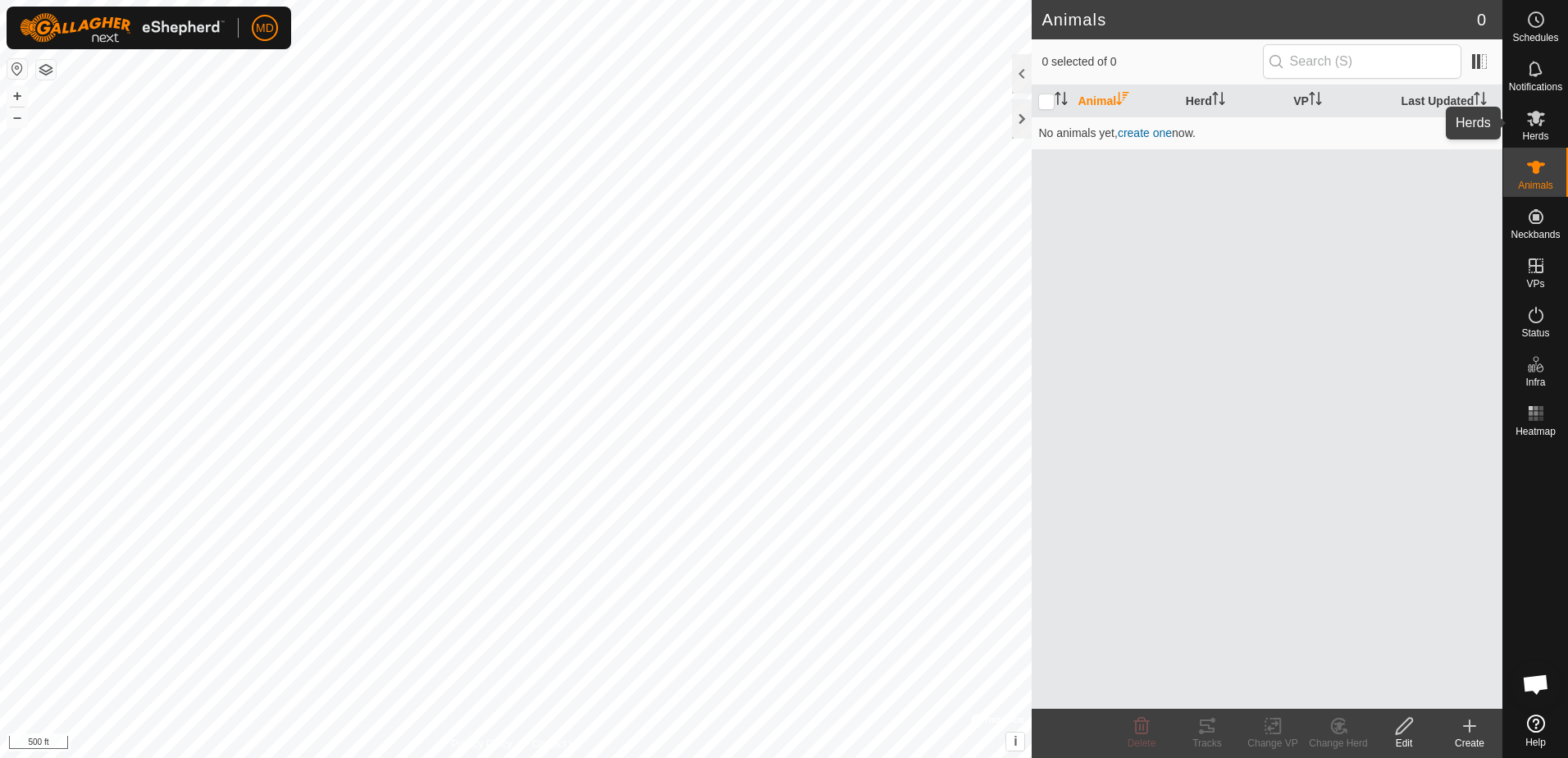
click at [1530, 116] on icon at bounding box center [1536, 118] width 18 height 15
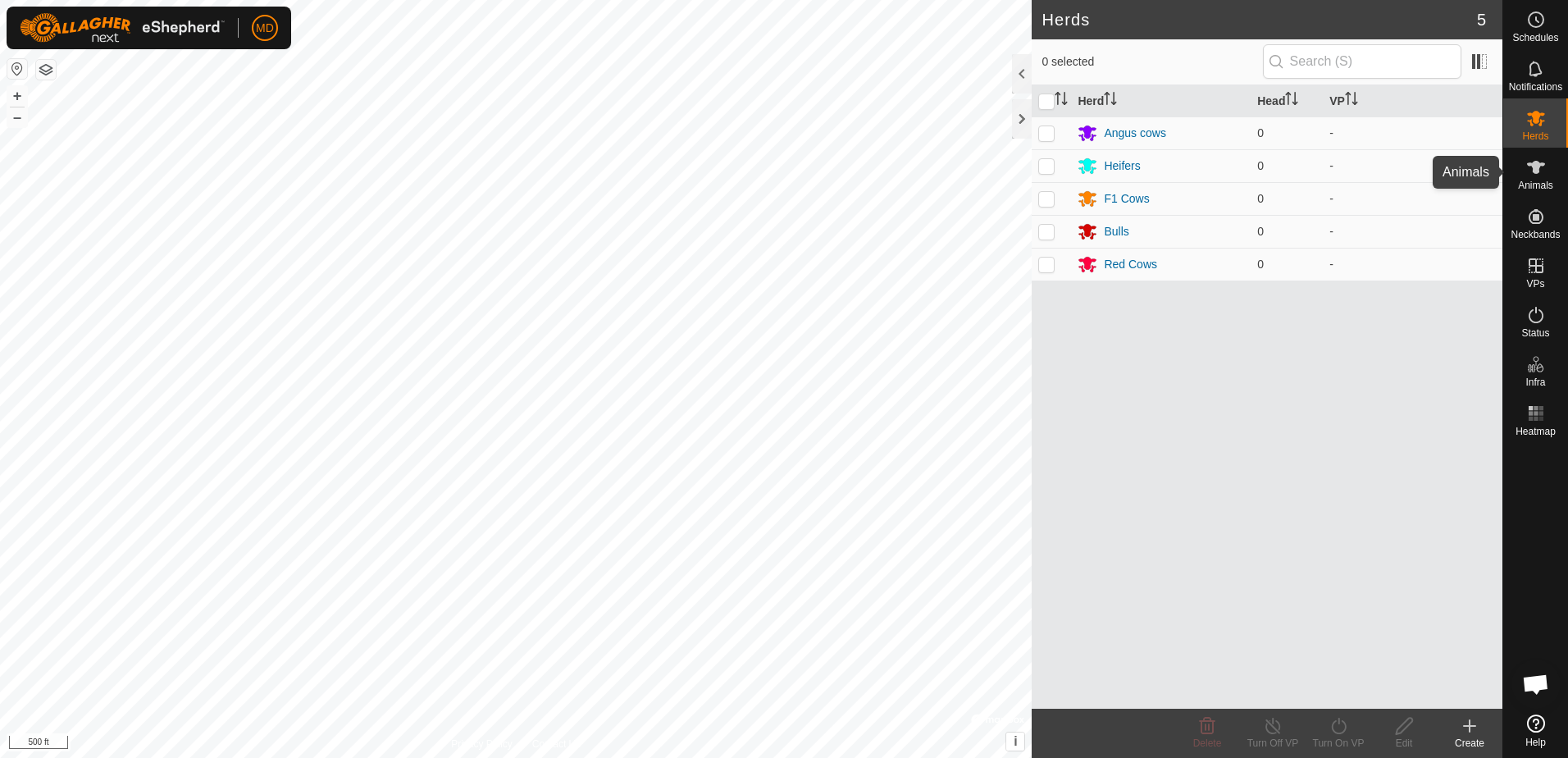
click at [1531, 171] on icon at bounding box center [1536, 168] width 20 height 20
